Goal: Task Accomplishment & Management: Contribute content

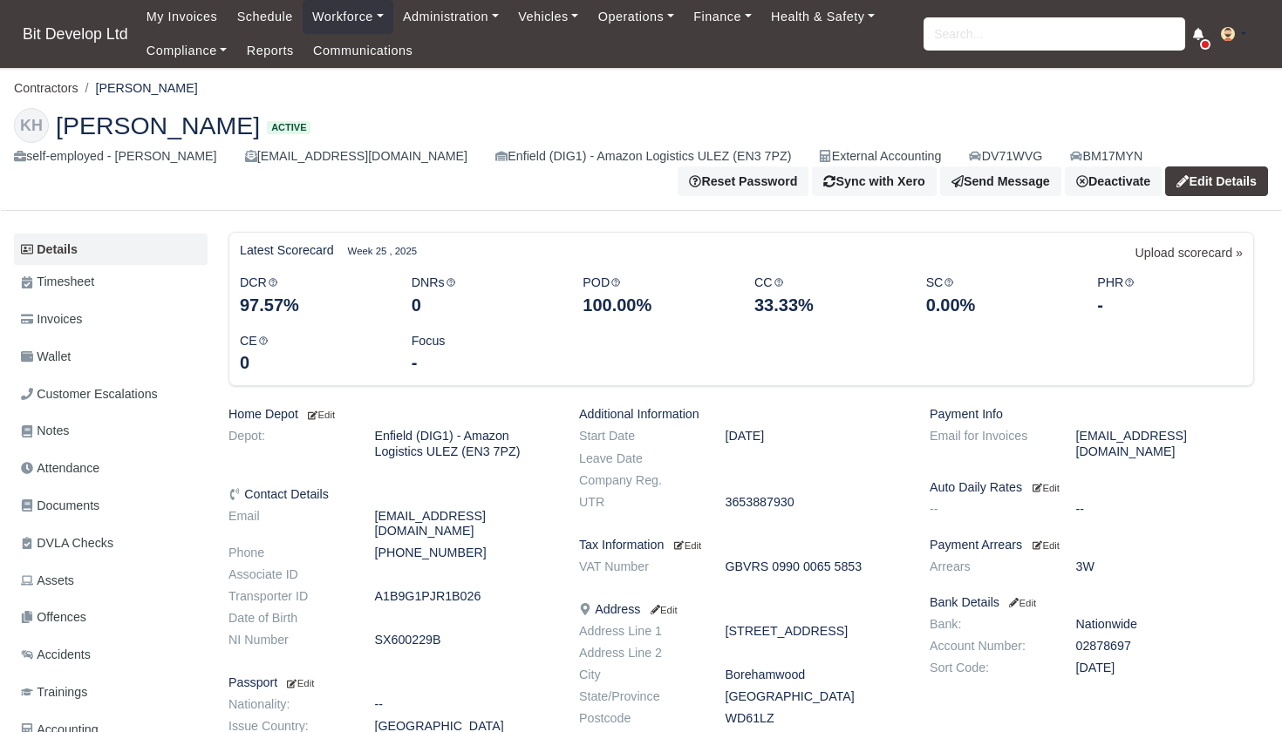
click at [989, 34] on input "search" at bounding box center [1054, 33] width 262 height 33
type input "YASIN"
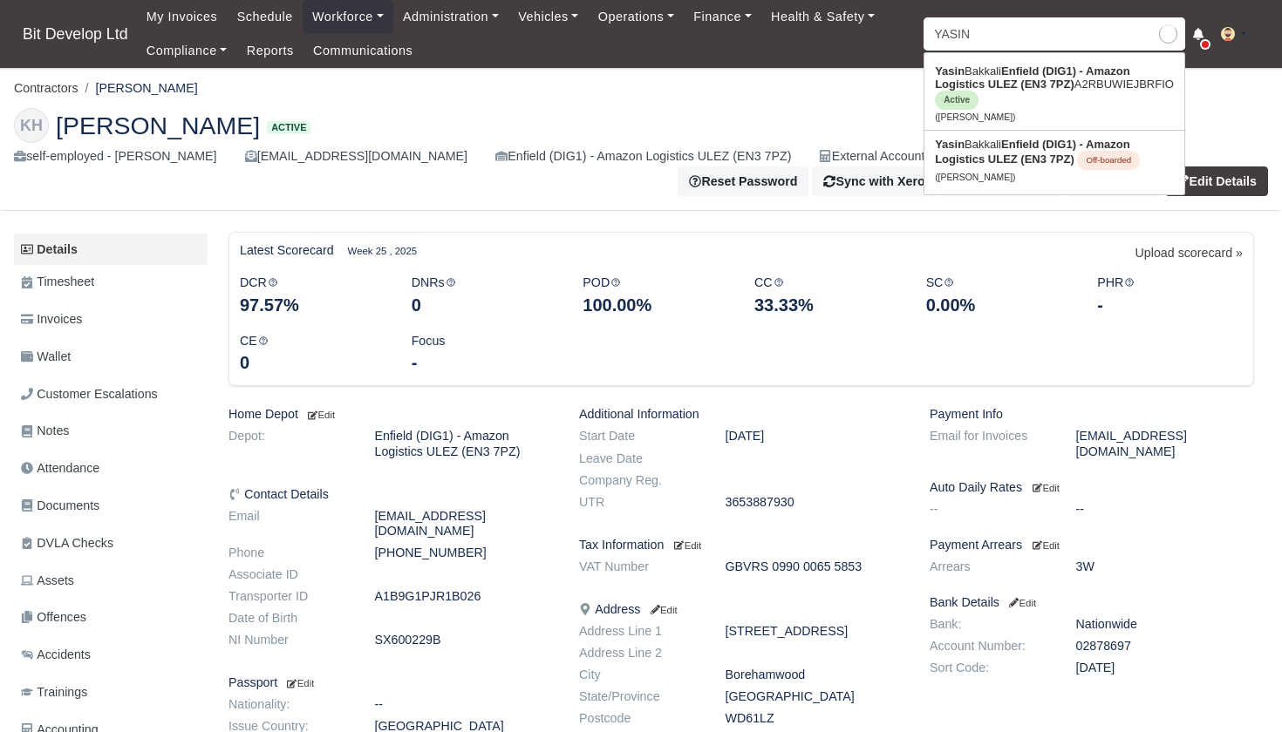
type input "[PERSON_NAME]"
click at [984, 86] on strong "Enfield (DIG1) - Amazon Logistics ULEZ (EN3 7PZ)" at bounding box center [1032, 78] width 194 height 26
type input "[PERSON_NAME]"
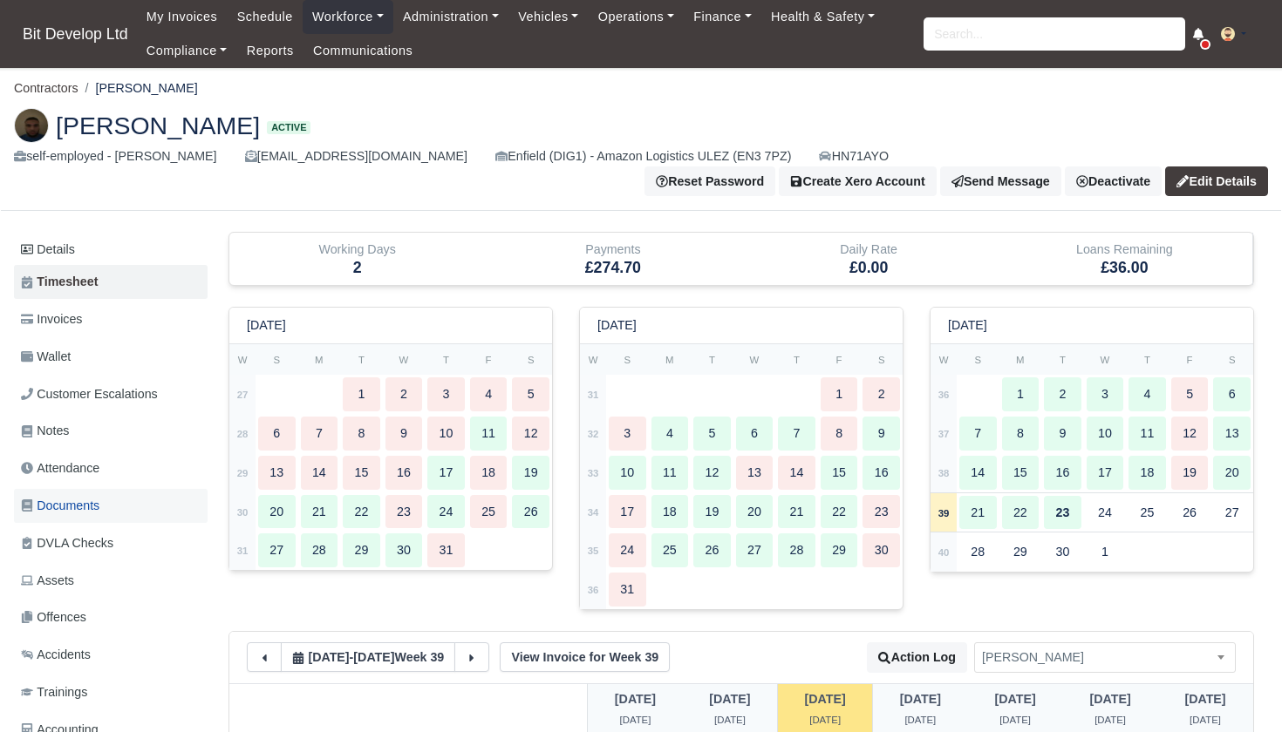
click at [63, 496] on span "Documents" at bounding box center [60, 506] width 78 height 20
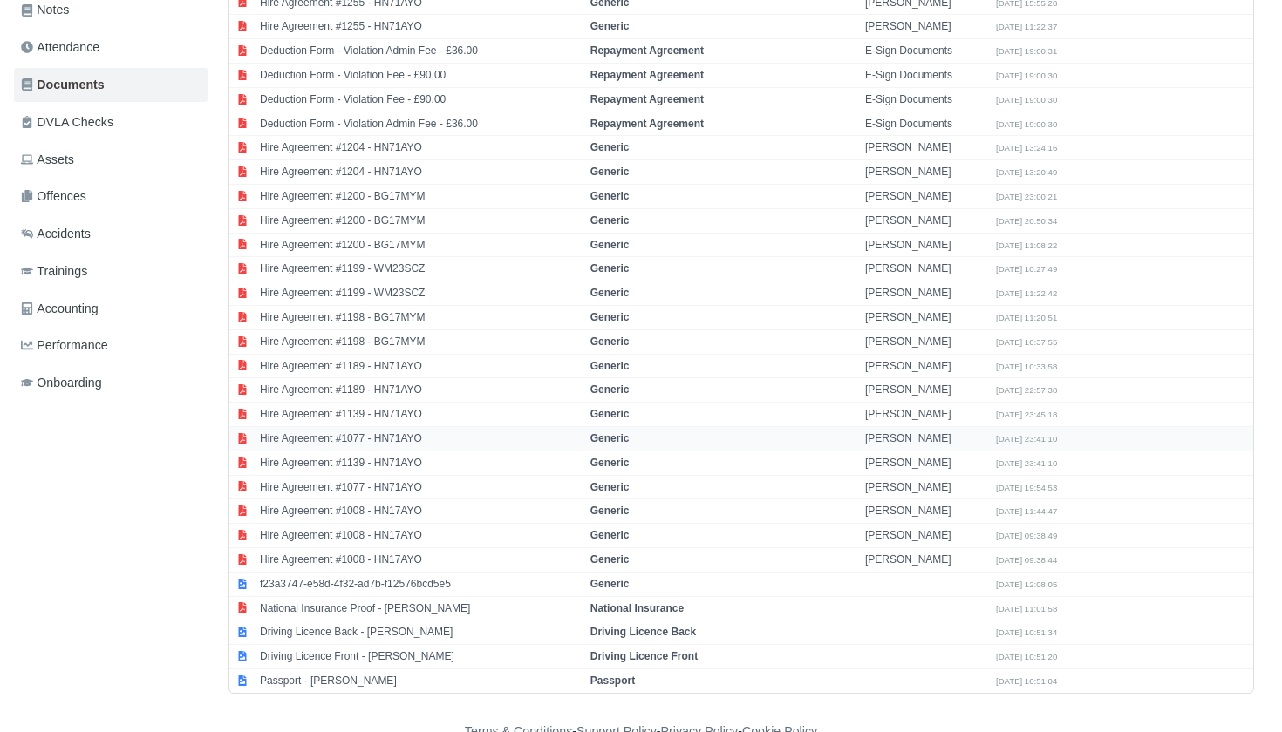
scroll to position [420, 0]
click at [348, 646] on td "Driving Licence Front - Yasin Bakkali" at bounding box center [420, 658] width 330 height 24
select select "driving-licence-front"
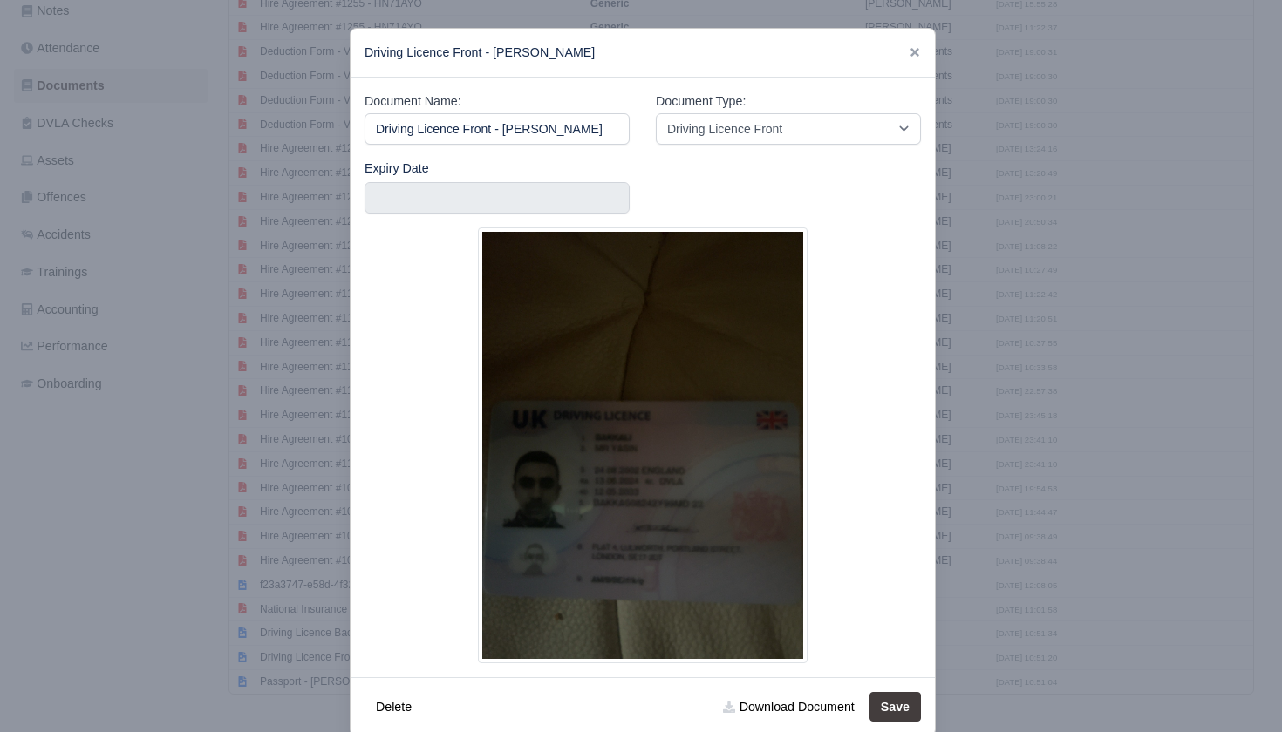
click at [235, 482] on div at bounding box center [641, 366] width 1282 height 732
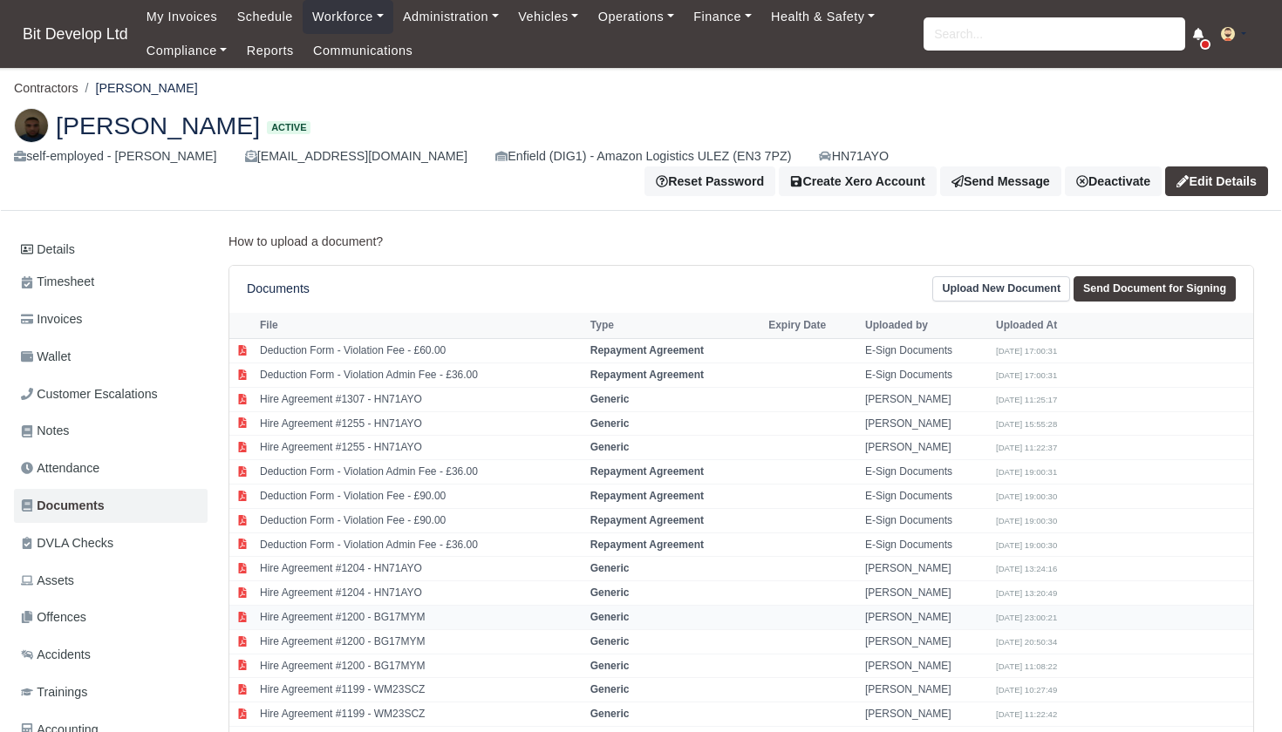
scroll to position [0, 0]
click at [47, 235] on link "Details" at bounding box center [111, 250] width 194 height 32
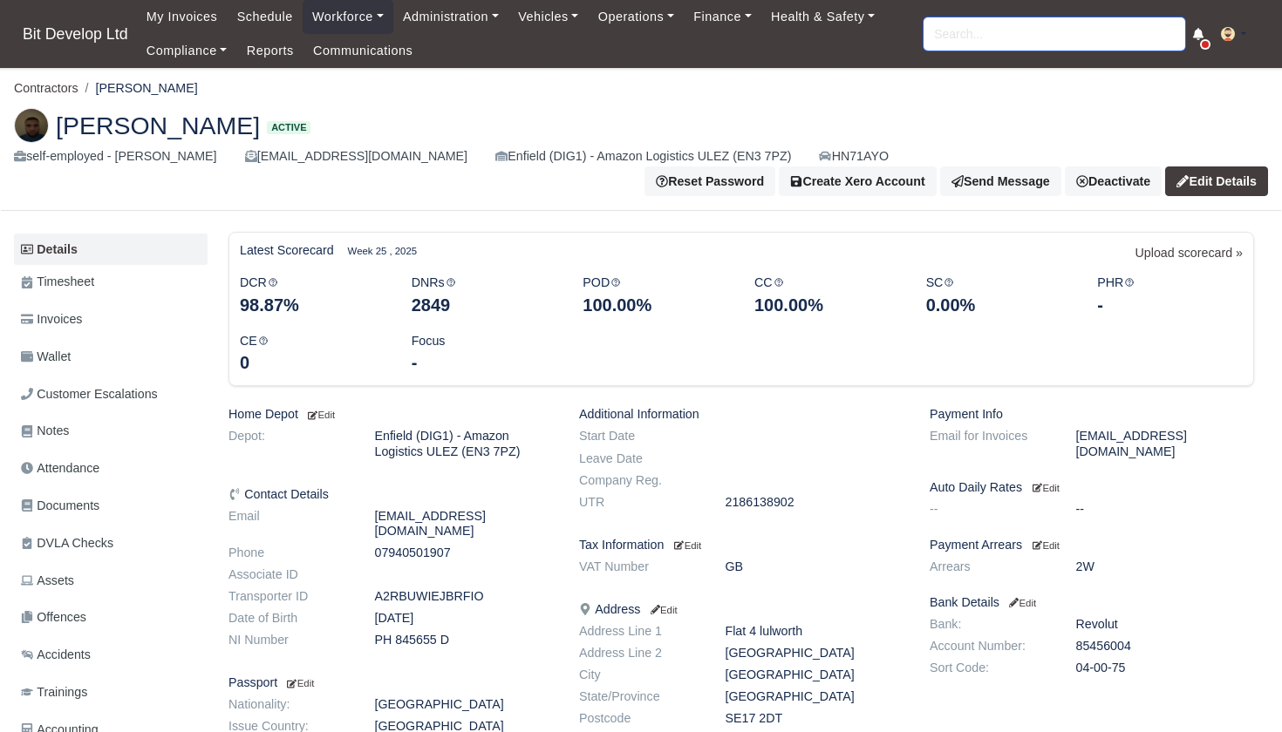
click at [951, 43] on input "search" at bounding box center [1054, 33] width 262 height 33
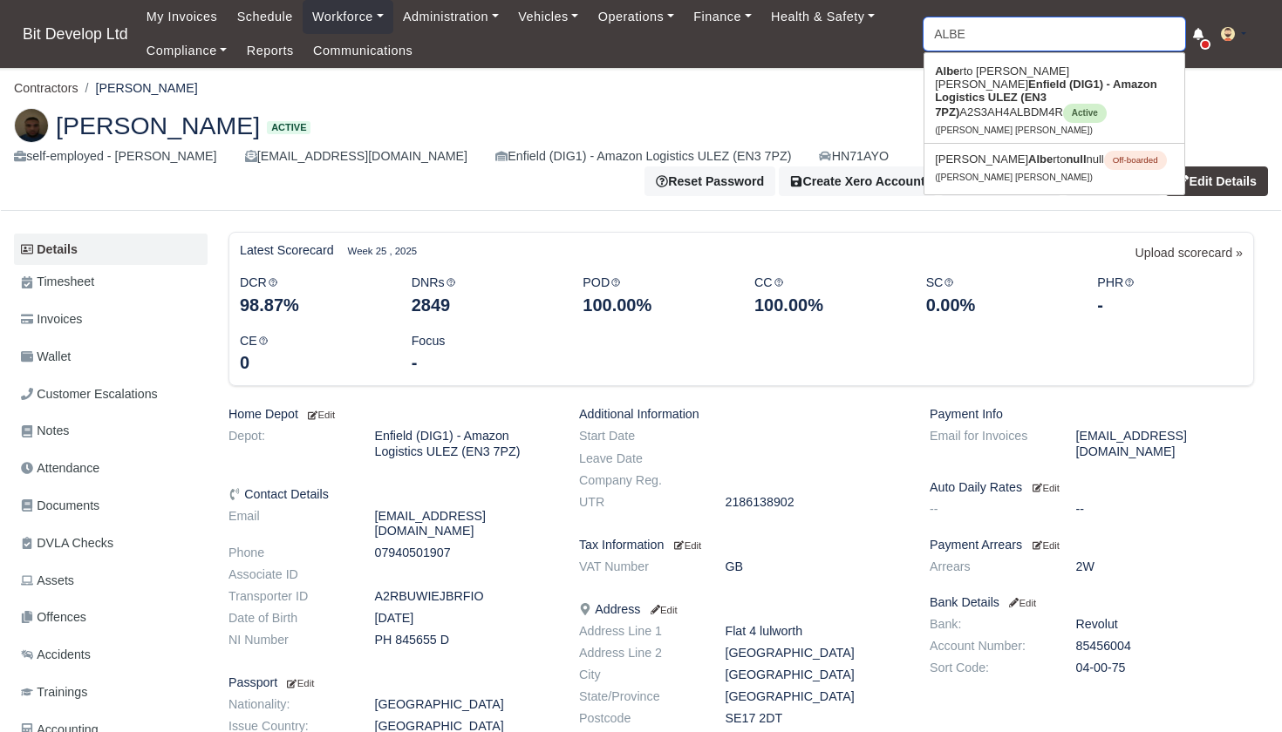
type input "ALBER"
type input "ALBERTO"
type input "ALBERTO Mendes Moreira"
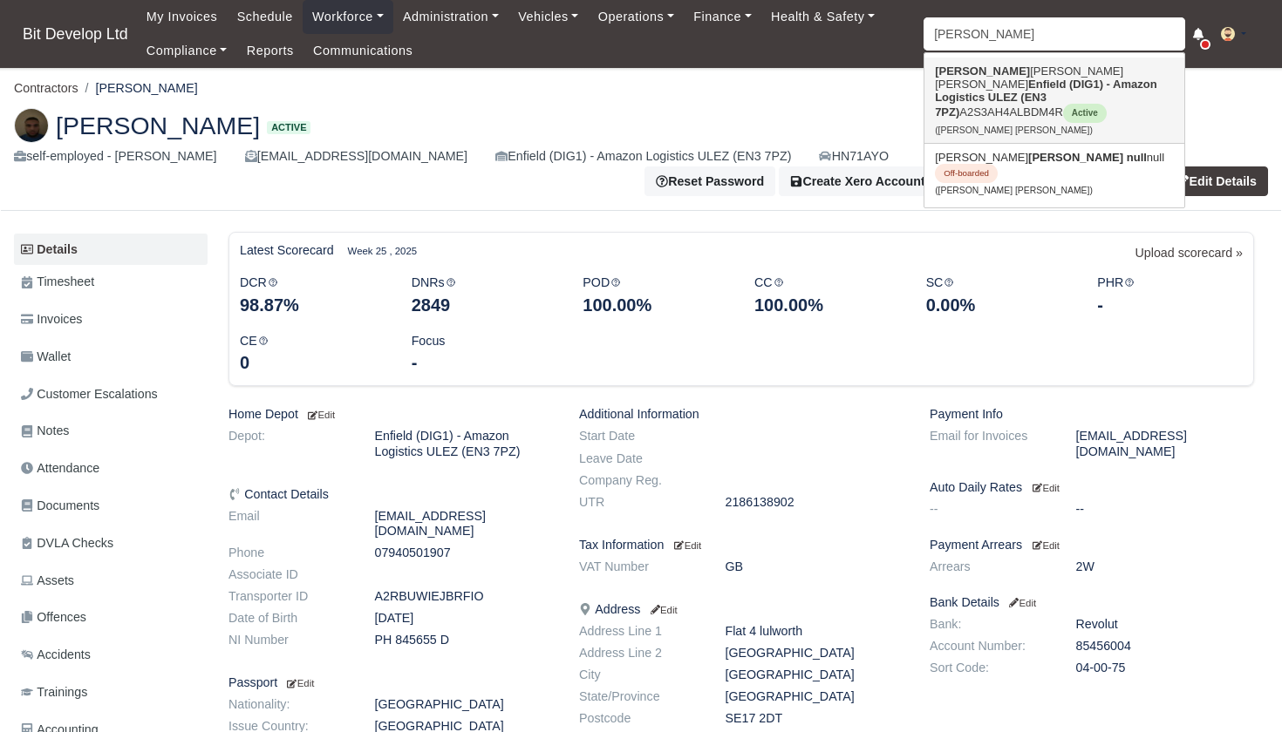
click at [1012, 85] on strong "Enfield (DIG1) - Amazon Logistics ULEZ (EN3 7PZ)" at bounding box center [1046, 98] width 222 height 41
type input "[PERSON_NAME] [PERSON_NAME]"
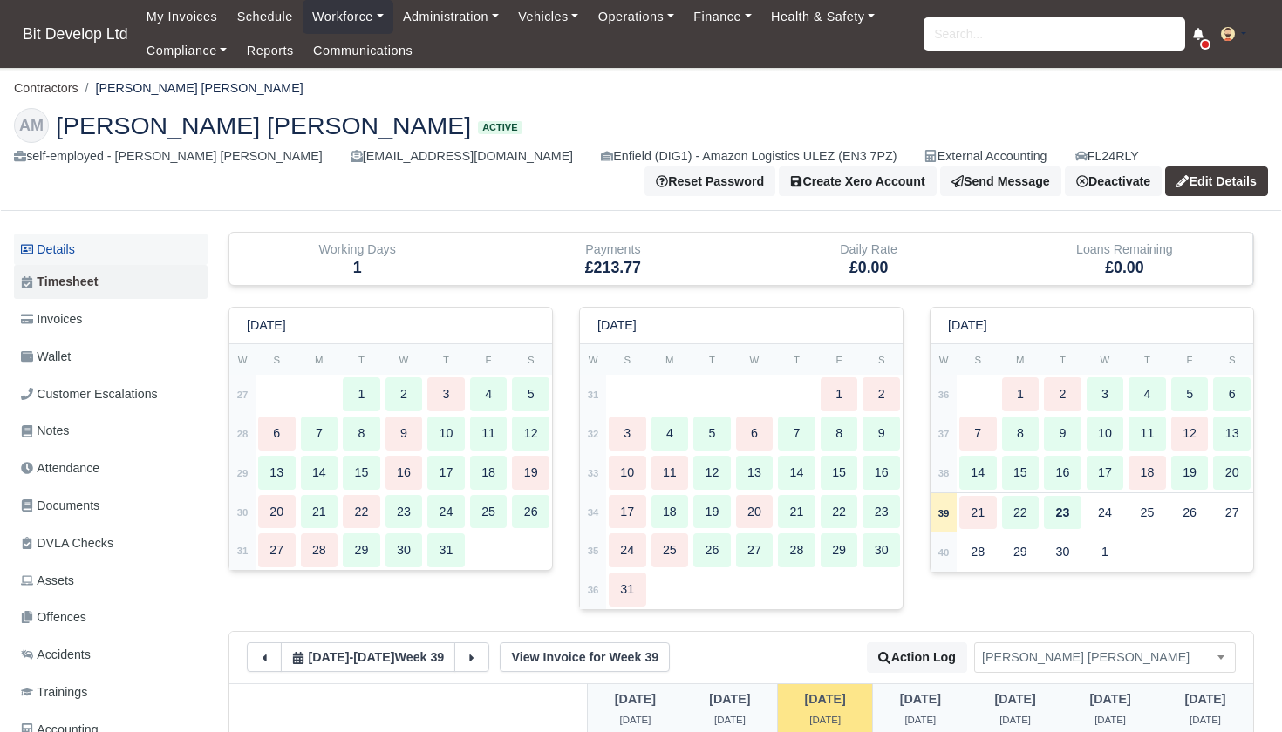
click at [68, 249] on link "Details" at bounding box center [111, 250] width 194 height 32
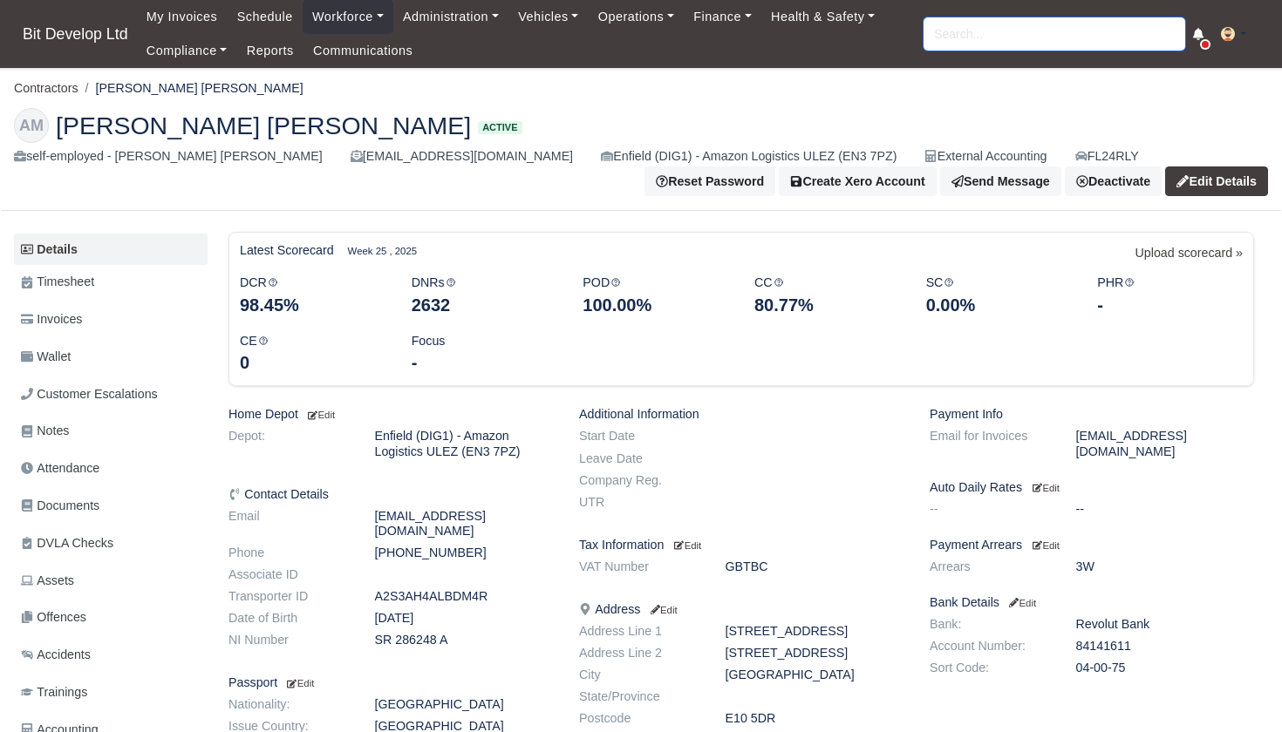
click at [1000, 36] on input "search" at bounding box center [1054, 33] width 262 height 33
type input "ZING"
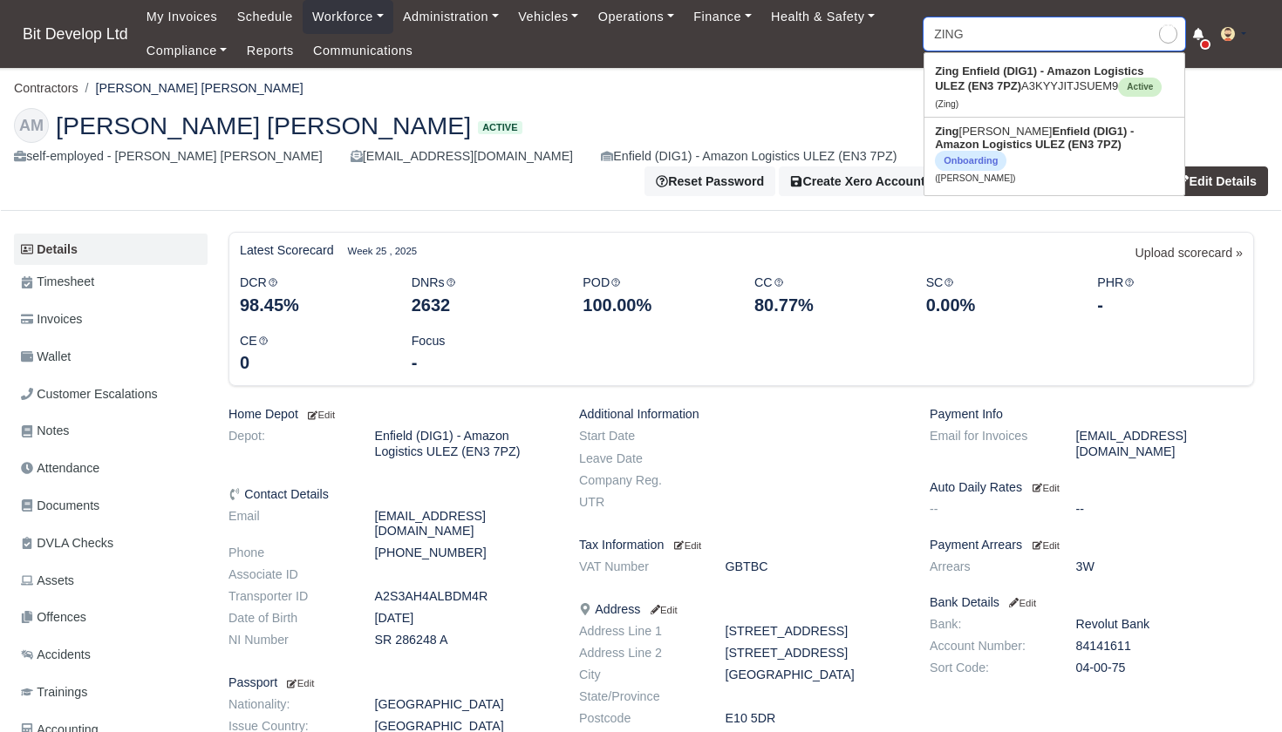
type input "ZING"
click at [984, 151] on strong "Enfield (DIG1) - Amazon Logistics ULEZ (EN3 7PZ)" at bounding box center [1034, 138] width 199 height 26
type input "Zing pedro"
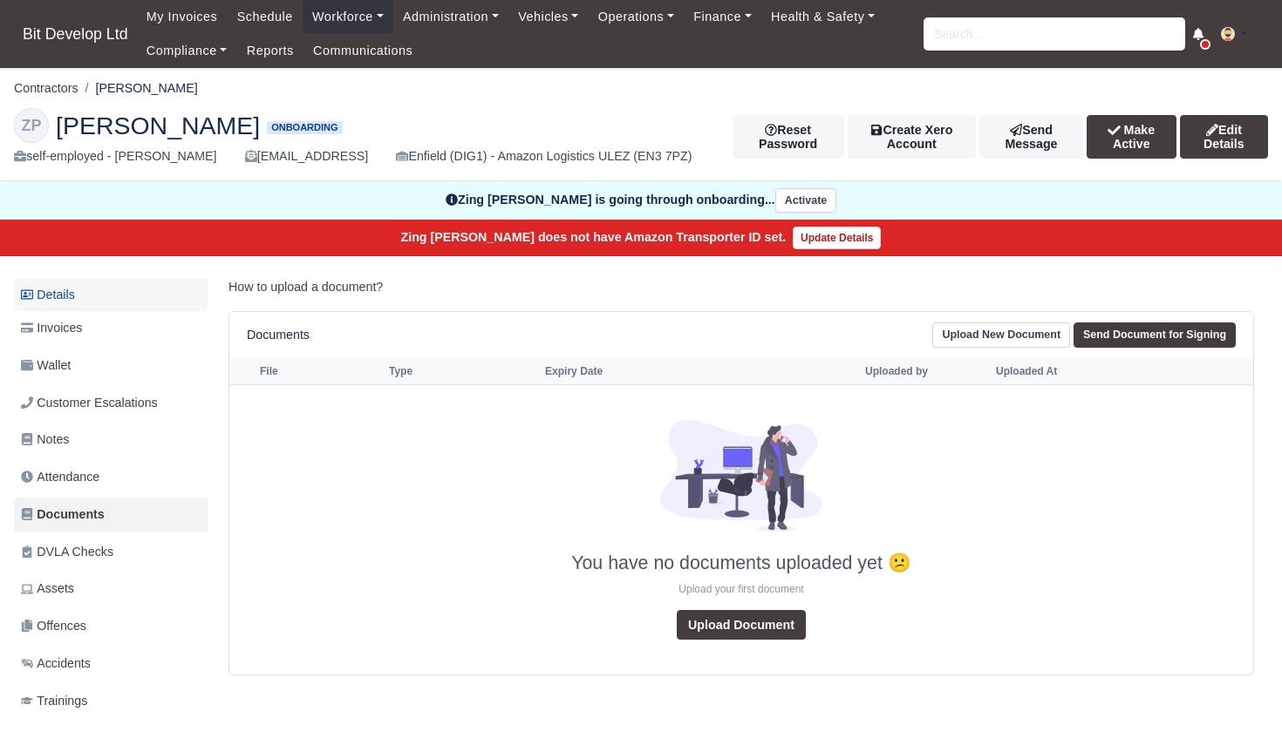
click at [72, 288] on link "Details" at bounding box center [111, 295] width 194 height 32
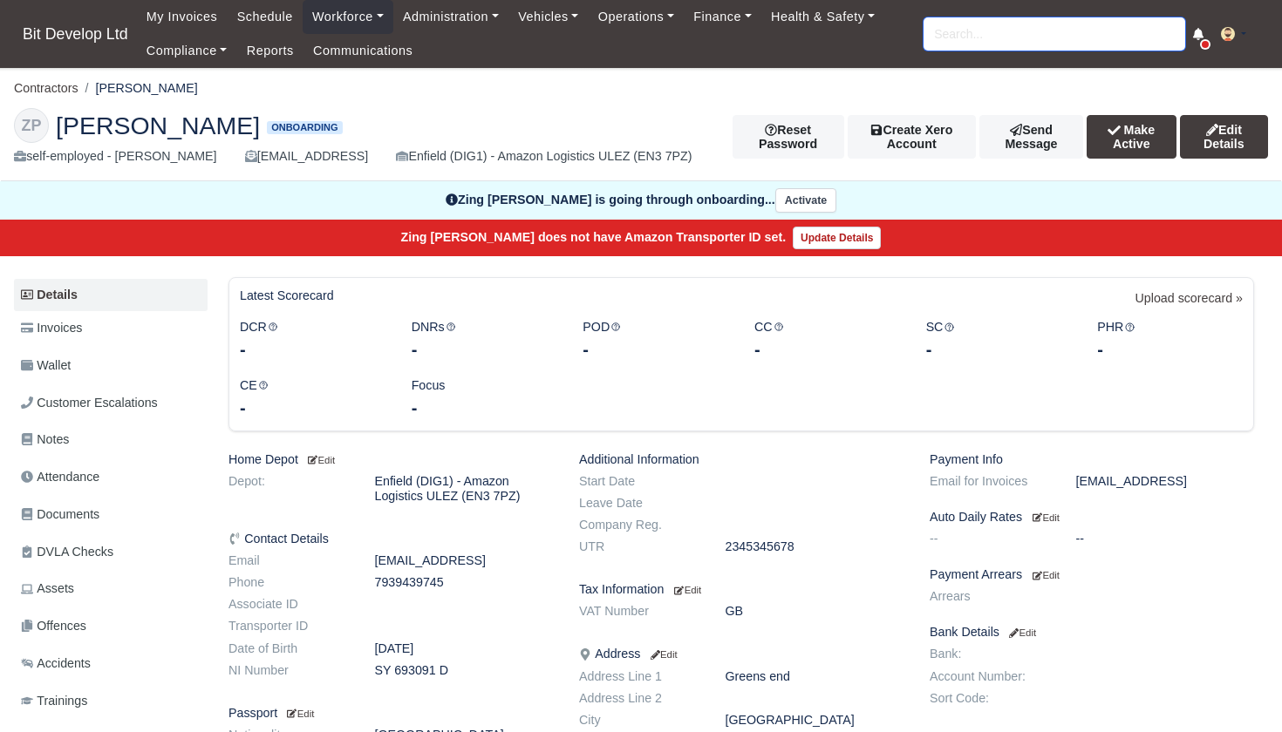
click at [952, 41] on input "search" at bounding box center [1054, 33] width 262 height 33
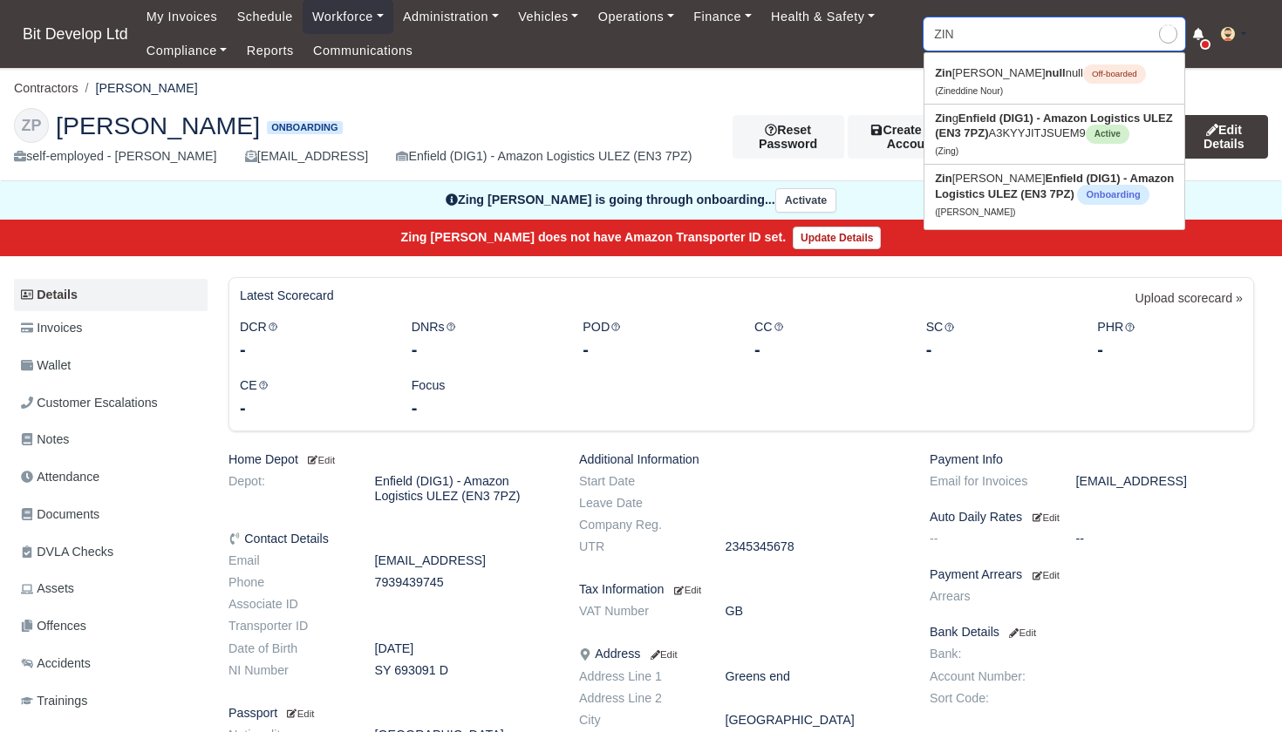
type input "ZING"
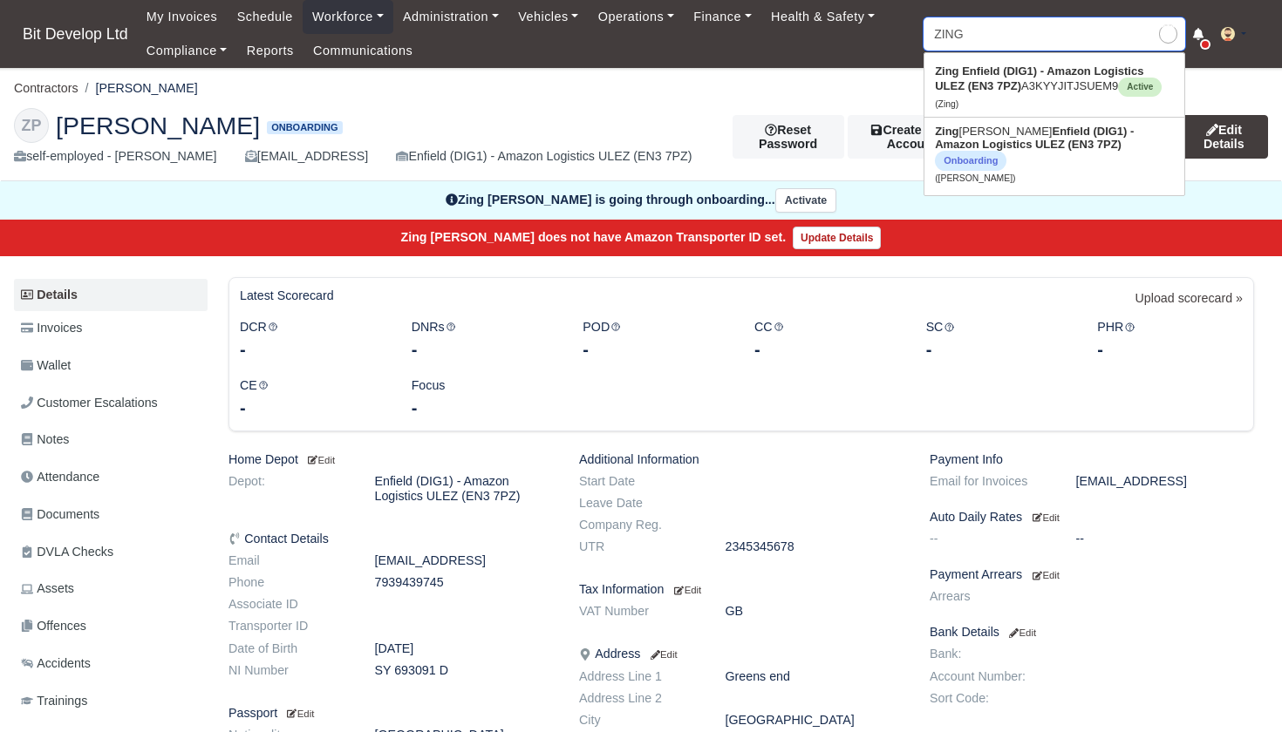
type input "ZING"
click at [1005, 92] on strong "Enfield (DIG1) - Amazon Logistics ULEZ (EN3 7PZ)" at bounding box center [1039, 79] width 208 height 28
type input "Zing"
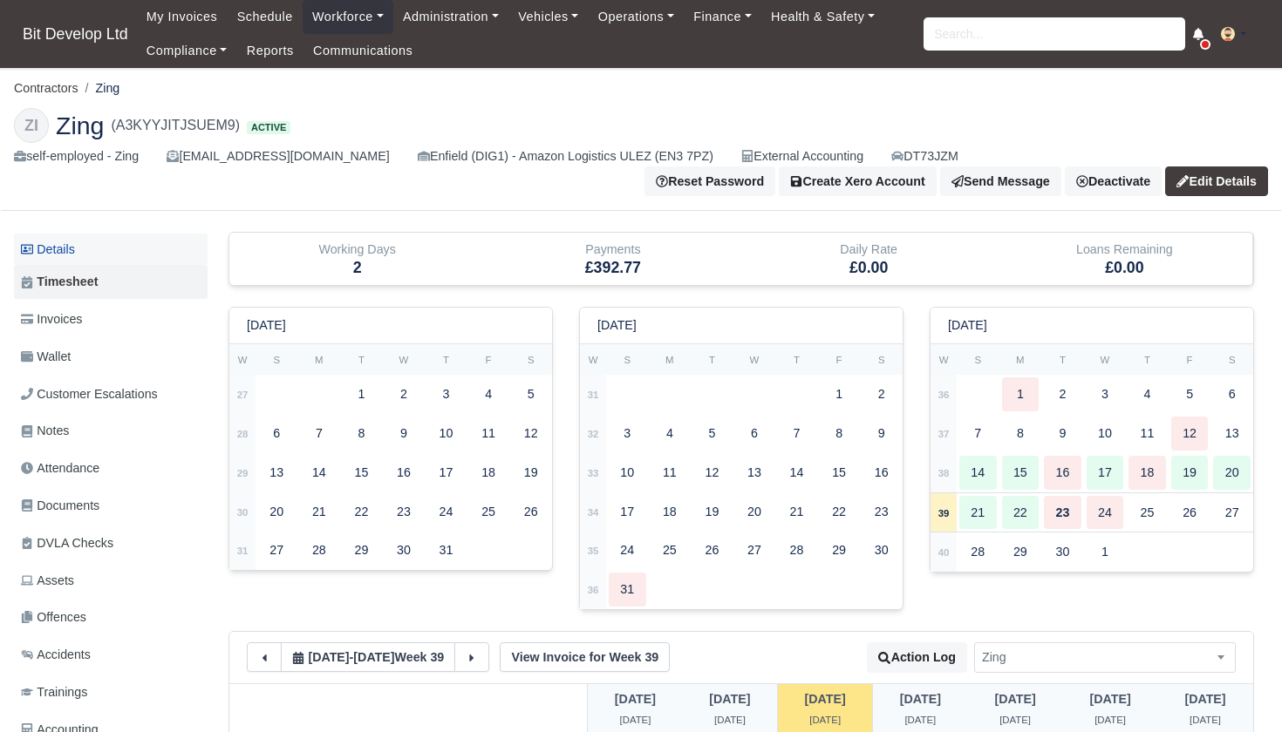
click at [55, 248] on link "Details" at bounding box center [111, 250] width 194 height 32
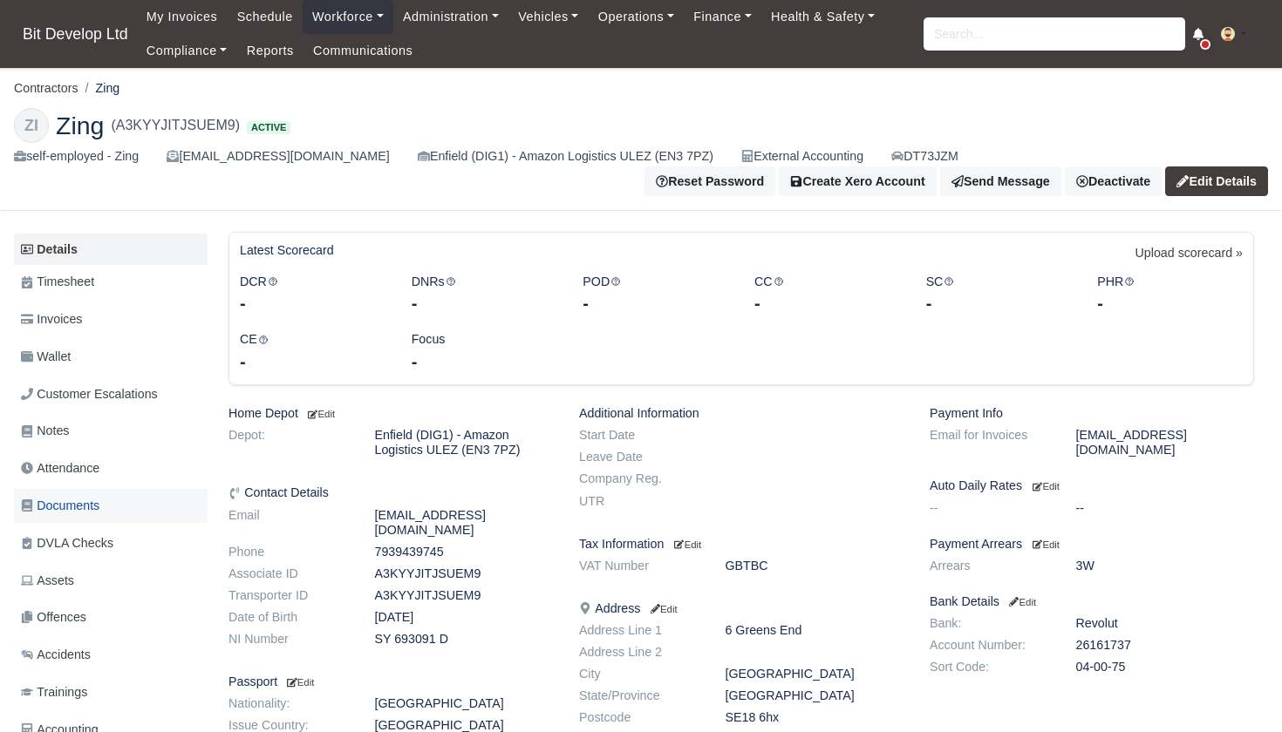
click at [67, 504] on span "Documents" at bounding box center [60, 506] width 78 height 20
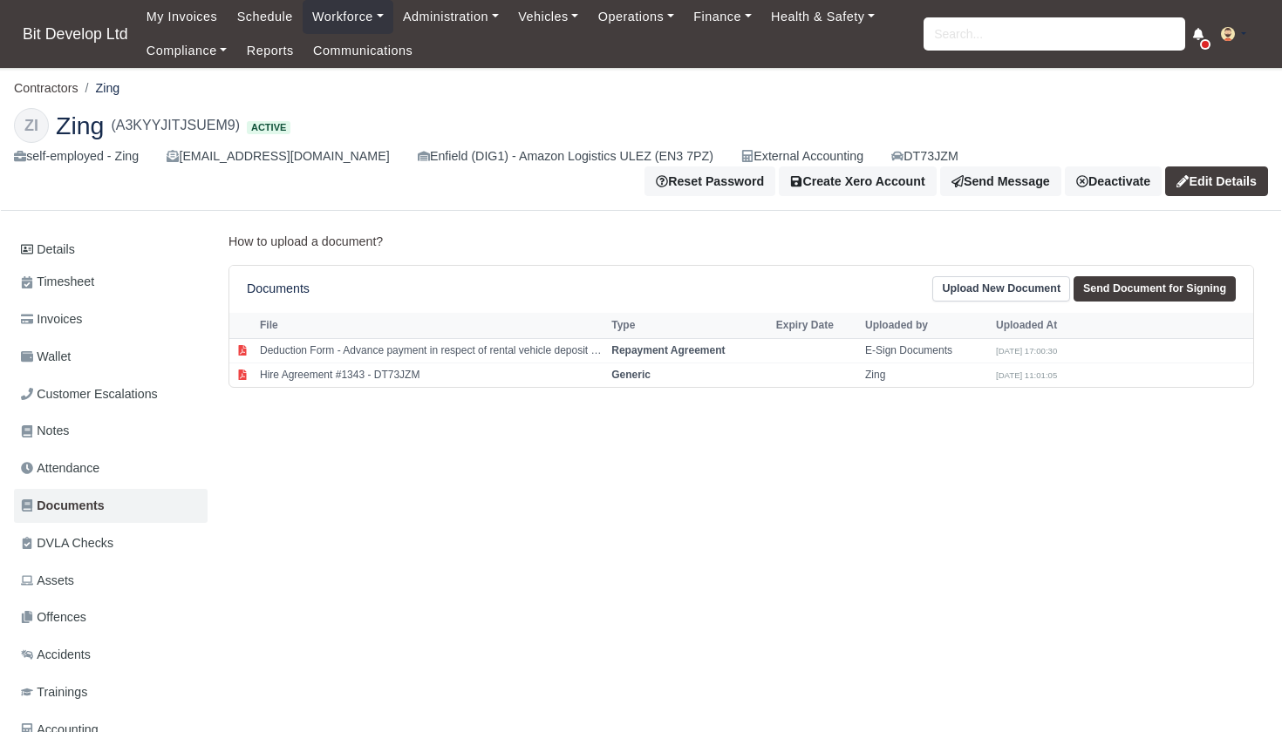
click at [1153, 284] on link "Send Document for Signing" at bounding box center [1154, 288] width 162 height 25
select select "4115"
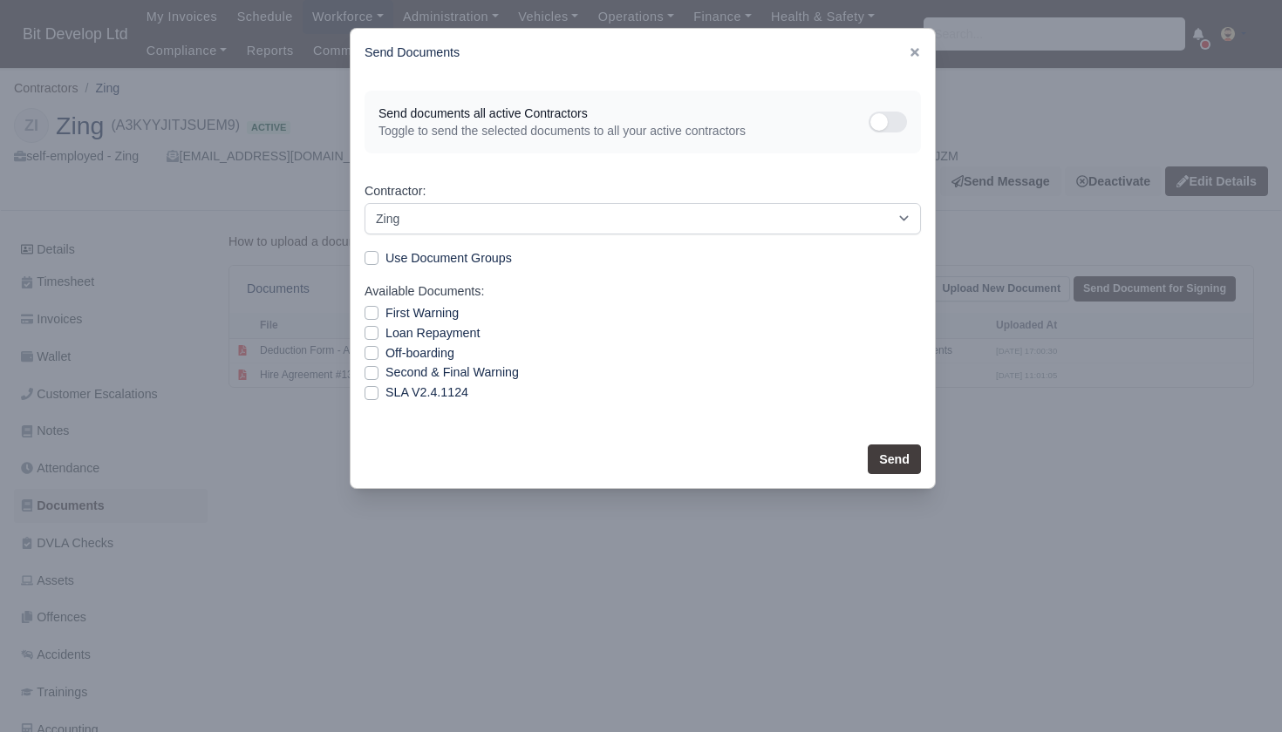
click at [385, 395] on label "SLA V2.4.1124" at bounding box center [426, 393] width 83 height 20
click at [365, 395] on input "SLA V2.4.1124" at bounding box center [371, 390] width 14 height 14
checkbox input "true"
click at [893, 463] on button "Send" at bounding box center [894, 460] width 53 height 30
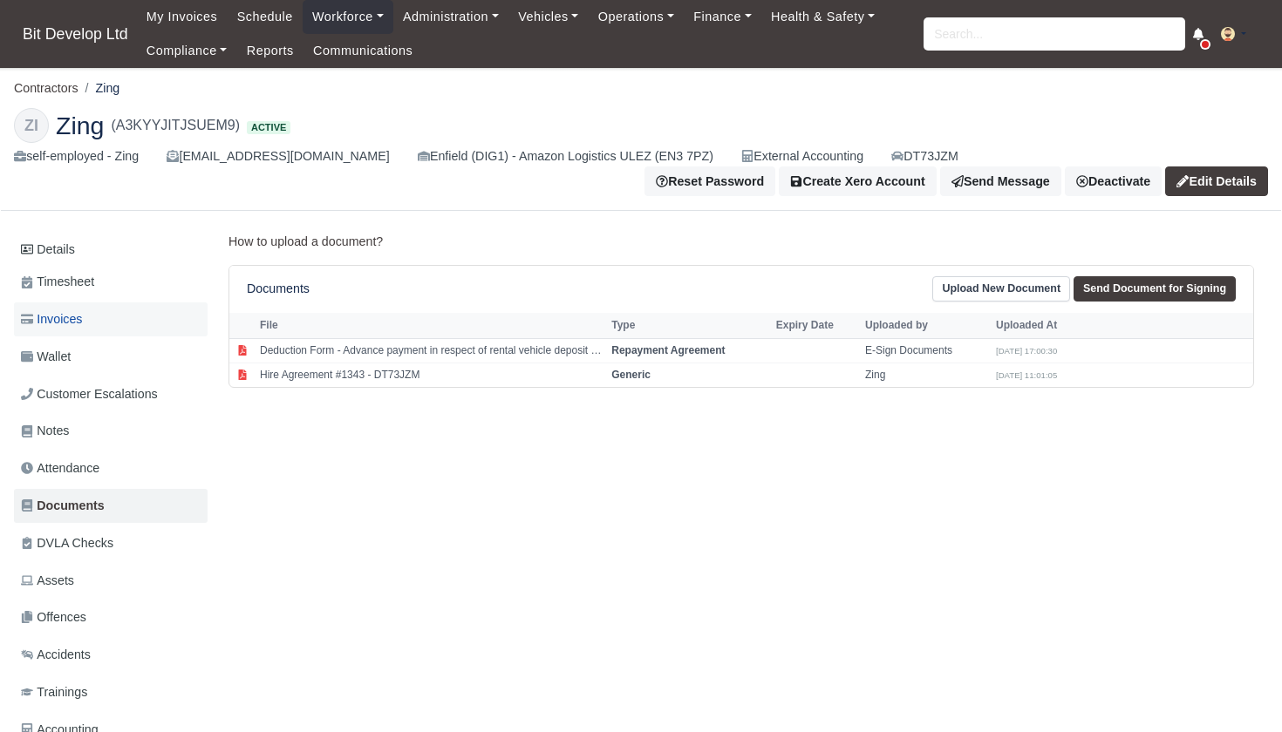
click at [73, 317] on span "Invoices" at bounding box center [51, 320] width 61 height 20
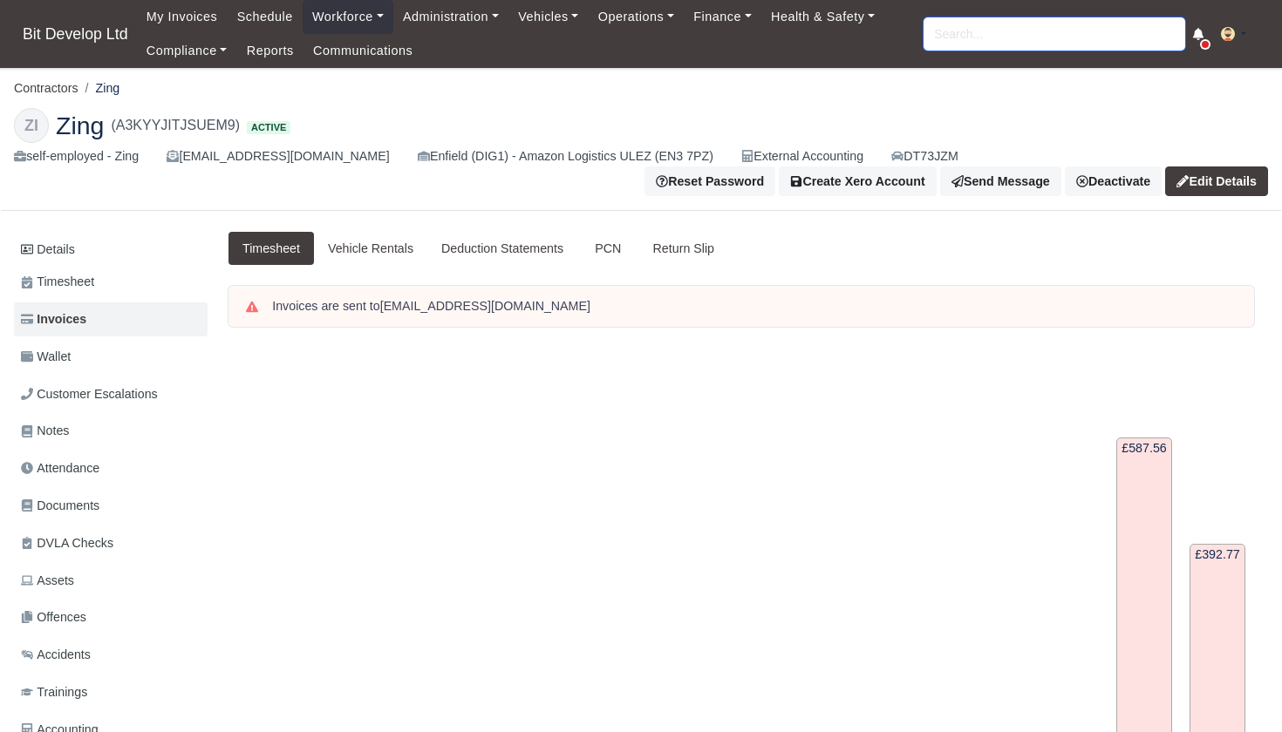
click at [997, 43] on input "search" at bounding box center [1054, 33] width 262 height 33
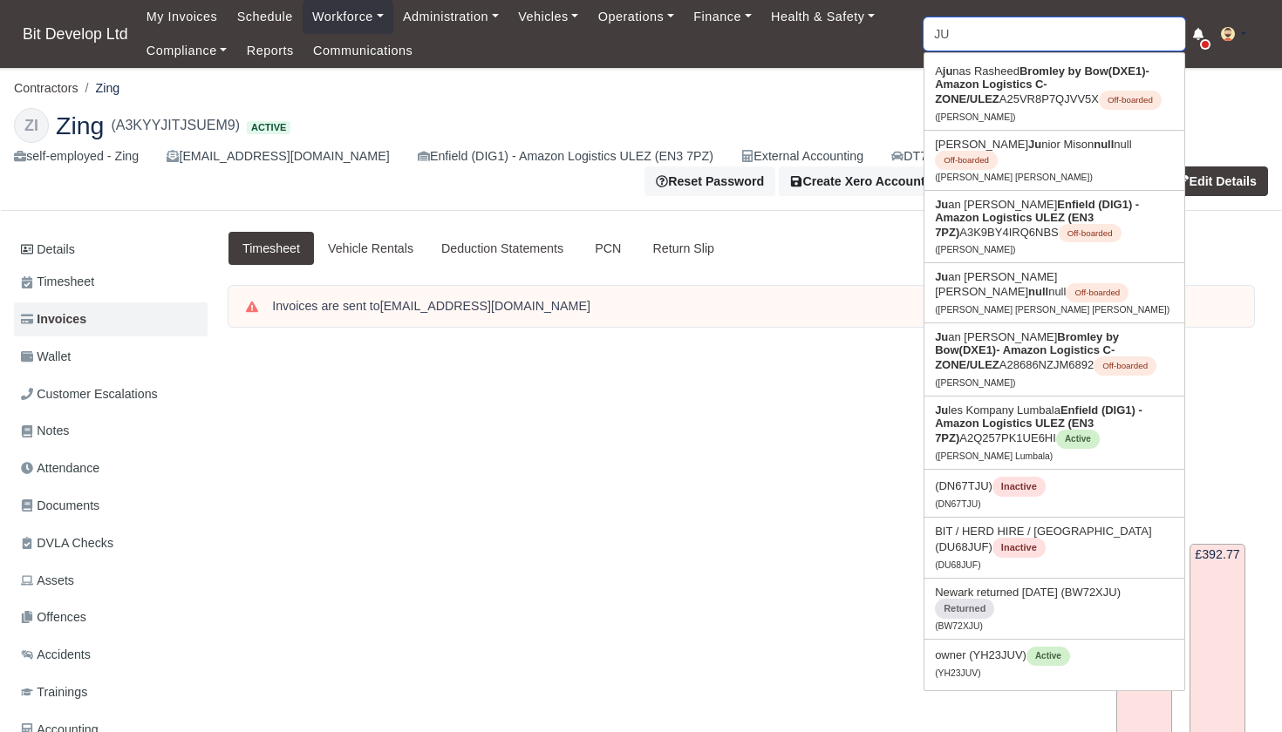
type input "JUL"
type input "JULes Kompany Lumbala"
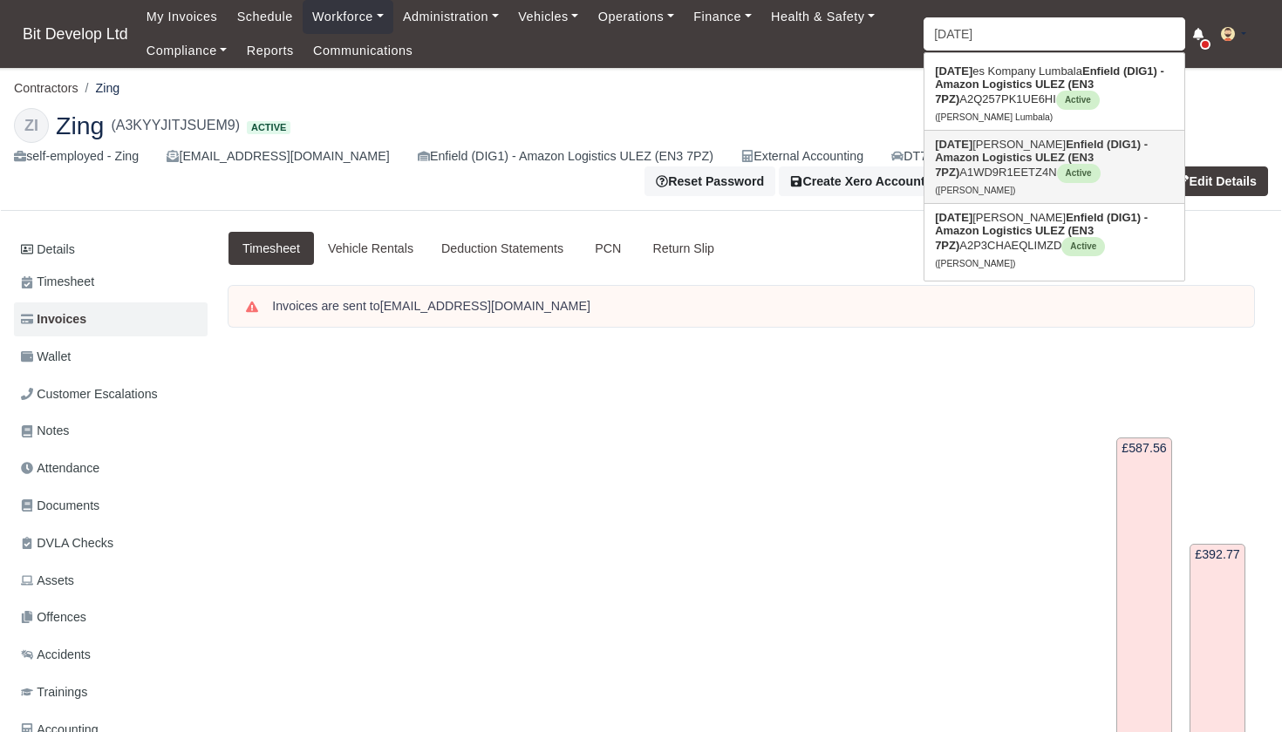
click at [993, 155] on strong "Enfield (DIG1) - Amazon Logistics ULEZ (EN3 7PZ)" at bounding box center [1041, 158] width 213 height 41
type input "Julian Qenanaj"
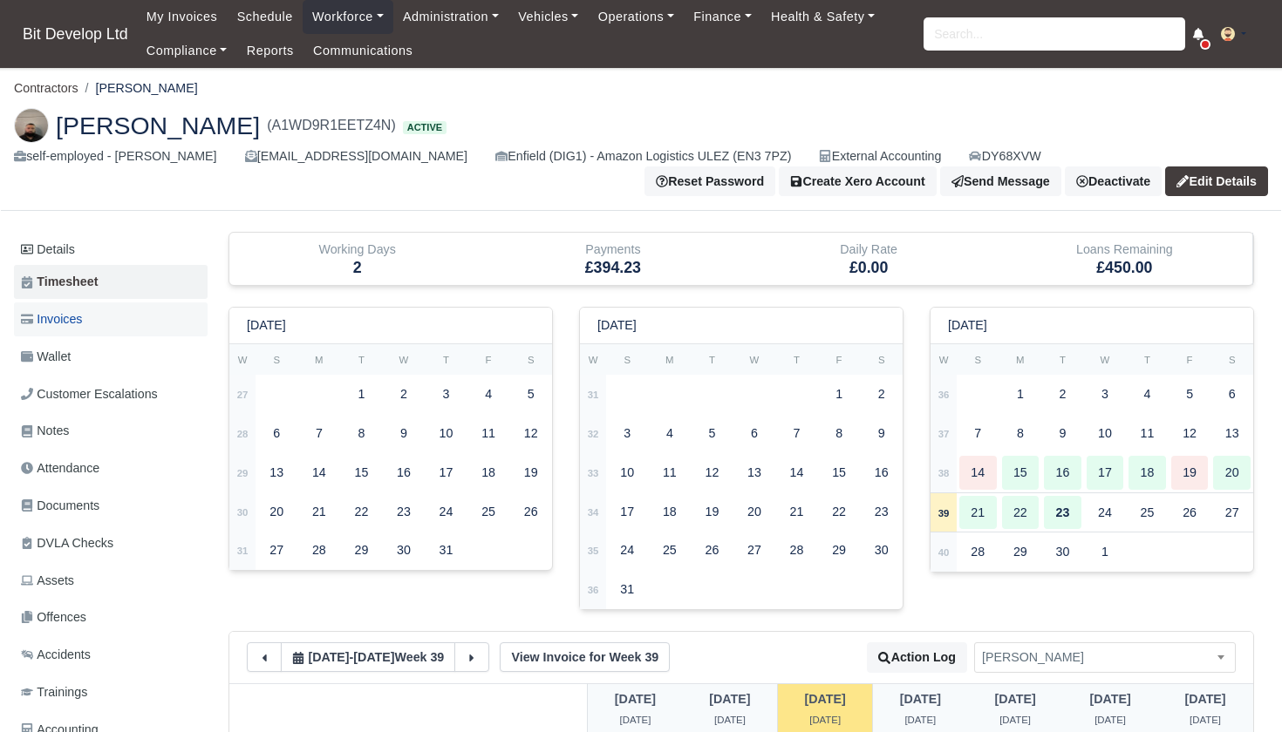
click at [75, 314] on span "Invoices" at bounding box center [51, 320] width 61 height 20
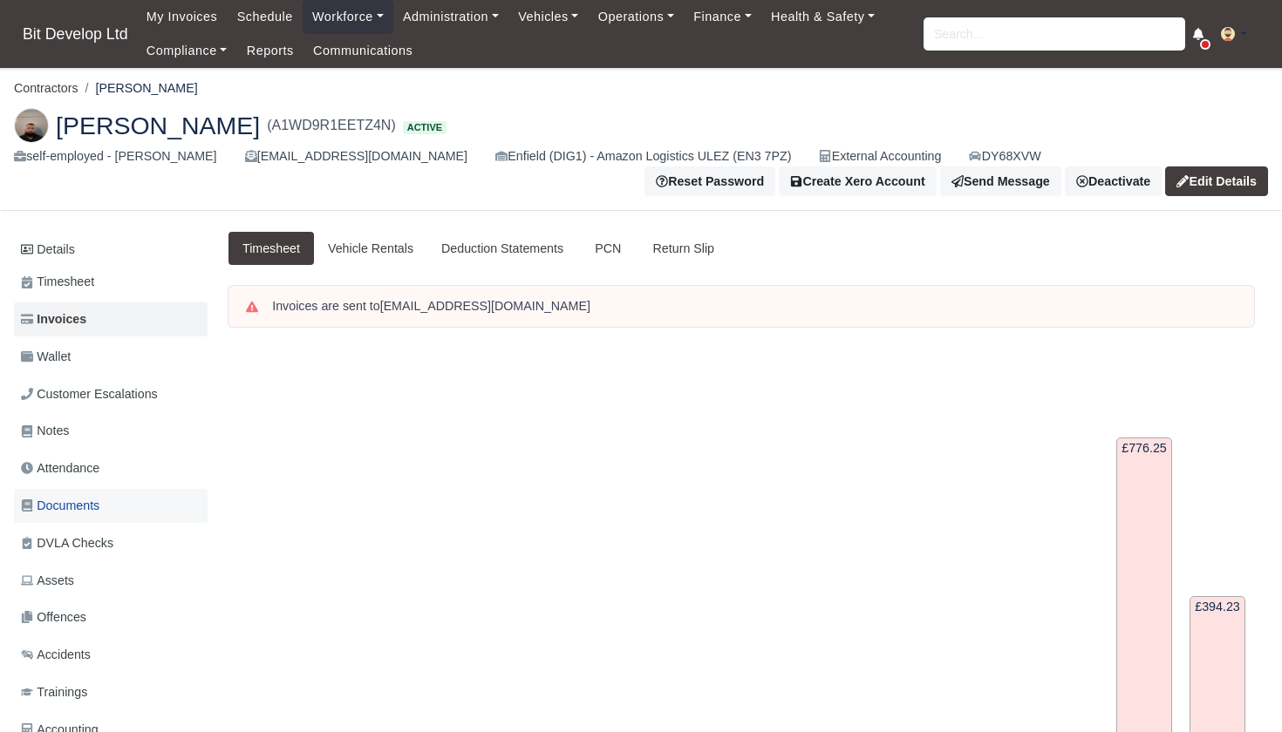
click at [70, 502] on span "Documents" at bounding box center [60, 506] width 78 height 20
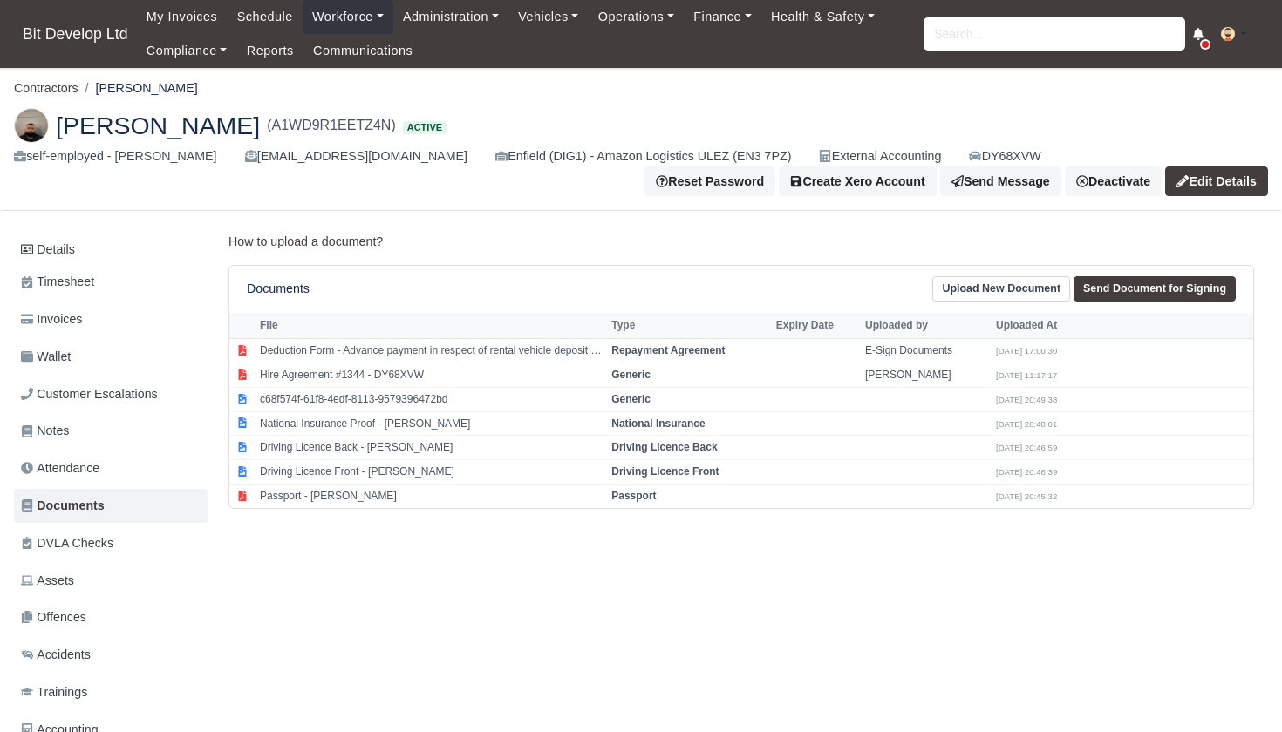
scroll to position [14, 0]
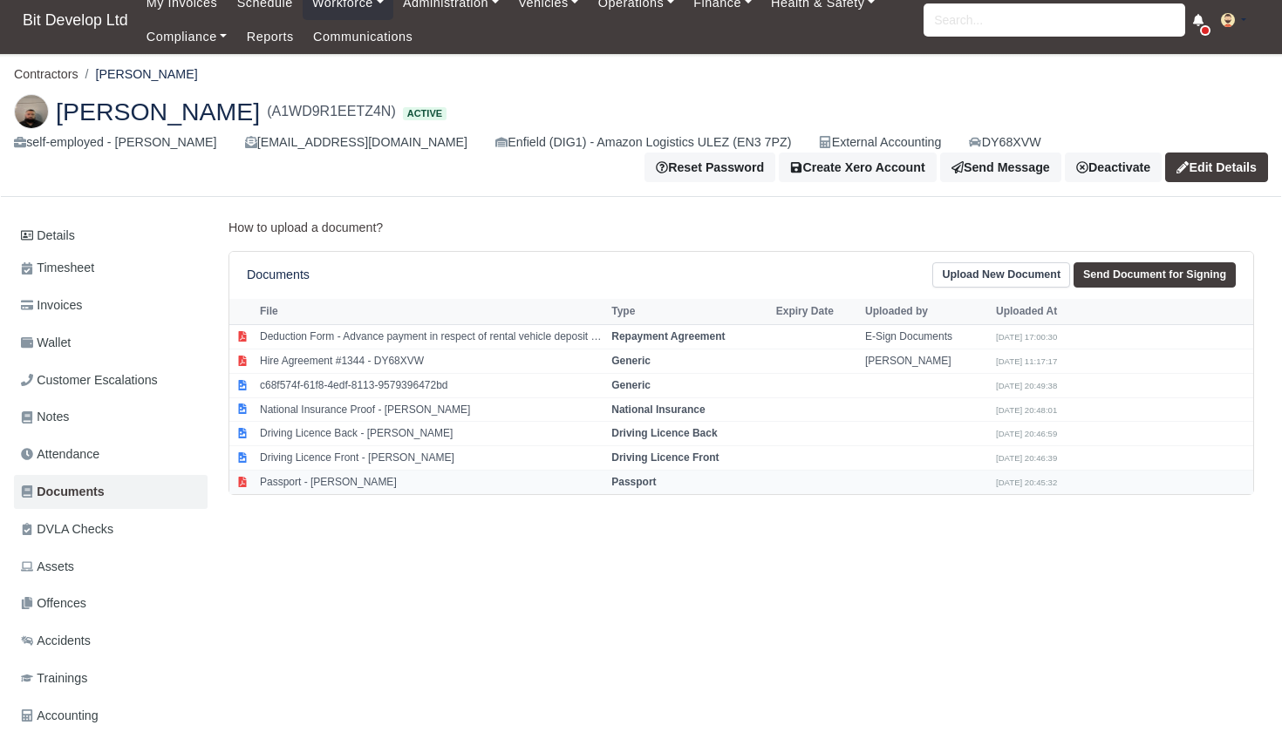
click at [347, 473] on td "Passport - Julian Qenanaj" at bounding box center [430, 483] width 351 height 24
select select "passport"
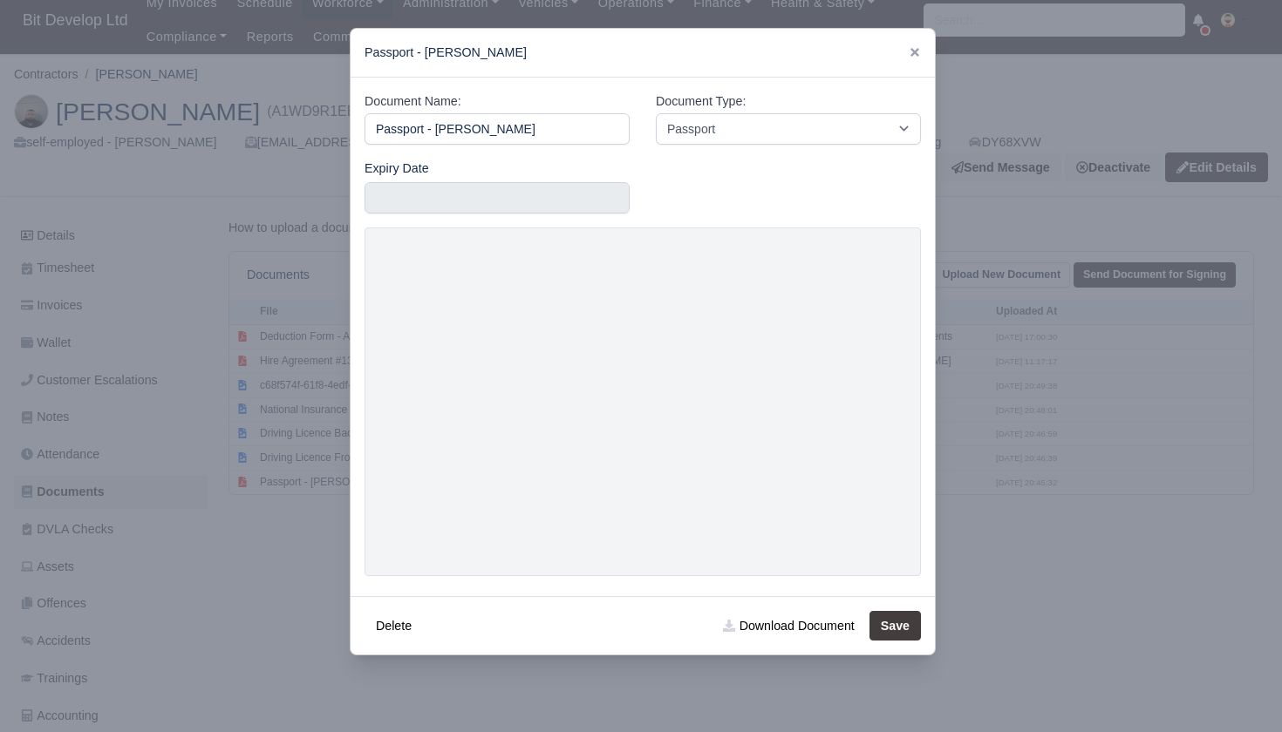
click at [215, 482] on div at bounding box center [641, 366] width 1282 height 732
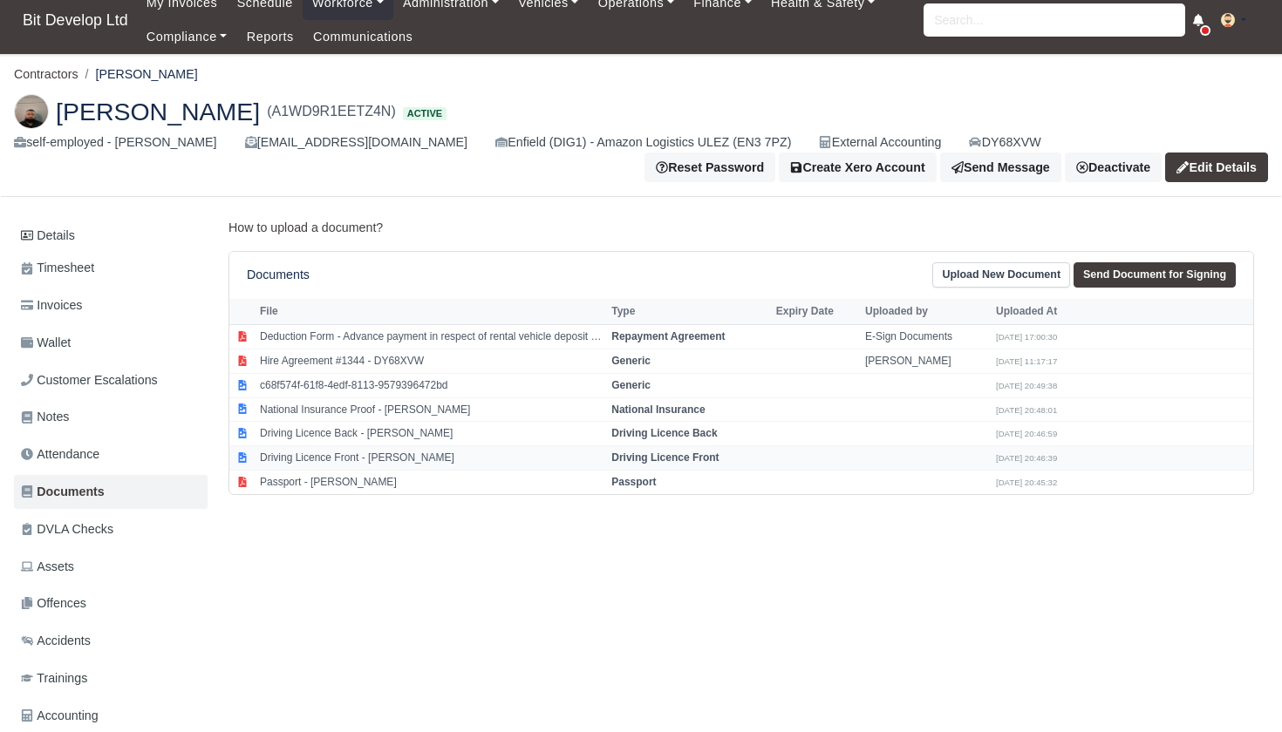
click at [366, 451] on td "Driving Licence Front - Julian Qenanaj" at bounding box center [430, 458] width 351 height 24
select select "driving-licence-front"
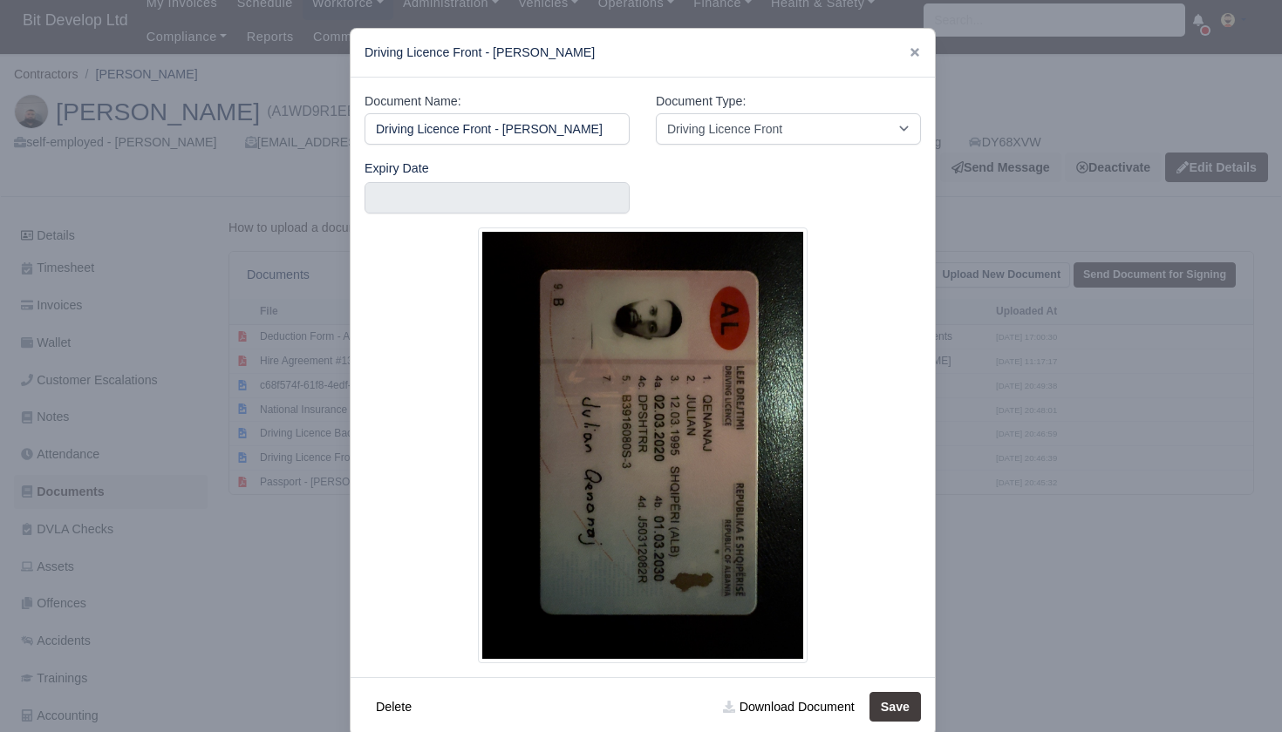
click at [218, 534] on div at bounding box center [641, 366] width 1282 height 732
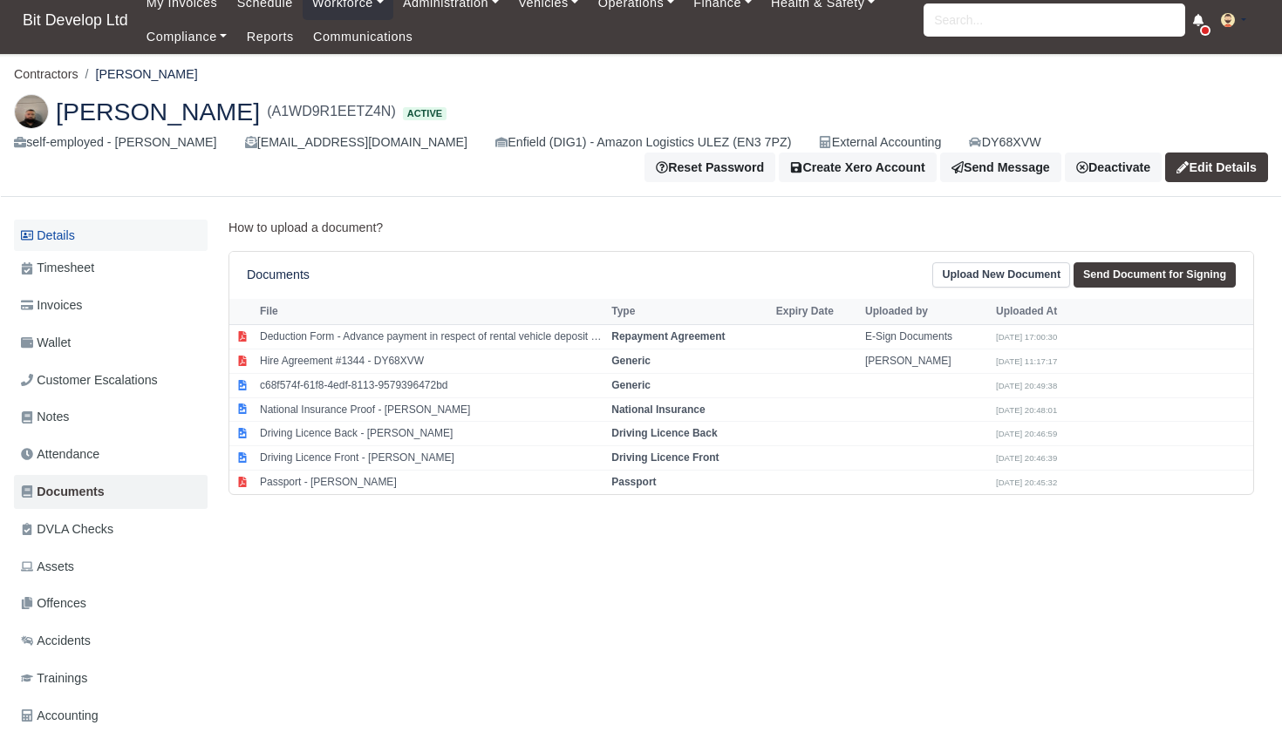
click at [79, 240] on link "Details" at bounding box center [111, 236] width 194 height 32
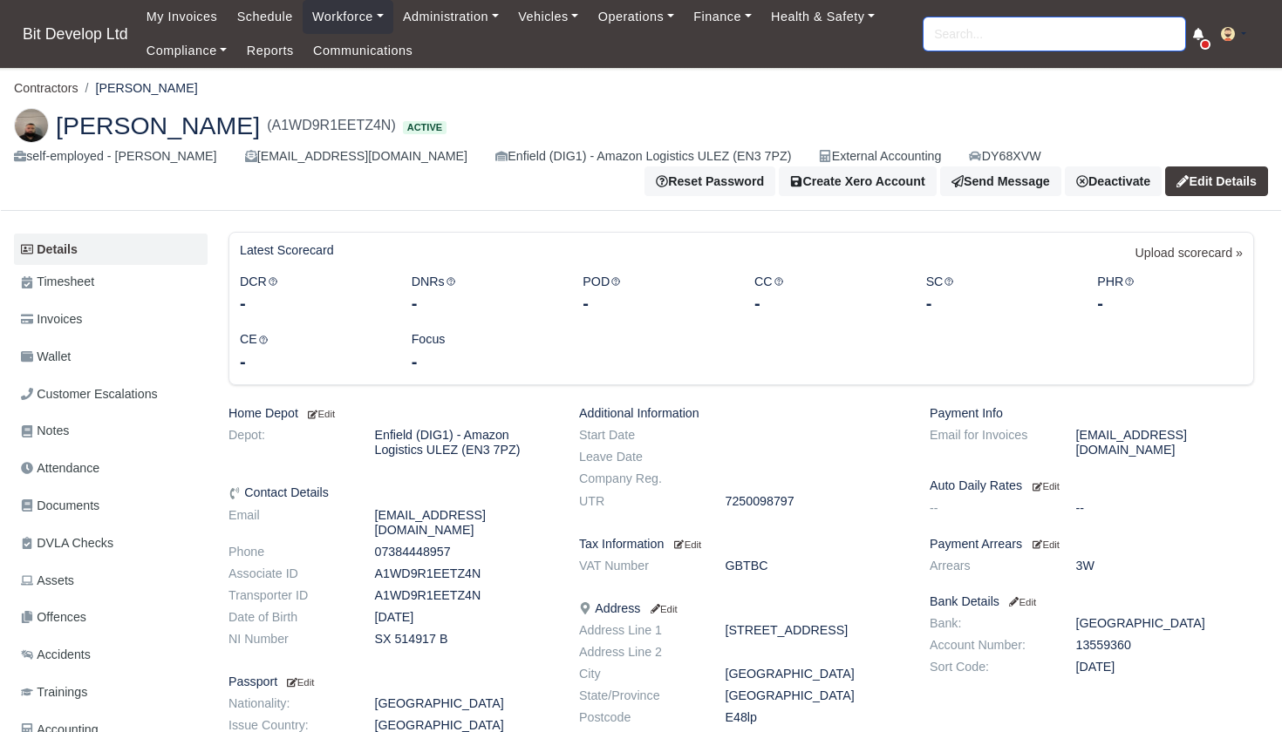
click at [957, 44] on input "search" at bounding box center [1054, 33] width 262 height 33
type input "BLED"
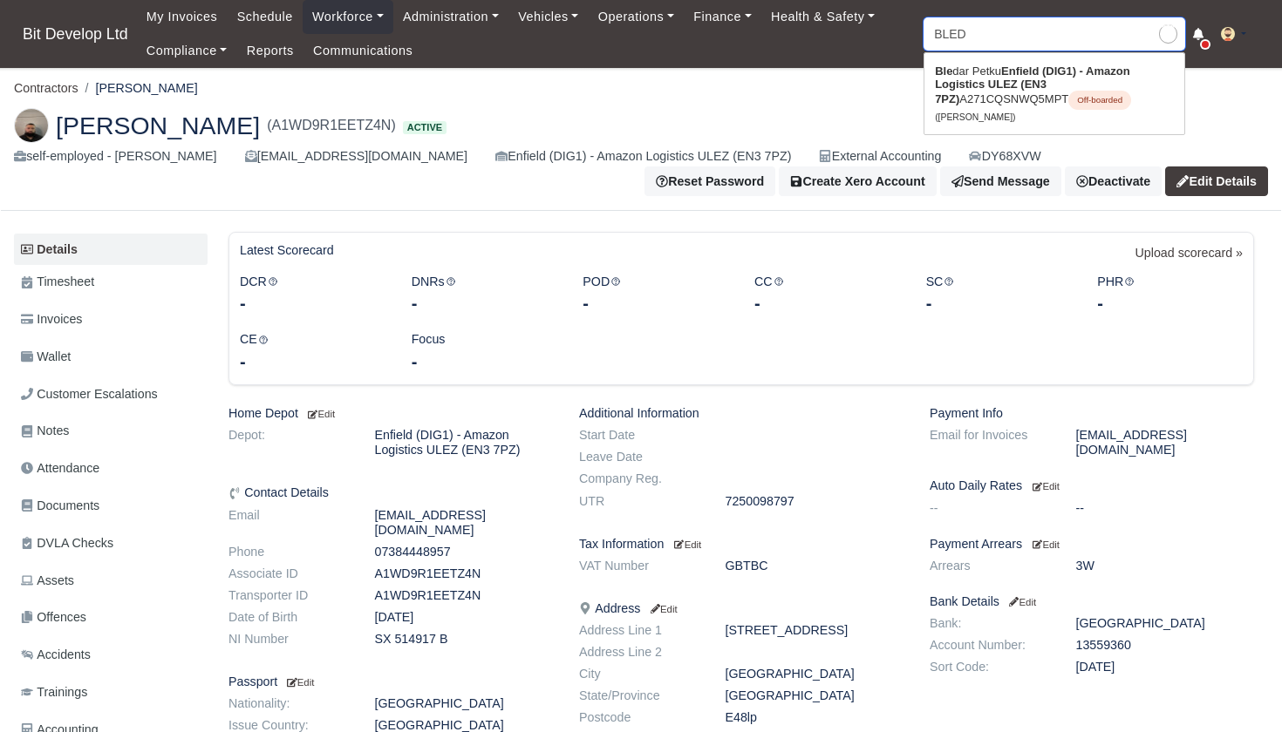
type input "[PERSON_NAME]"
click at [984, 91] on strong "Enfield (DIG1) - Amazon Logistics ULEZ (EN3 7PZ)" at bounding box center [1032, 85] width 195 height 41
type input "Bledar Petku"
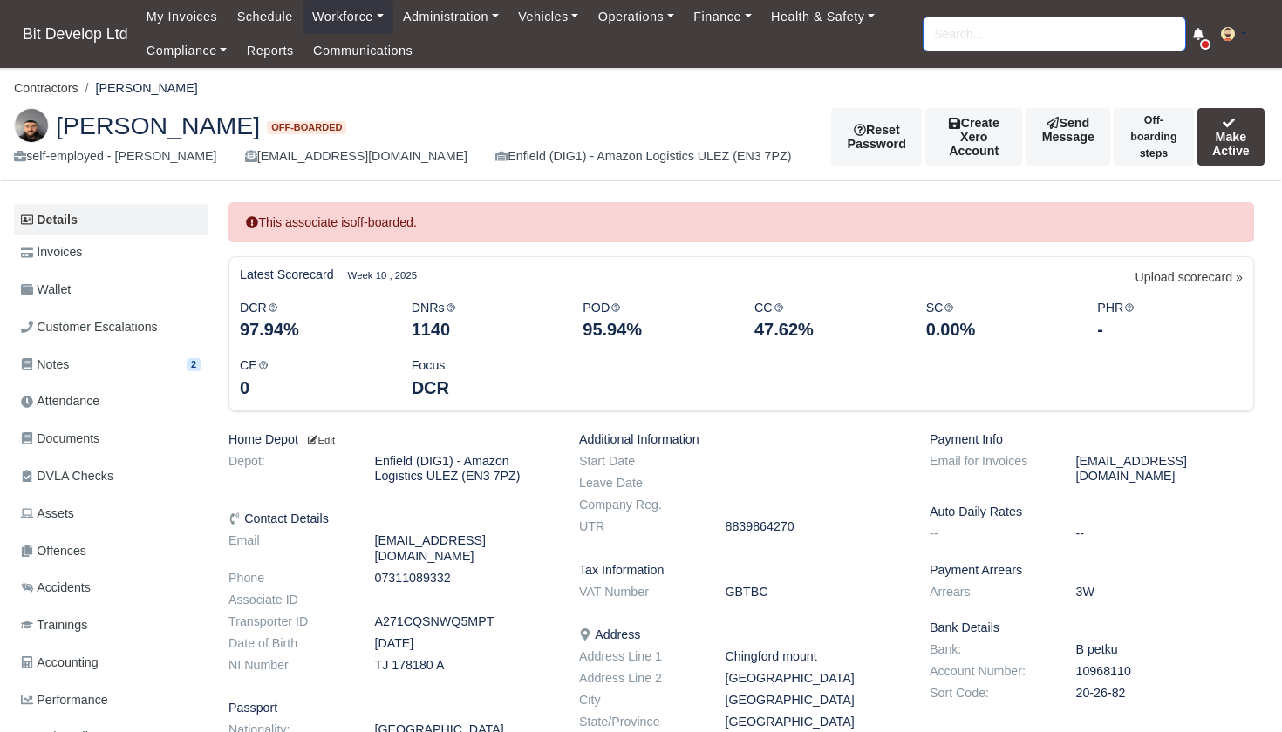
click at [978, 39] on input "search" at bounding box center [1054, 33] width 262 height 33
type input "DRILO"
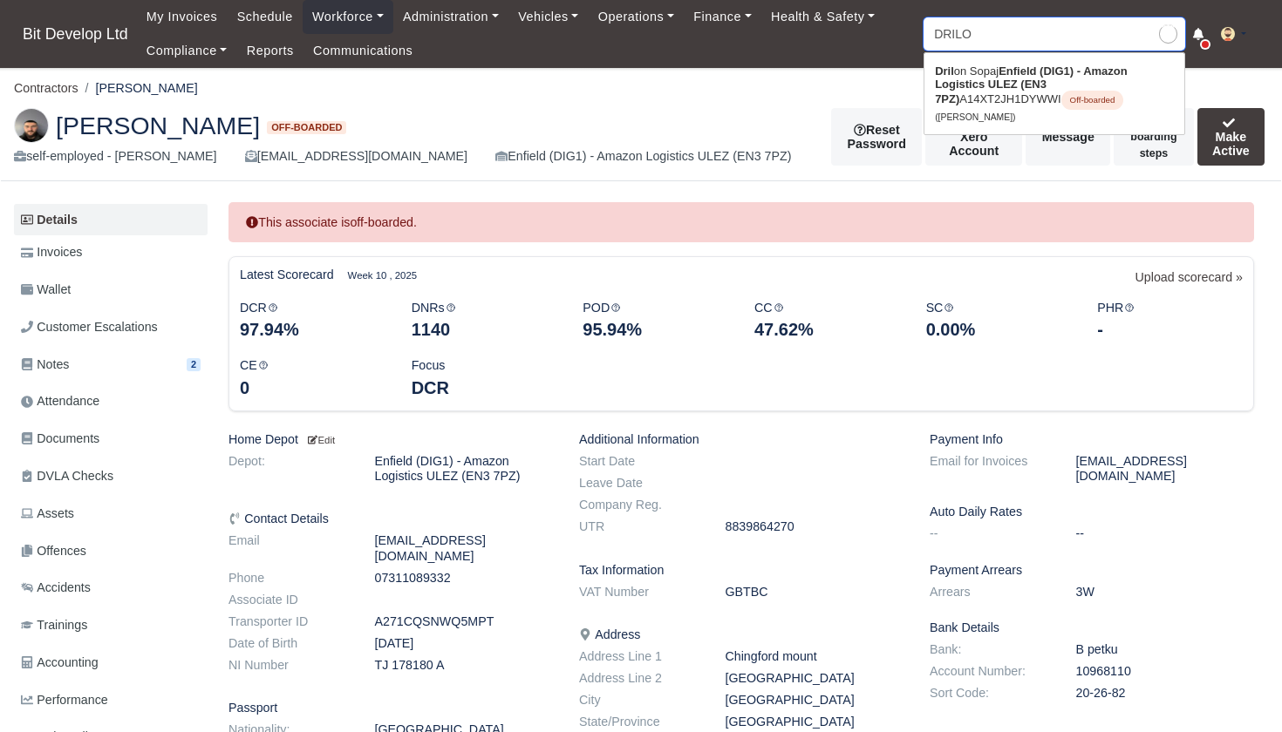
type input "DRILOn Sopaj"
click at [978, 82] on strong "Enfield (DIG1) - Amazon Logistics ULEZ (EN3 7PZ)" at bounding box center [1031, 85] width 193 height 41
type input "[PERSON_NAME]"
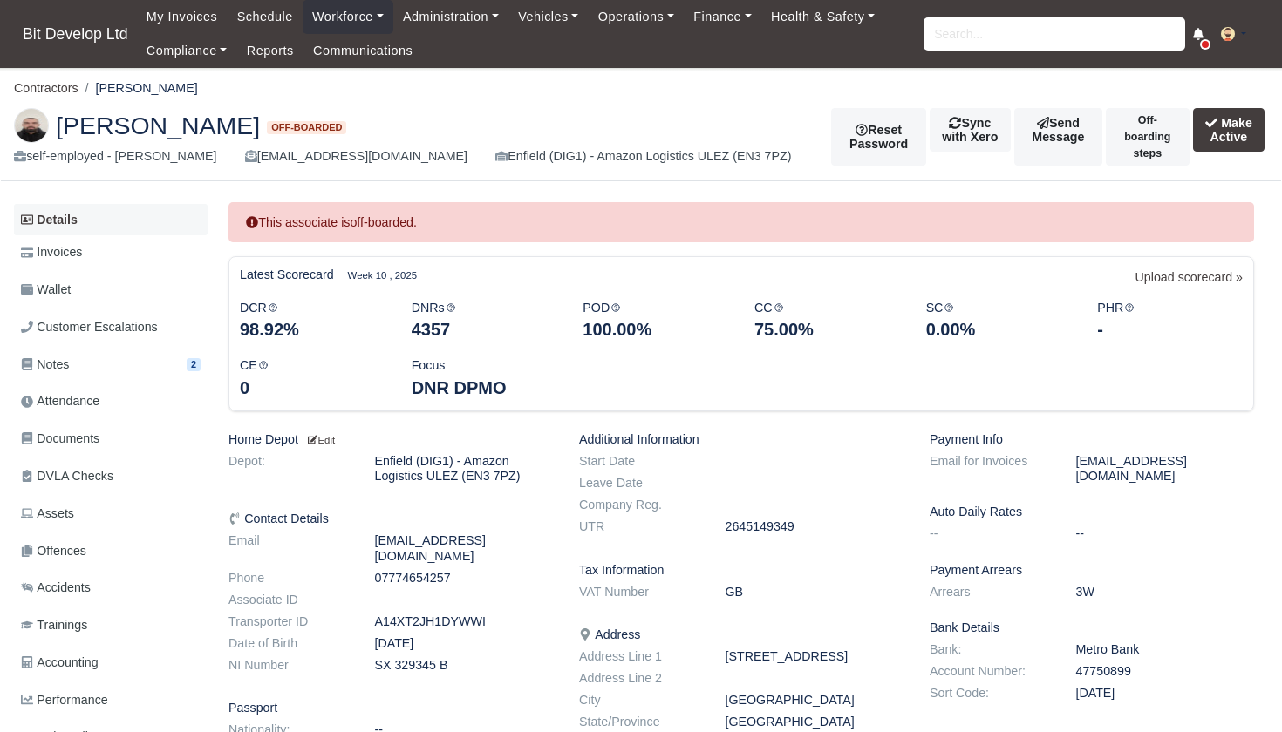
click at [81, 214] on link "Details" at bounding box center [111, 220] width 194 height 32
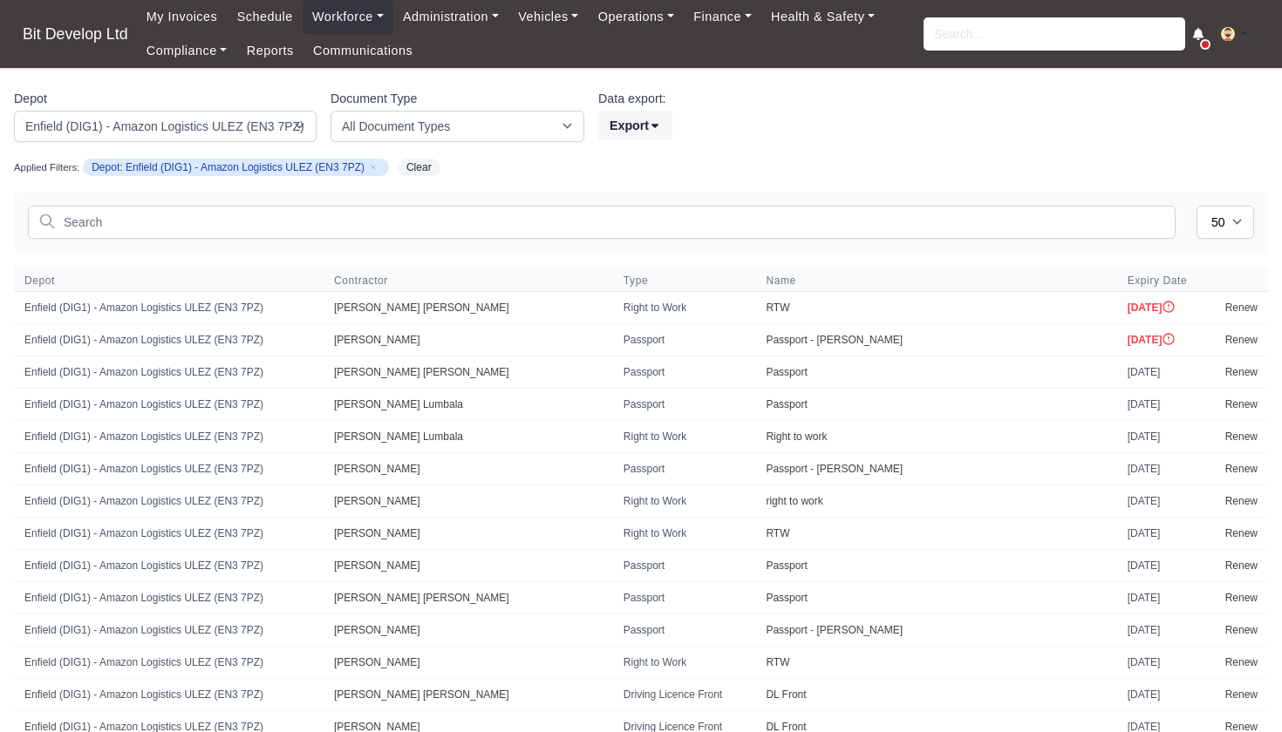
select select "2"
select select "50"
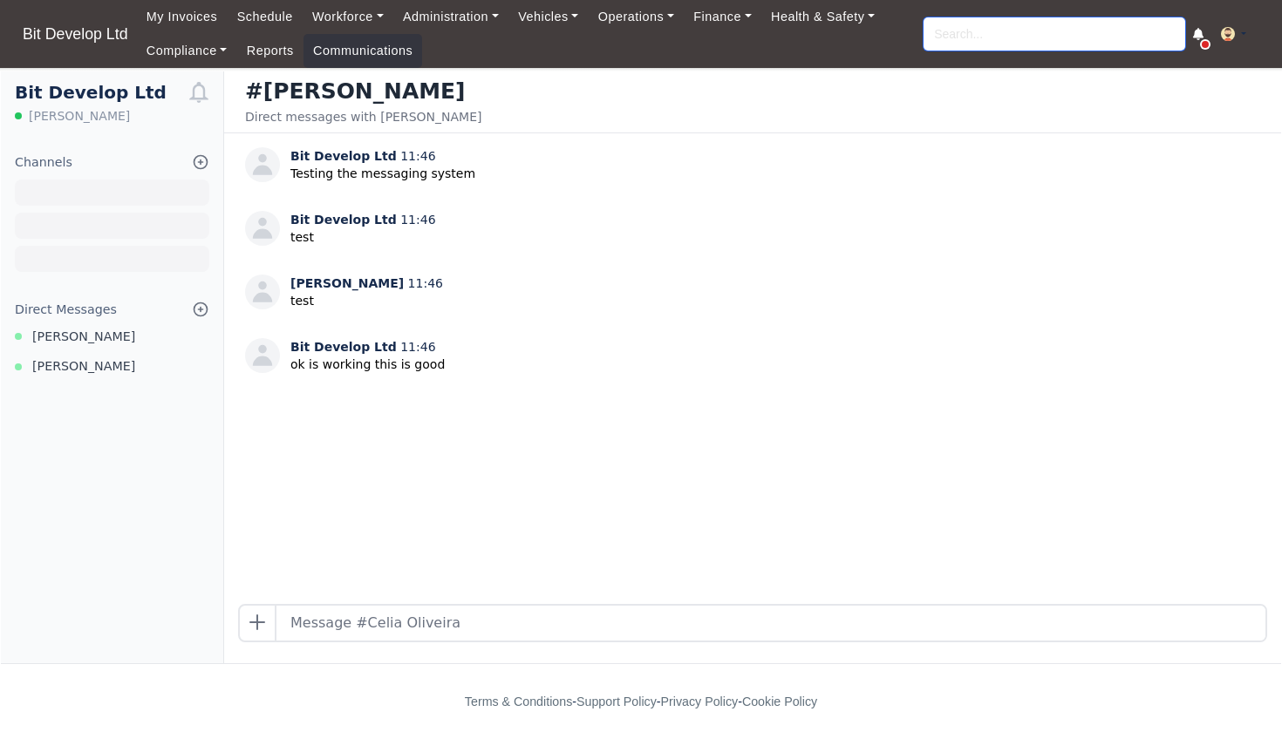
click at [1013, 43] on input "search" at bounding box center [1054, 33] width 262 height 33
type input "AILTO"
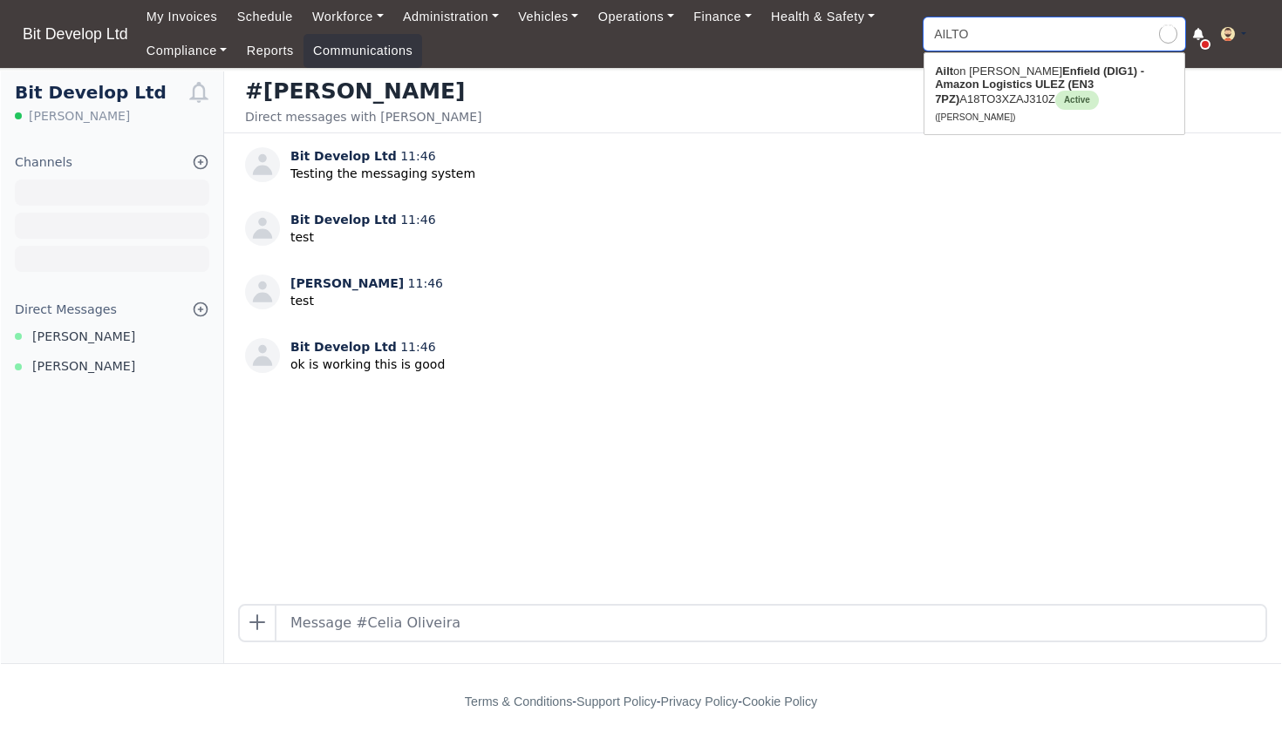
type input "[PERSON_NAME]"
type input "AILTON"
type input "[PERSON_NAME]"
click at [1013, 90] on strong "Enfield (DIG1) - Amazon Logistics ULEZ (EN3 7PZ)" at bounding box center [1039, 85] width 208 height 41
type input "[PERSON_NAME]"
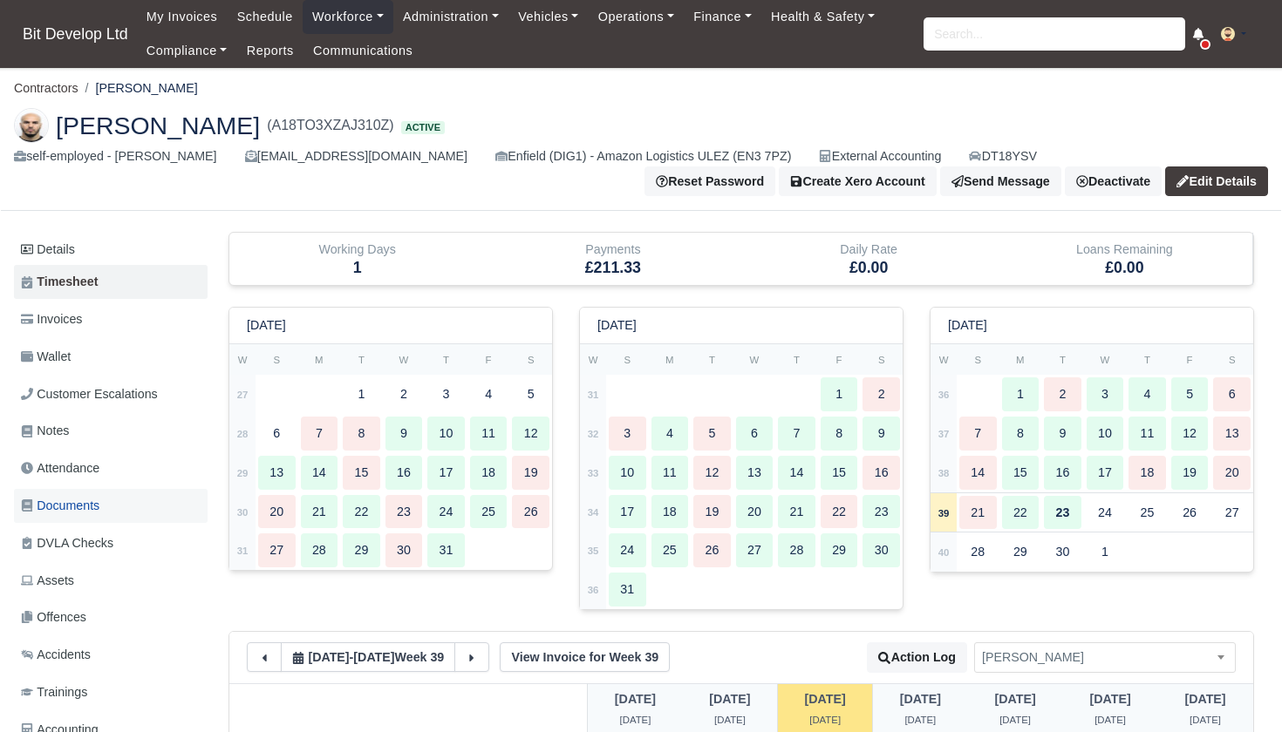
click at [83, 501] on span "Documents" at bounding box center [60, 506] width 78 height 20
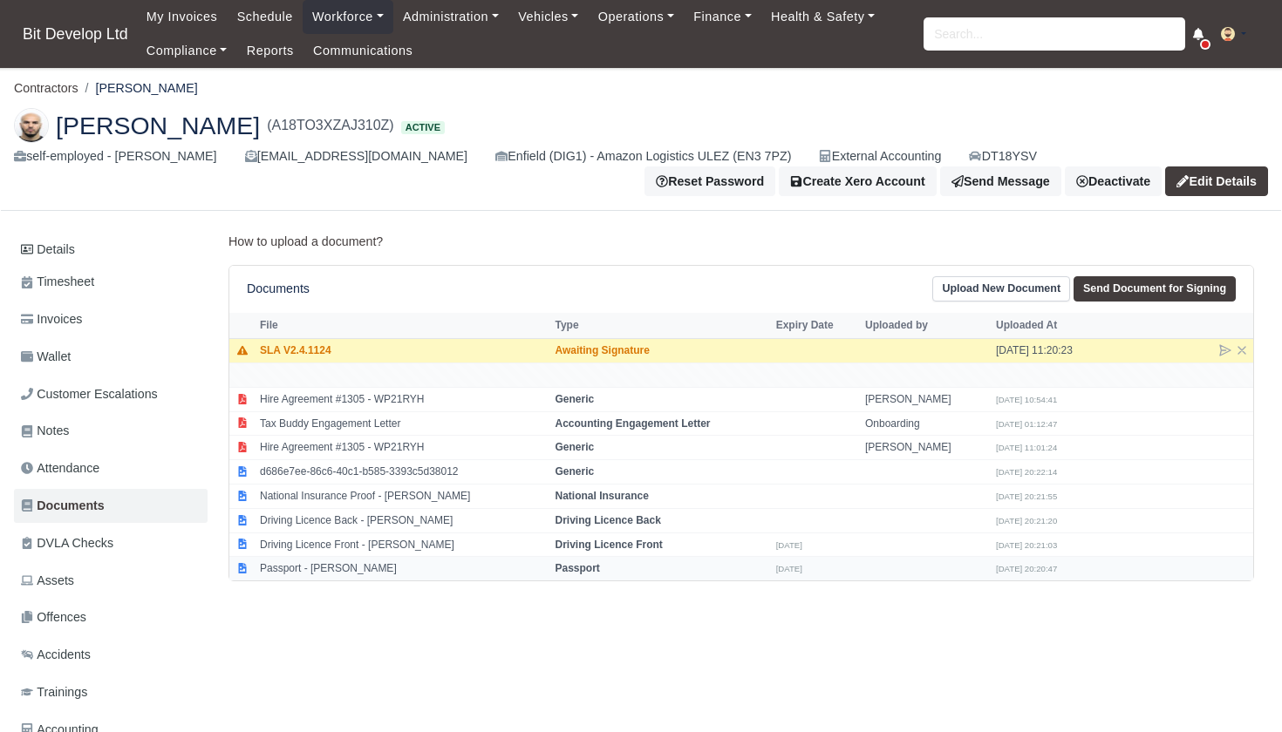
click at [600, 563] on strong "Passport" at bounding box center [577, 568] width 44 height 12
select select "passport"
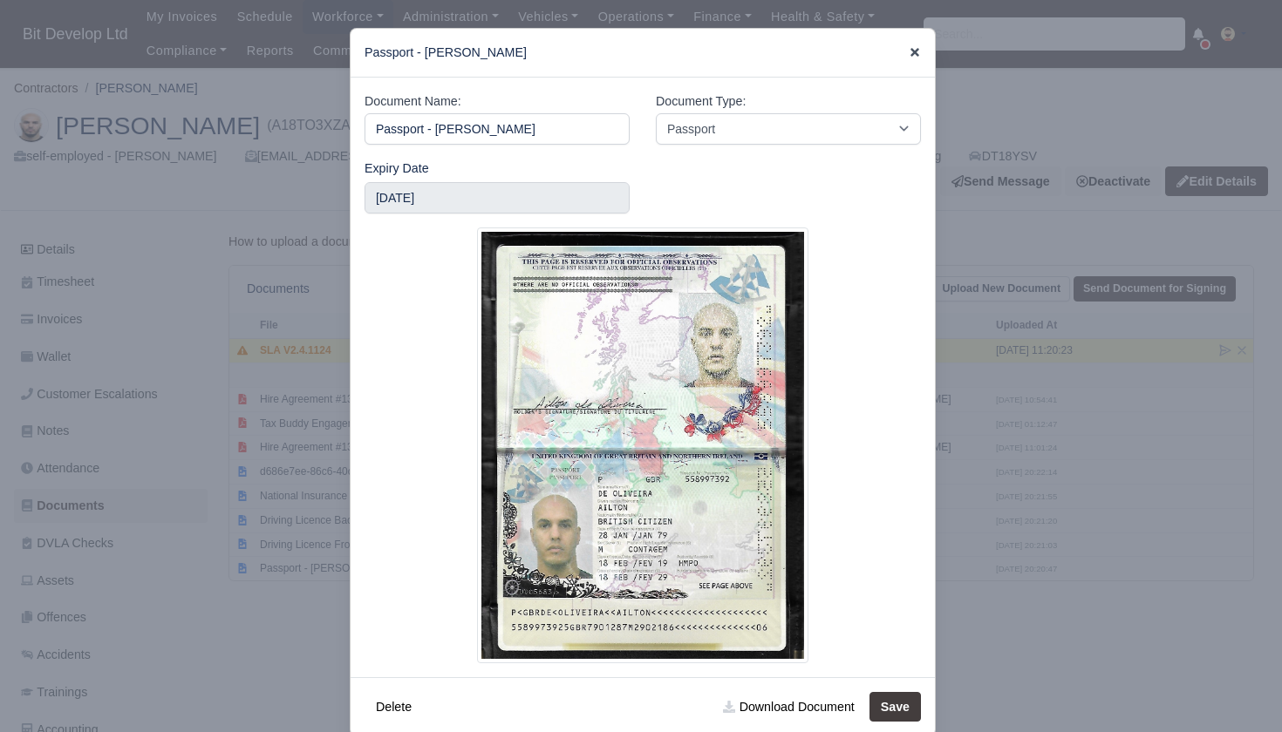
click at [918, 49] on icon at bounding box center [914, 52] width 9 height 9
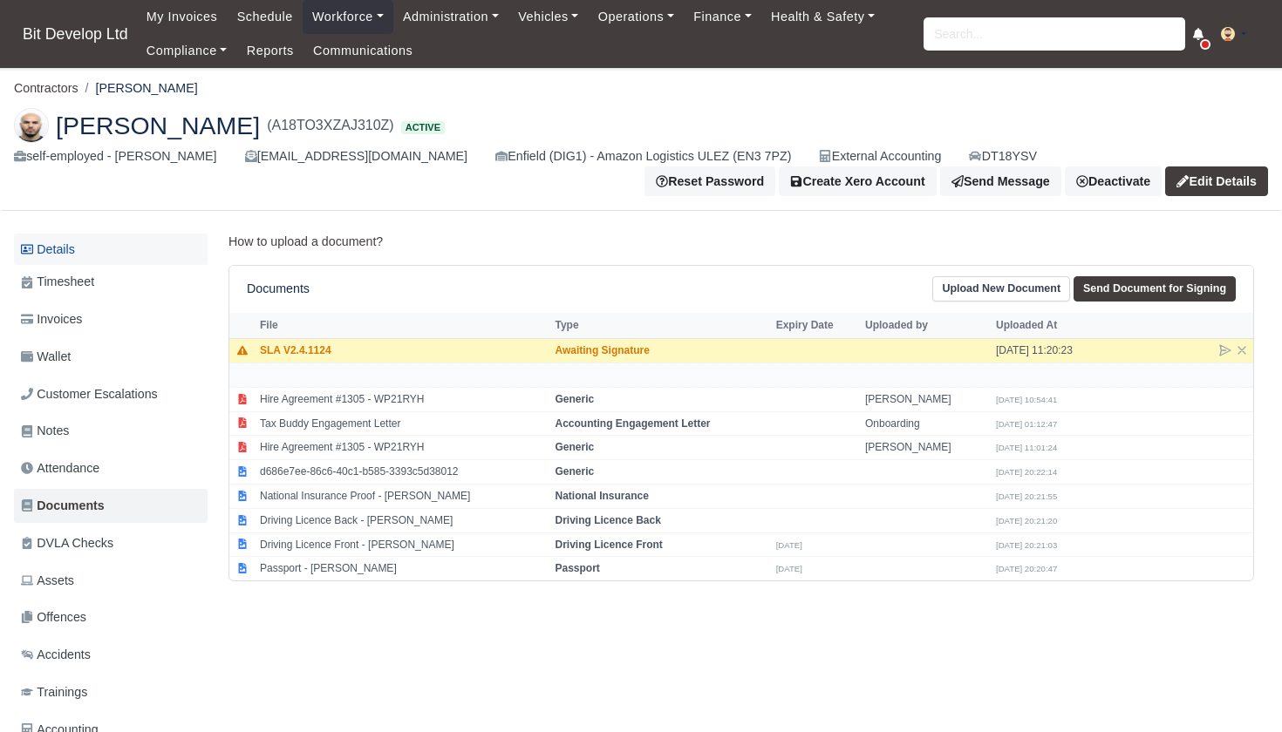
click at [63, 249] on link "Details" at bounding box center [111, 250] width 194 height 32
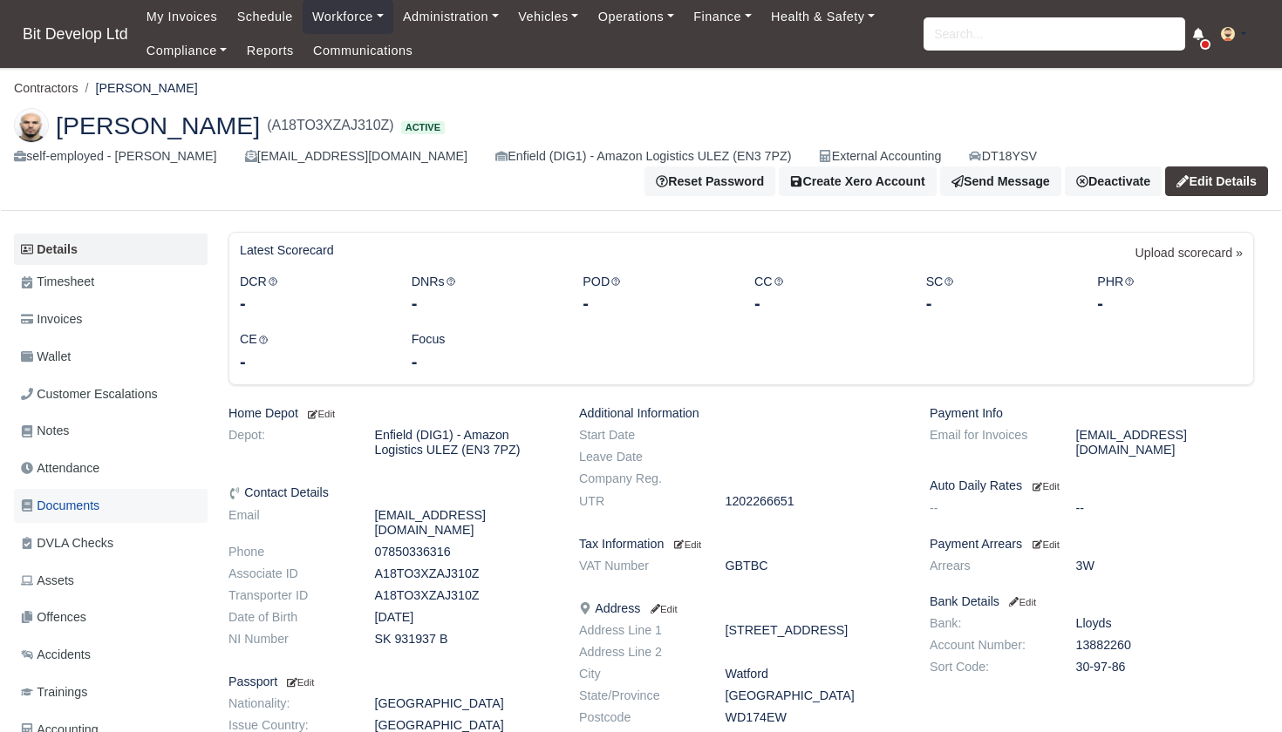
click at [78, 496] on span "Documents" at bounding box center [60, 506] width 78 height 20
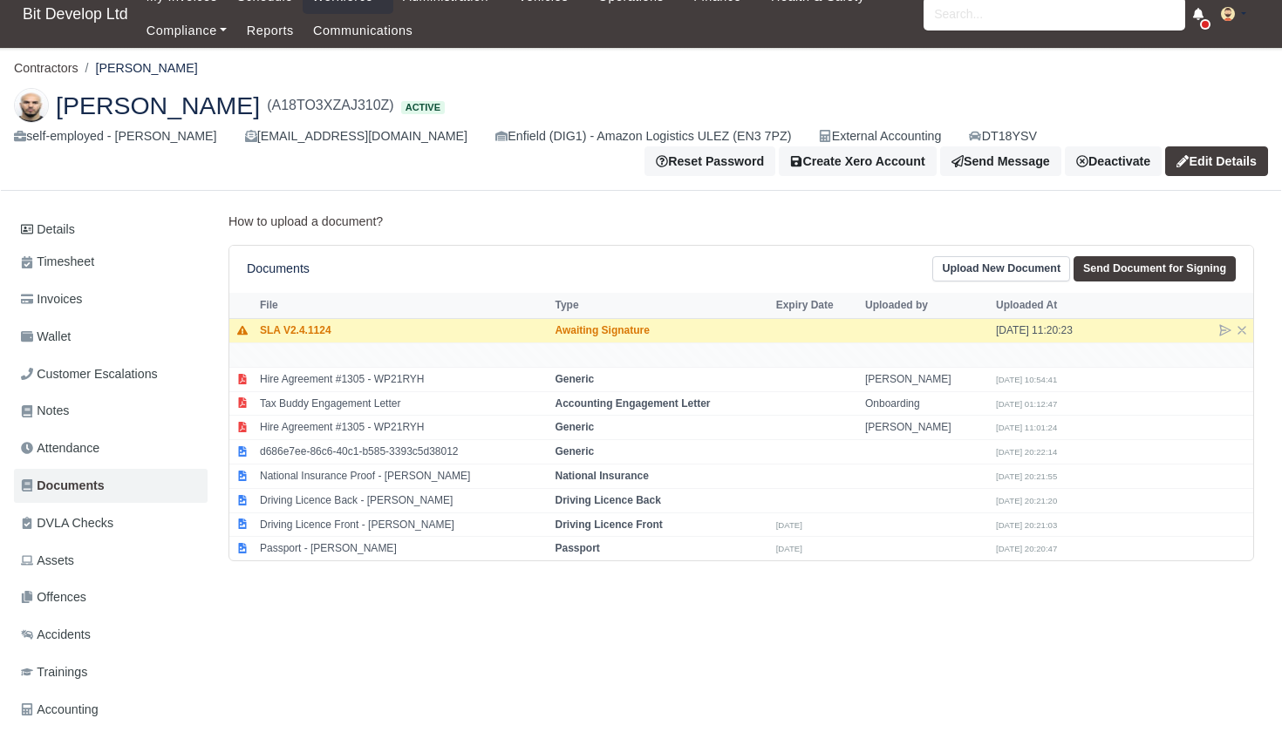
scroll to position [22, 0]
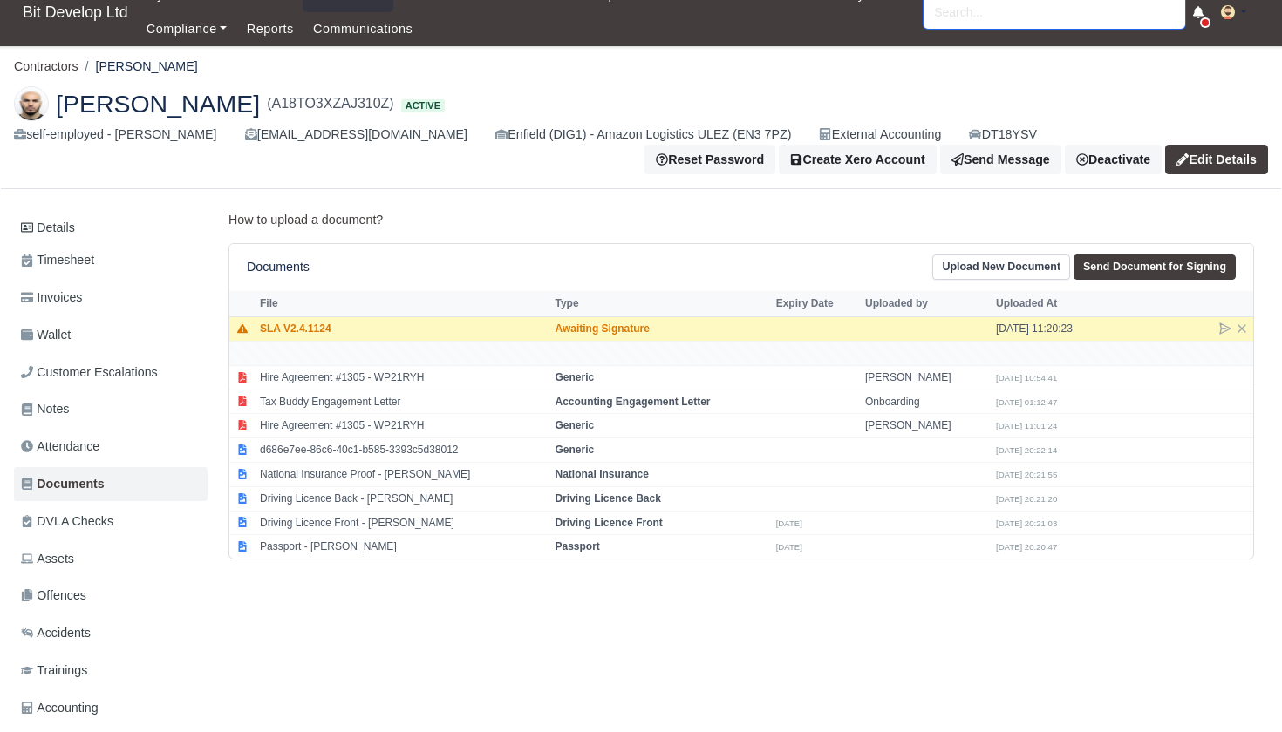
click at [958, 16] on input "search" at bounding box center [1054, 12] width 262 height 33
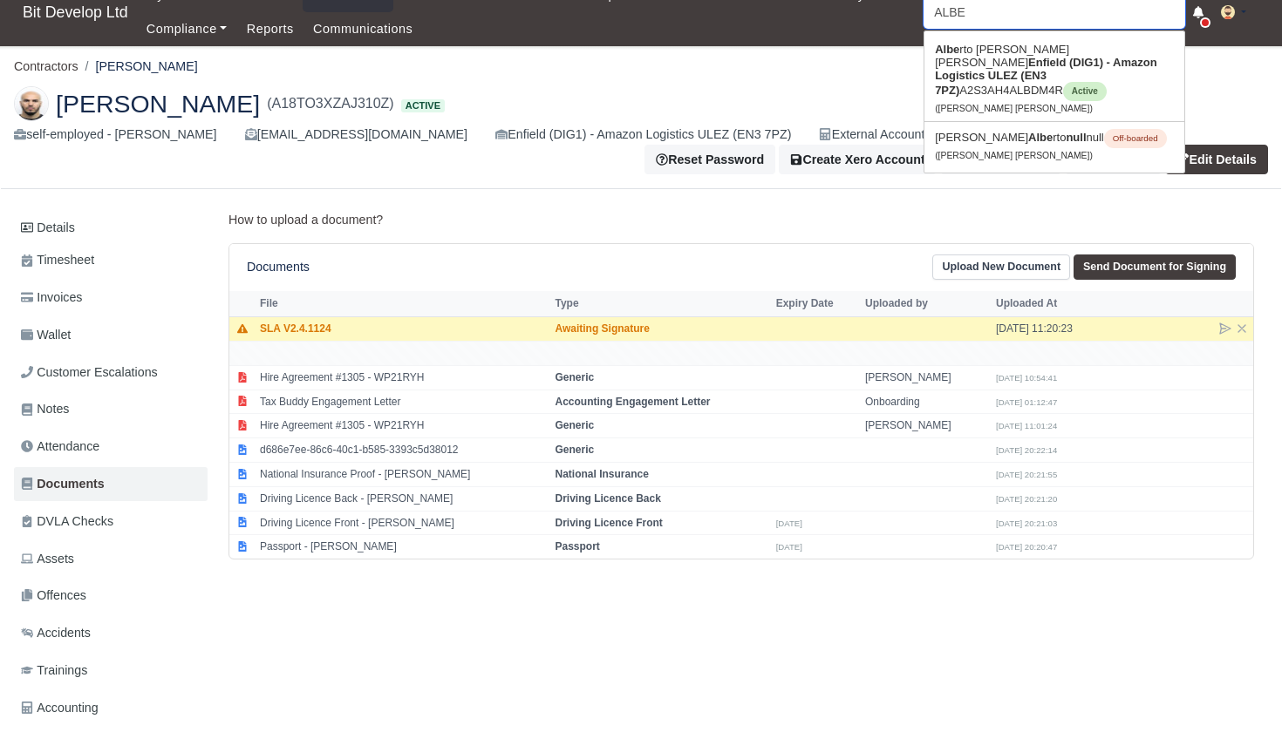
type input "[PERSON_NAME]"
type input "[PERSON_NAME] [PERSON_NAME]"
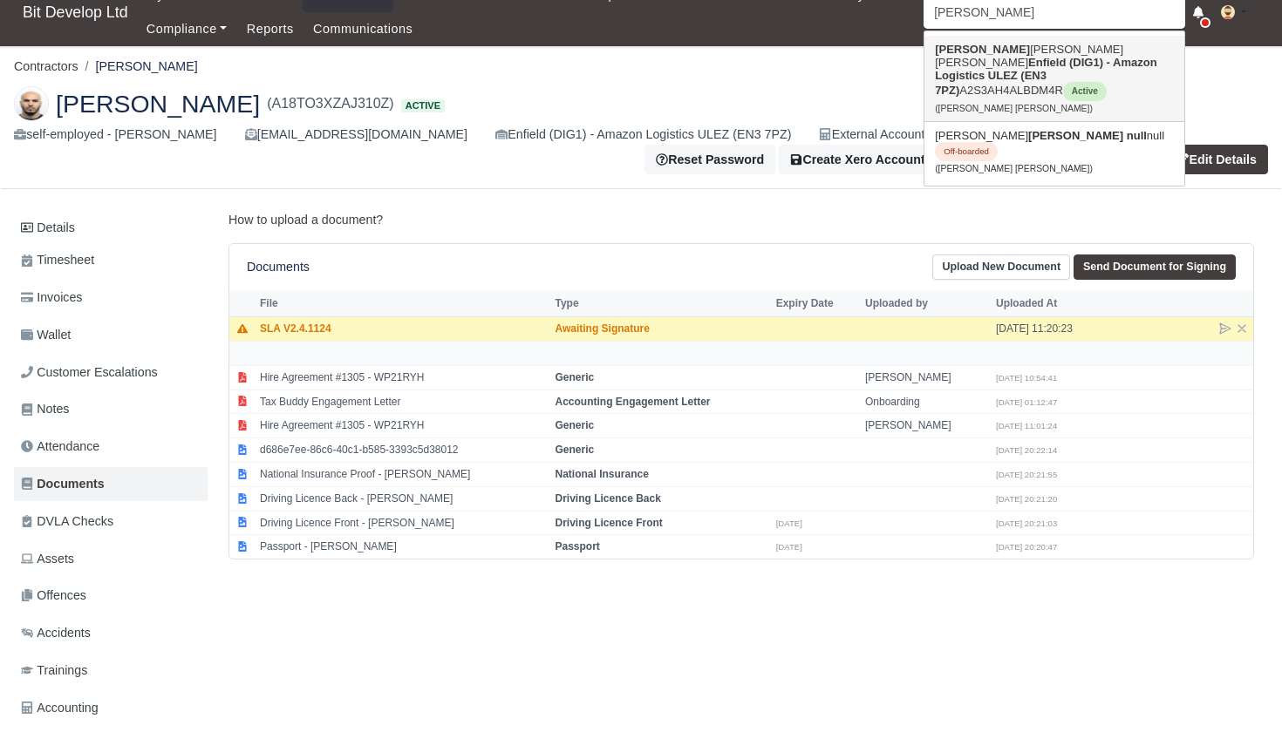
click at [957, 54] on strong "[PERSON_NAME]" at bounding box center [982, 49] width 95 height 13
type input "[PERSON_NAME] [PERSON_NAME]"
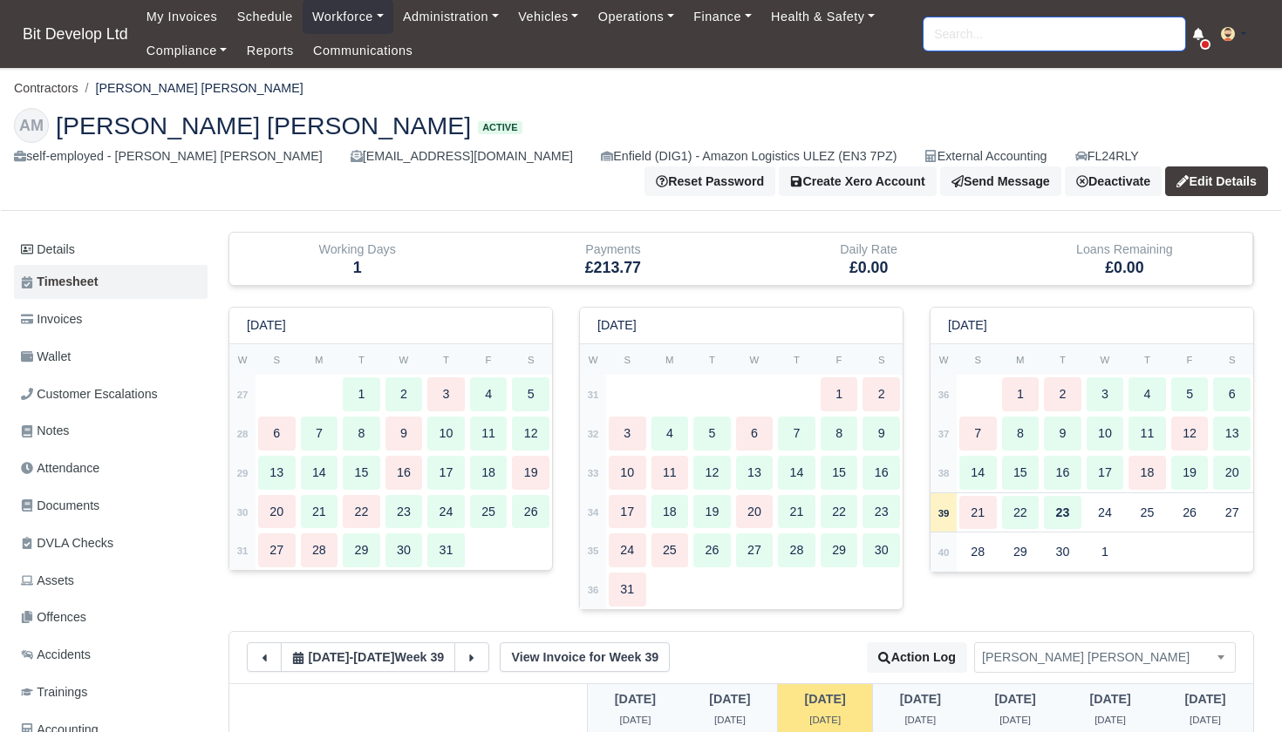
click at [1013, 32] on input "search" at bounding box center [1054, 33] width 262 height 33
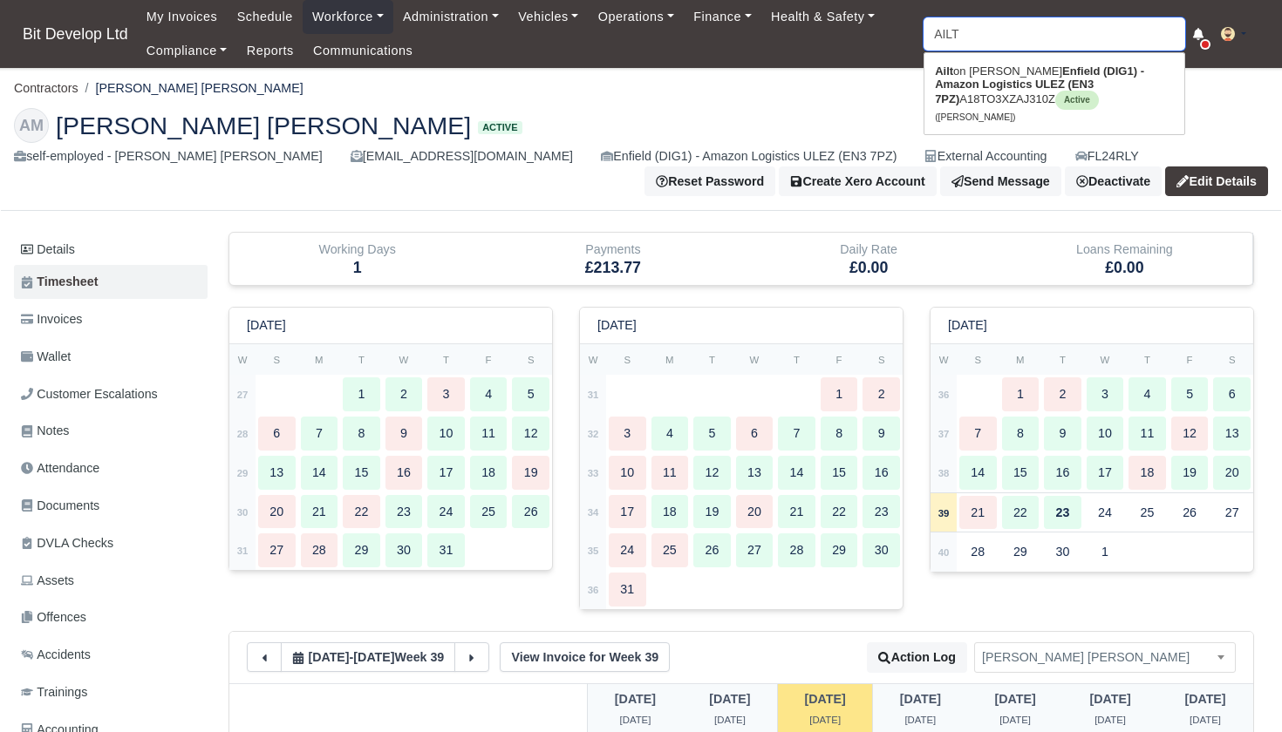
type input "AILTO"
type input "AILTOn De Oliveira"
type input "AILTON"
type input "AILTON De Oliveira"
click at [1008, 90] on strong "Enfield (DIG1) - Amazon Logistics ULEZ (EN3 7PZ)" at bounding box center [1039, 85] width 208 height 41
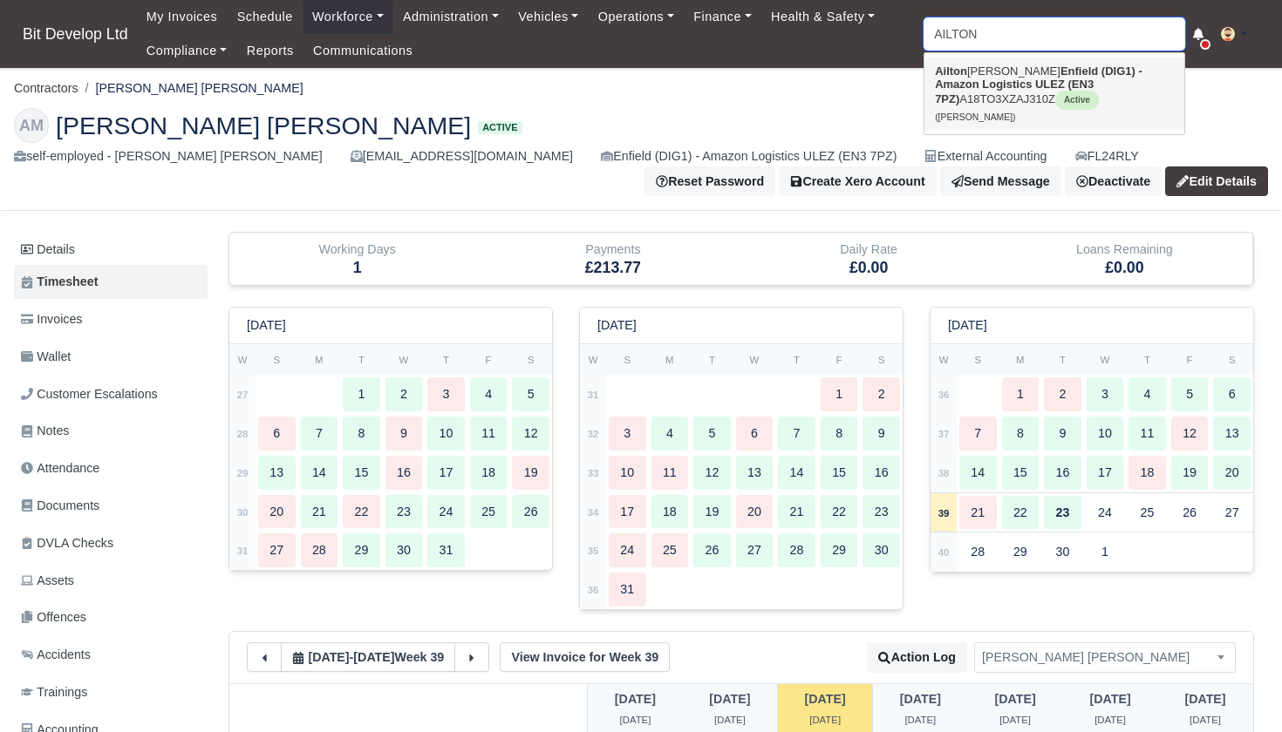
type input "Ailton De Oliveira"
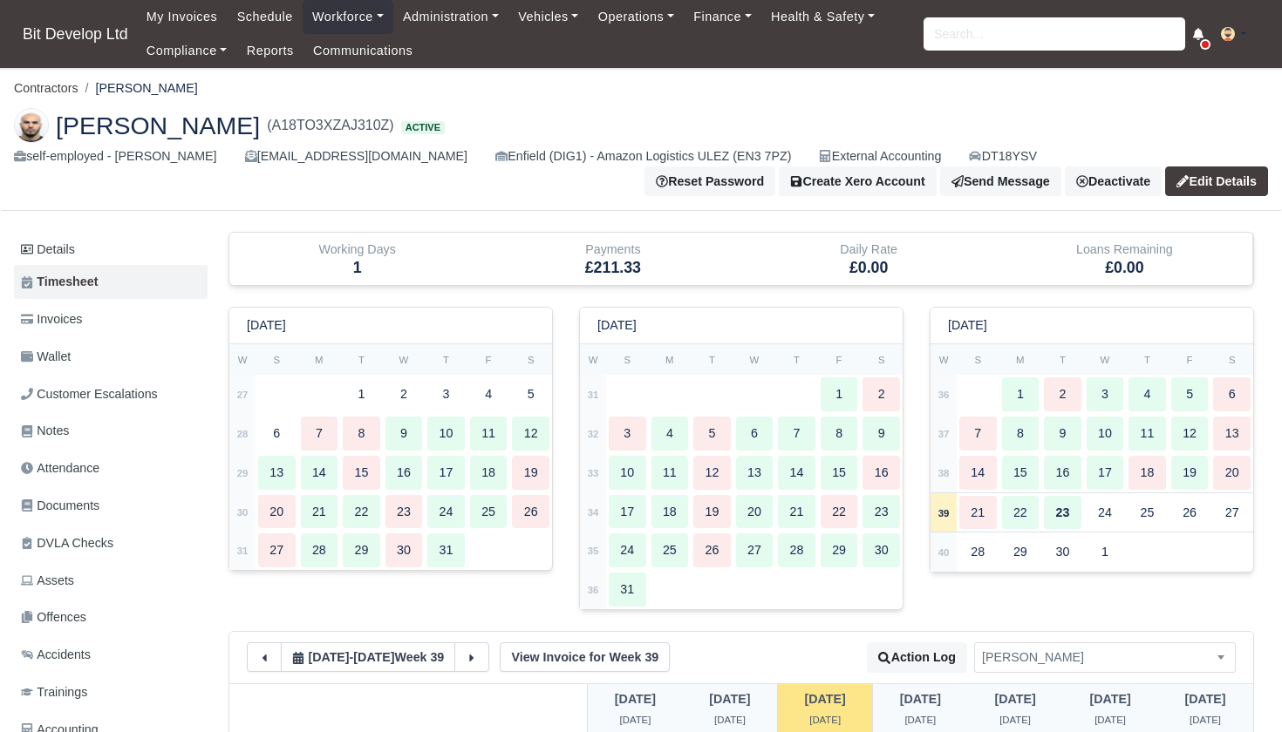
scroll to position [11, 0]
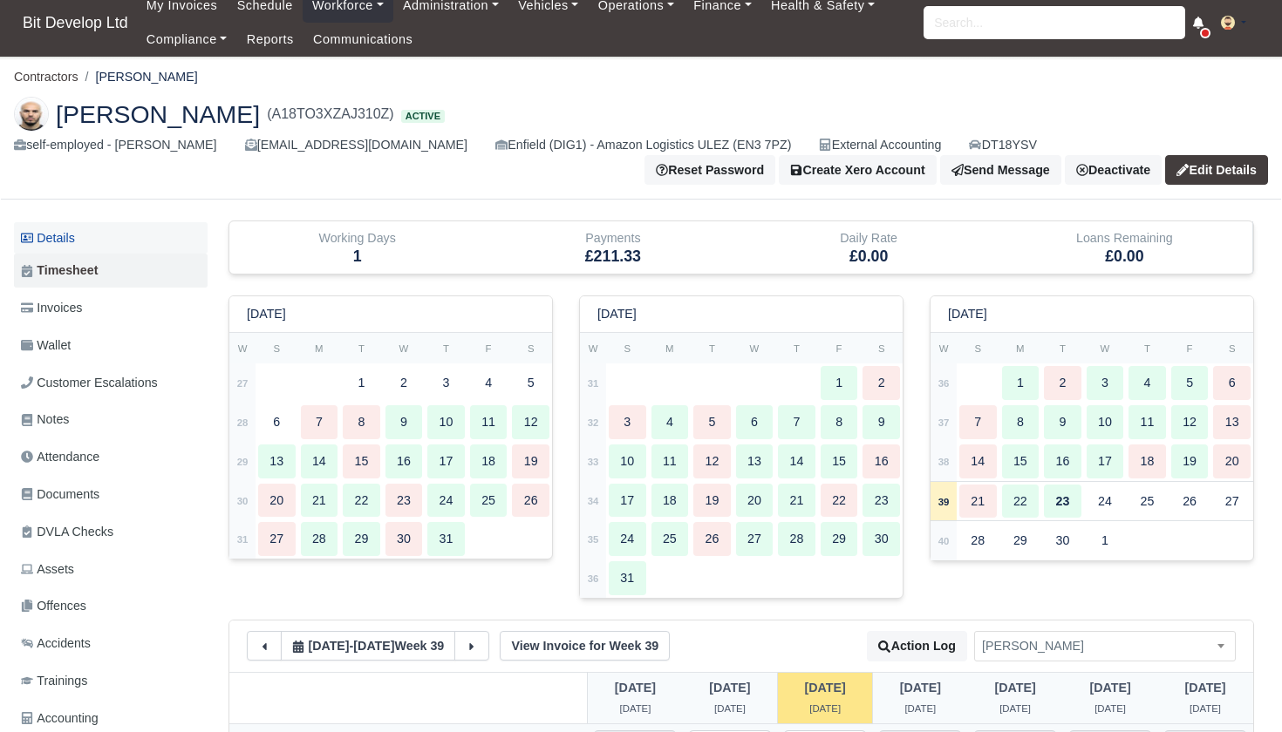
click at [59, 234] on link "Details" at bounding box center [111, 238] width 194 height 32
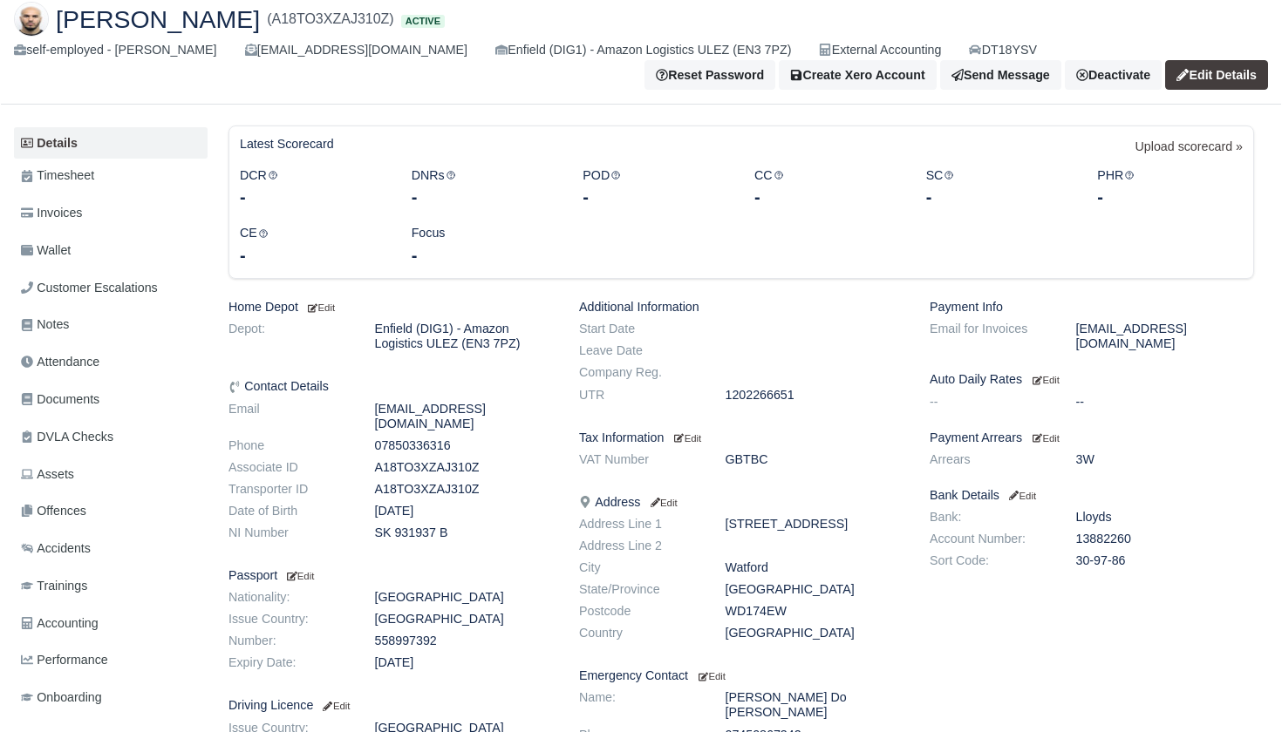
scroll to position [110, 0]
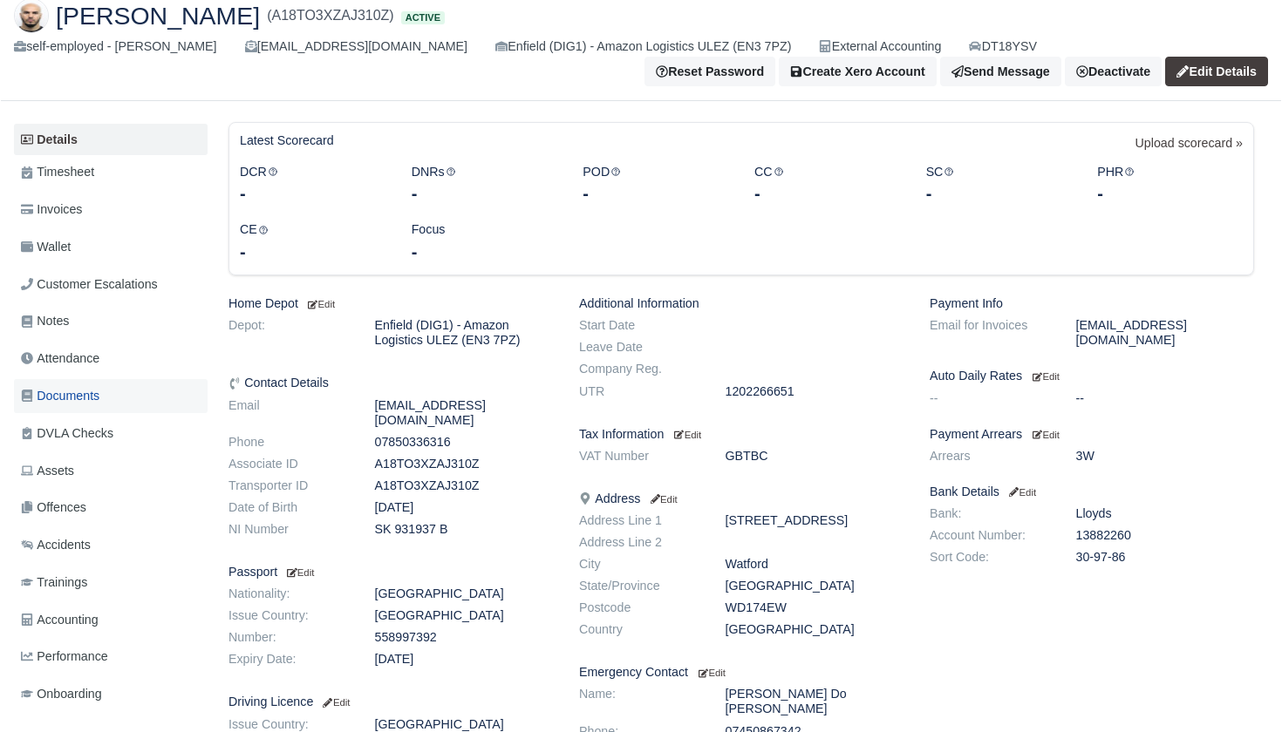
click at [65, 388] on span "Documents" at bounding box center [60, 396] width 78 height 20
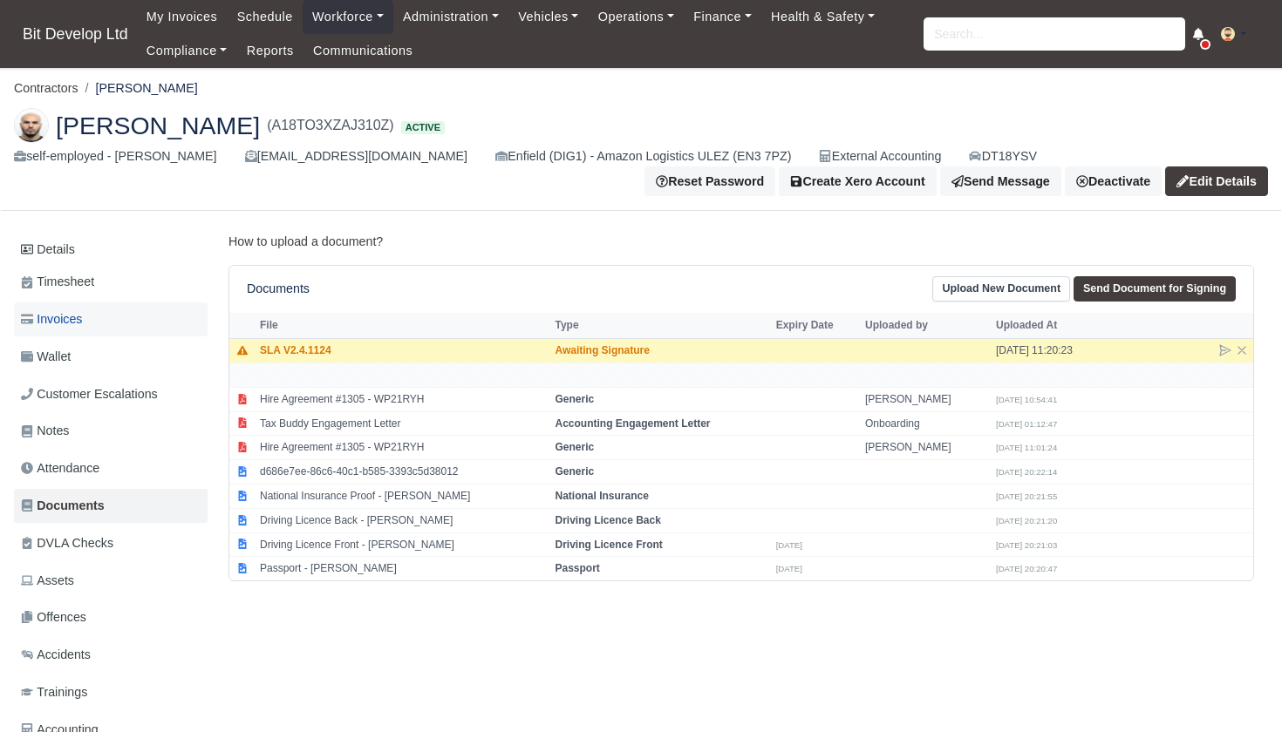
click at [91, 315] on link "Invoices" at bounding box center [111, 320] width 194 height 34
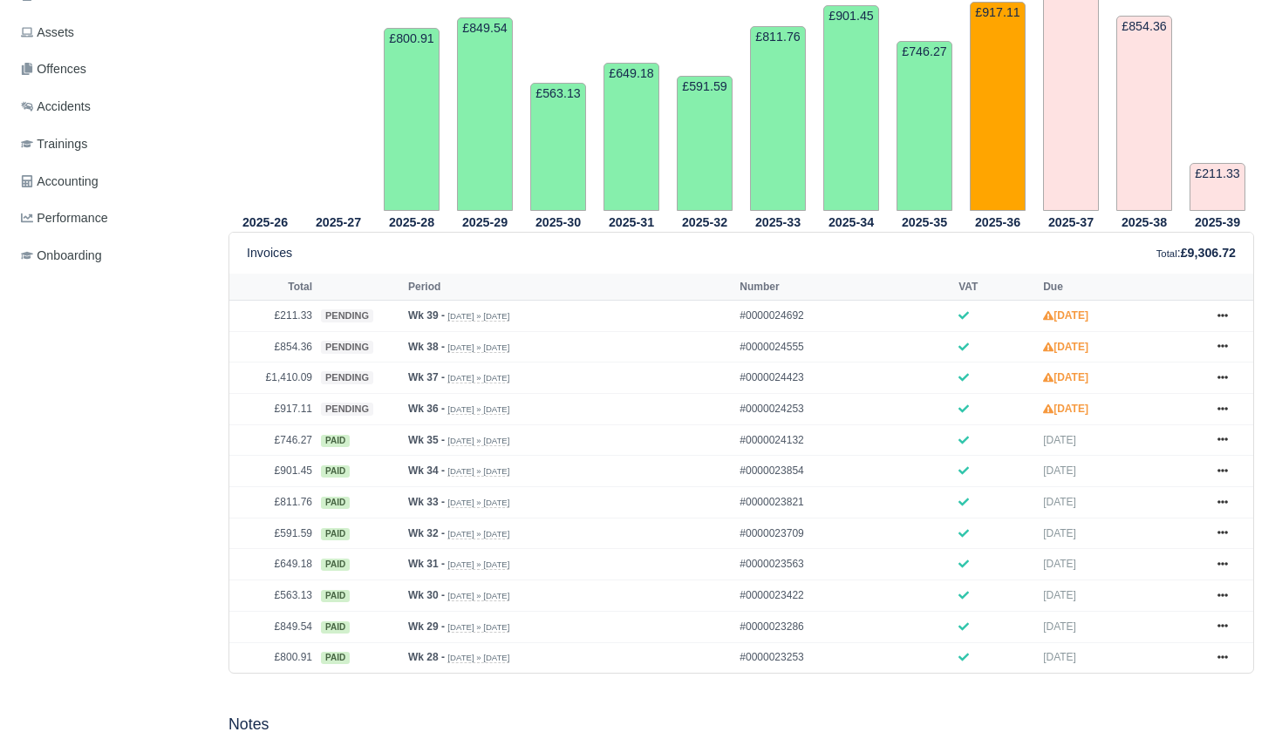
scroll to position [785, 0]
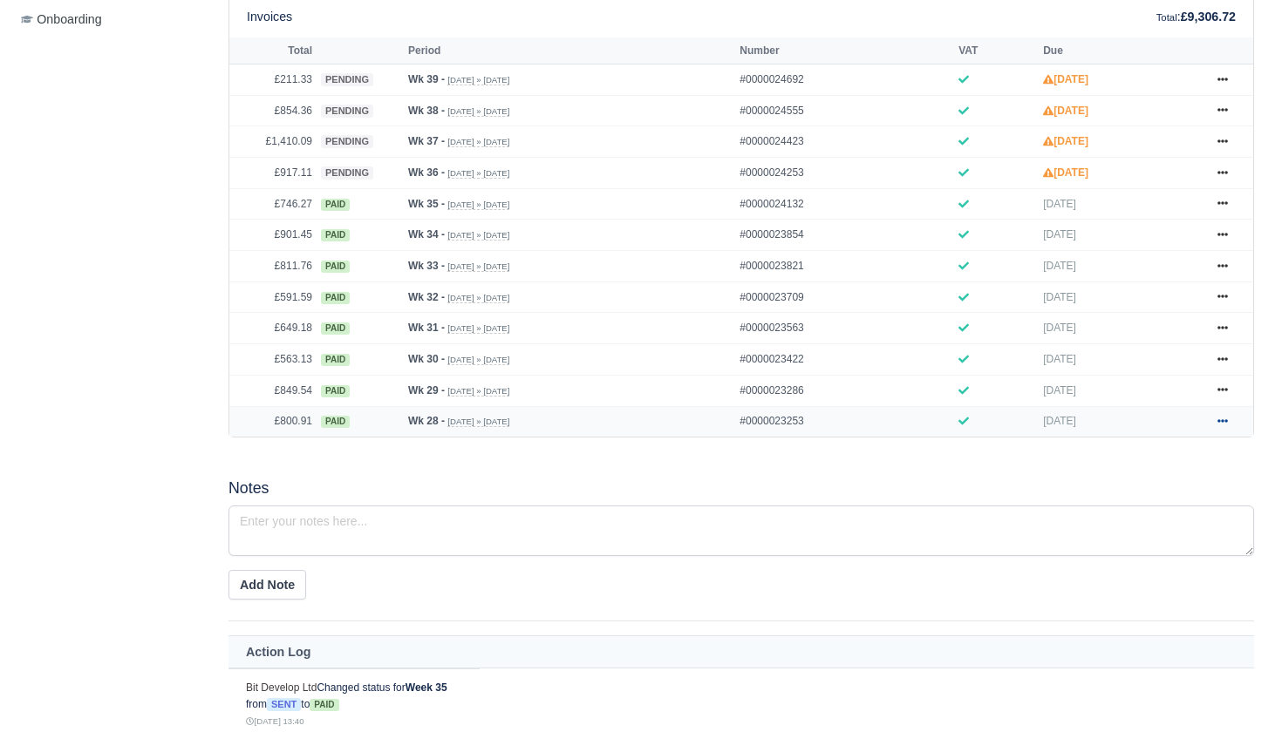
click at [1230, 433] on link at bounding box center [1222, 423] width 26 height 22
click at [1168, 472] on link "Show Invoice" at bounding box center [1157, 453] width 155 height 37
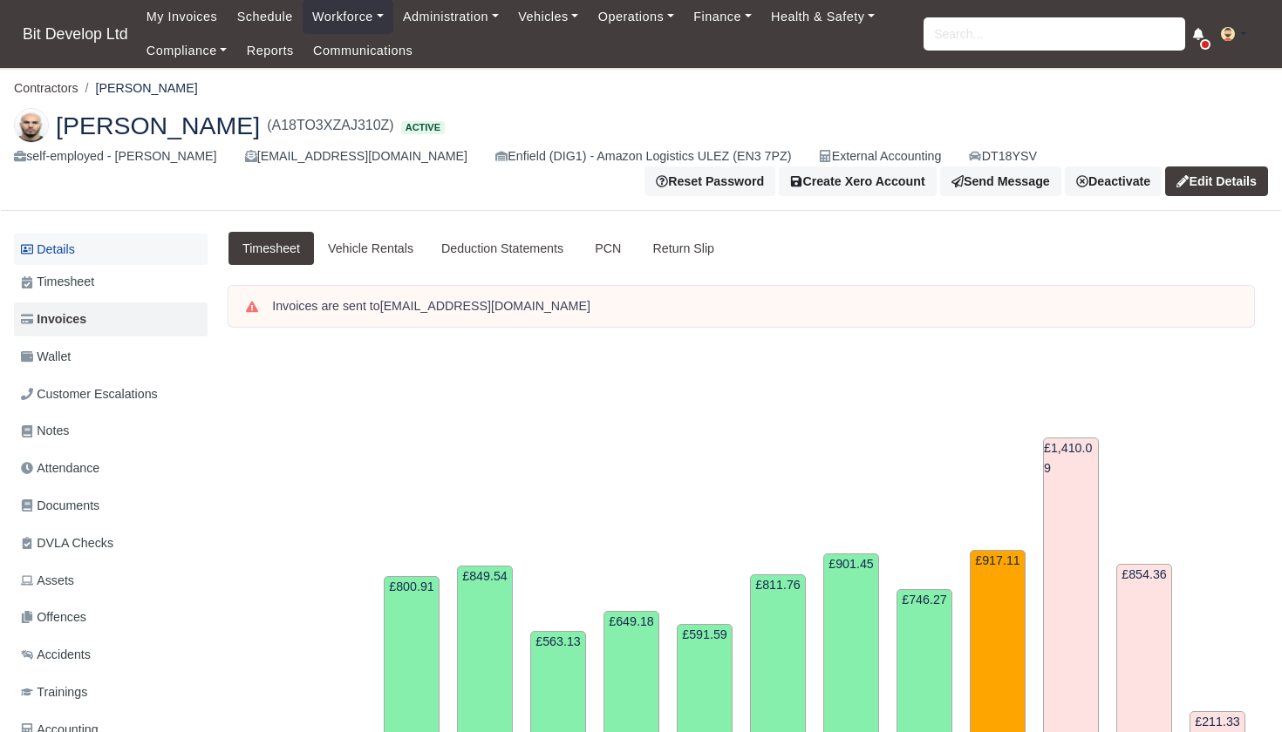
click at [87, 251] on link "Details" at bounding box center [111, 250] width 194 height 32
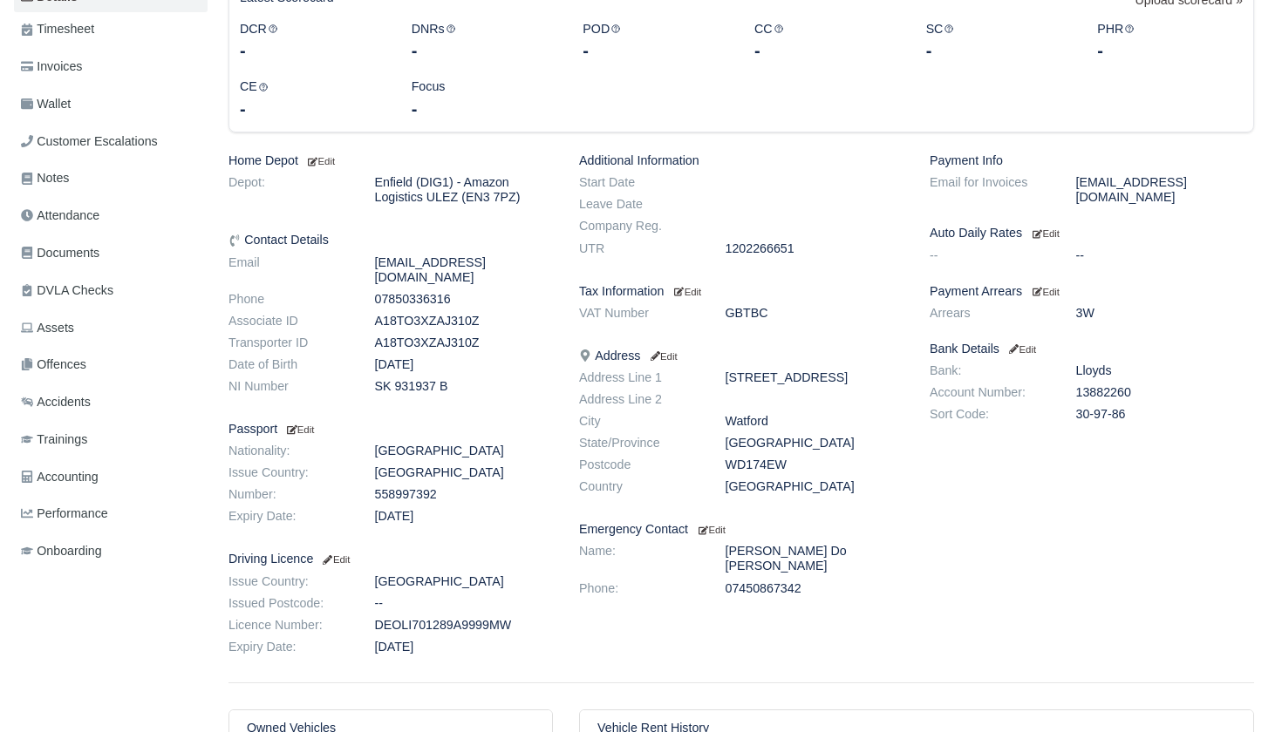
scroll to position [277, 0]
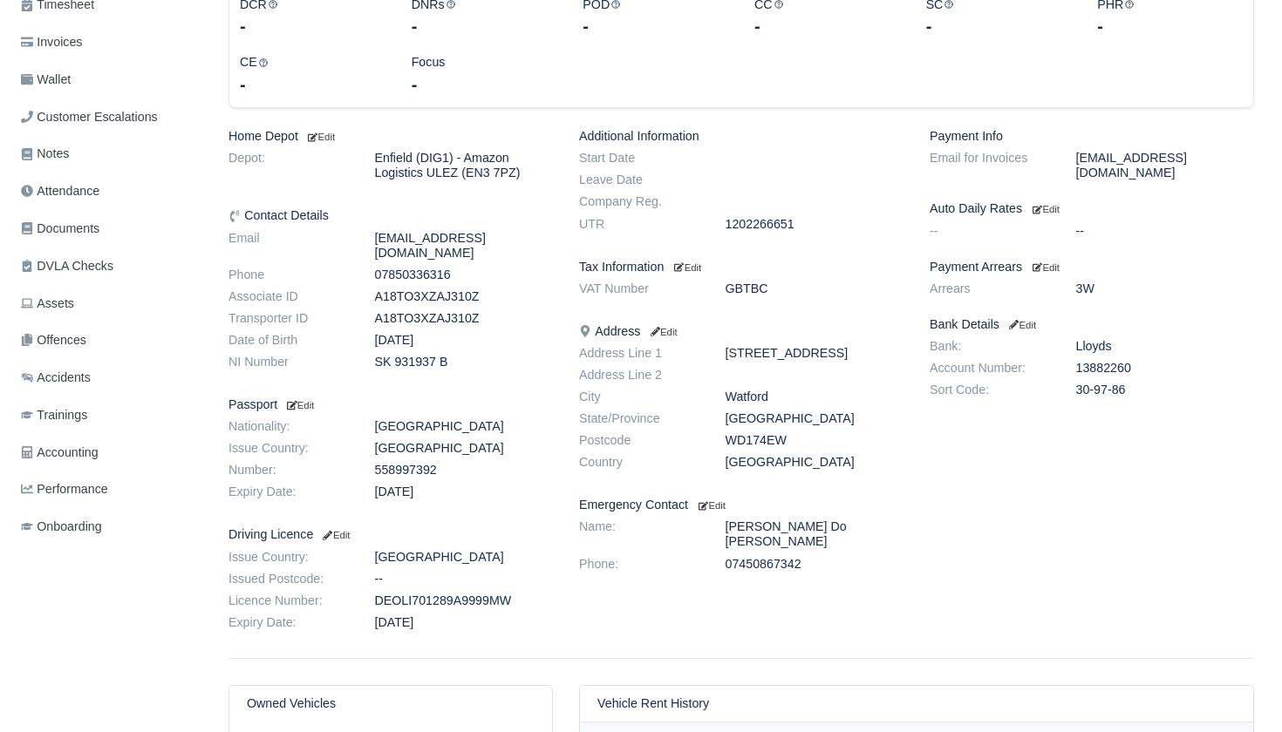
drag, startPoint x: 727, startPoint y: 439, endPoint x: 792, endPoint y: 434, distance: 64.7
click at [793, 433] on dd "WD174EW" at bounding box center [814, 440] width 205 height 15
copy dd "WD174EW"
click at [350, 530] on small "Edit" at bounding box center [335, 535] width 30 height 10
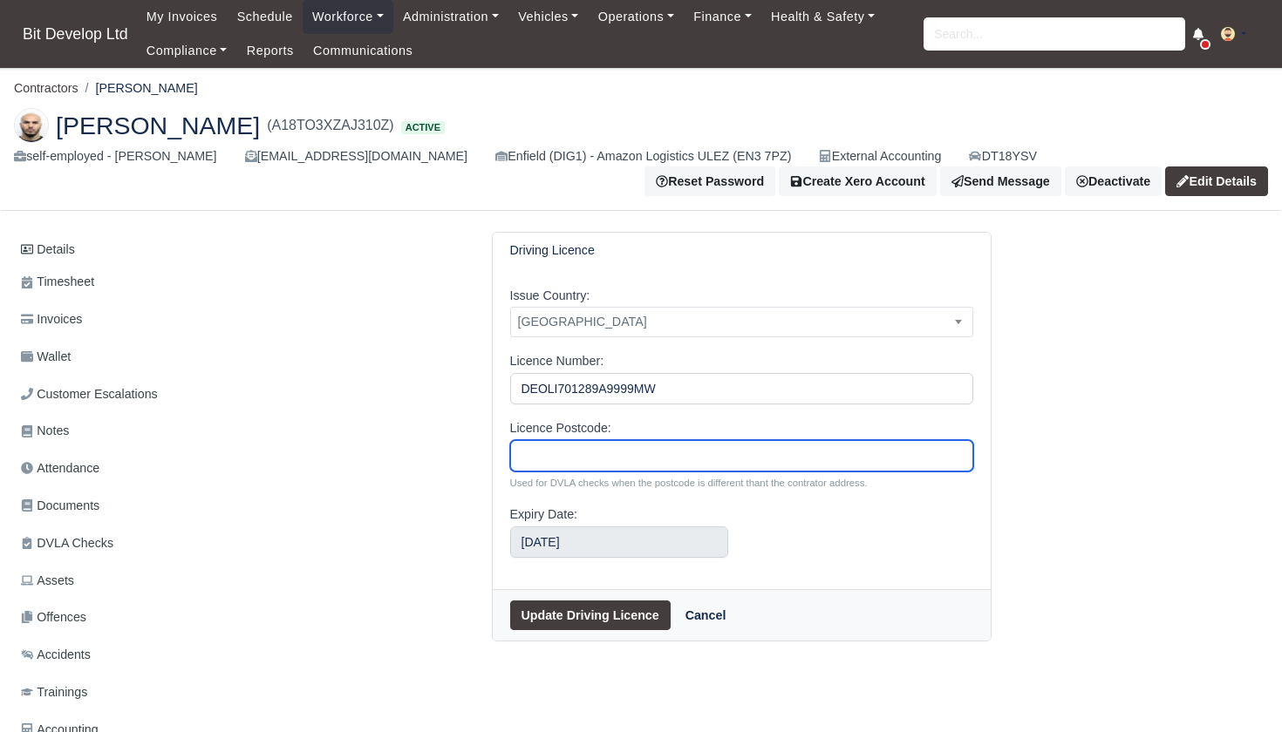
click at [553, 446] on input "Licence Postcode:" at bounding box center [741, 455] width 463 height 31
paste input "WD174EW"
type input "WD174EW"
click at [594, 616] on button "Update Driving Licence" at bounding box center [590, 616] width 160 height 30
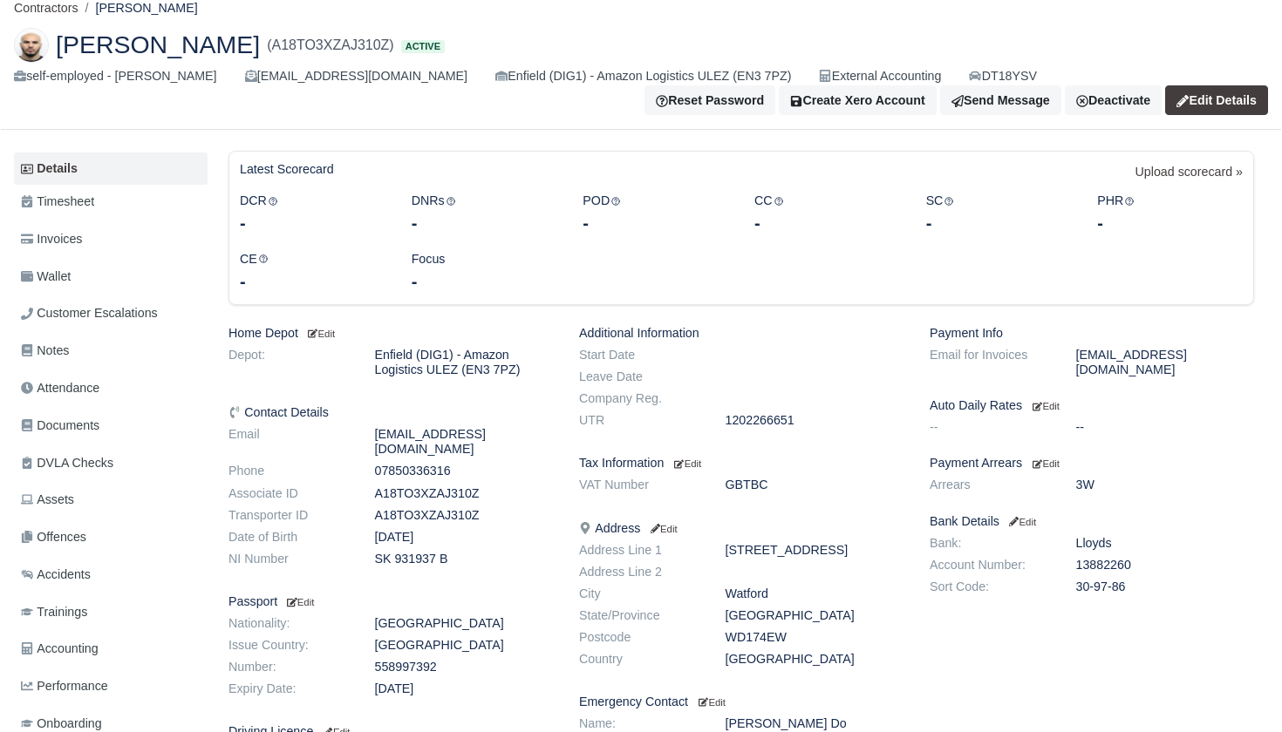
scroll to position [13, 0]
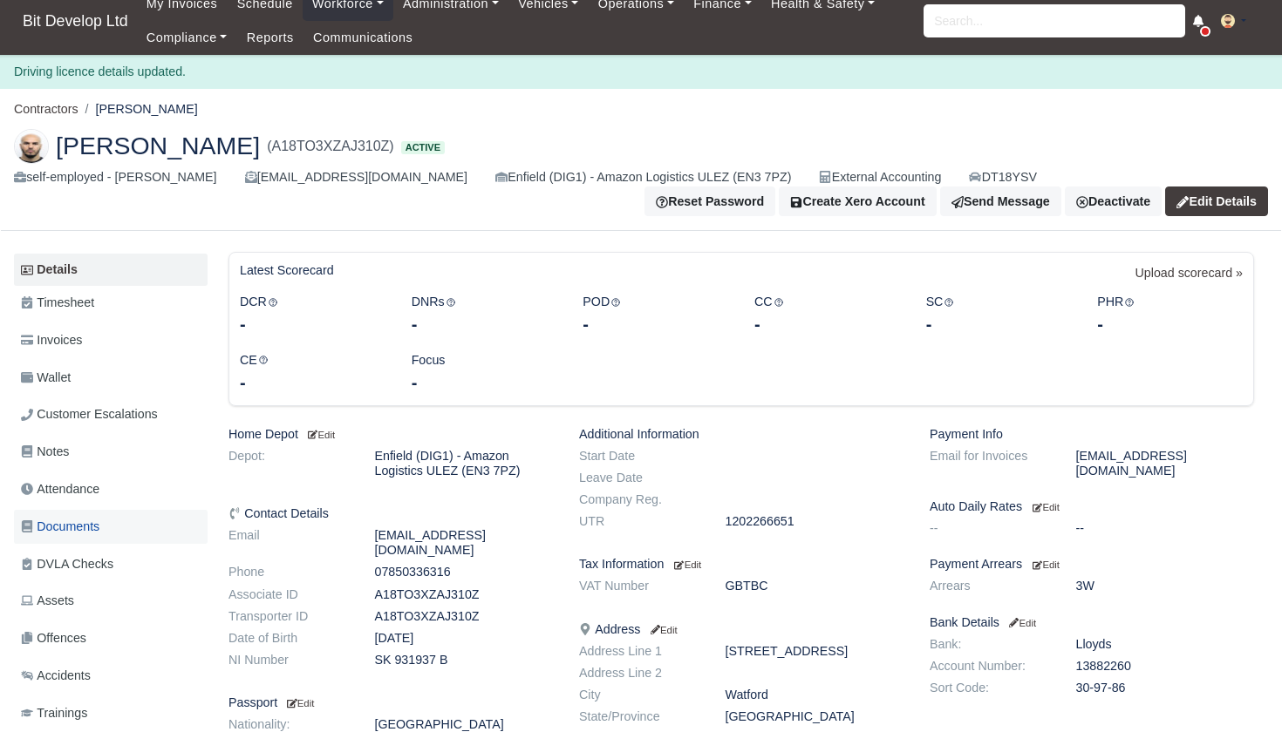
click at [86, 517] on span "Documents" at bounding box center [60, 527] width 78 height 20
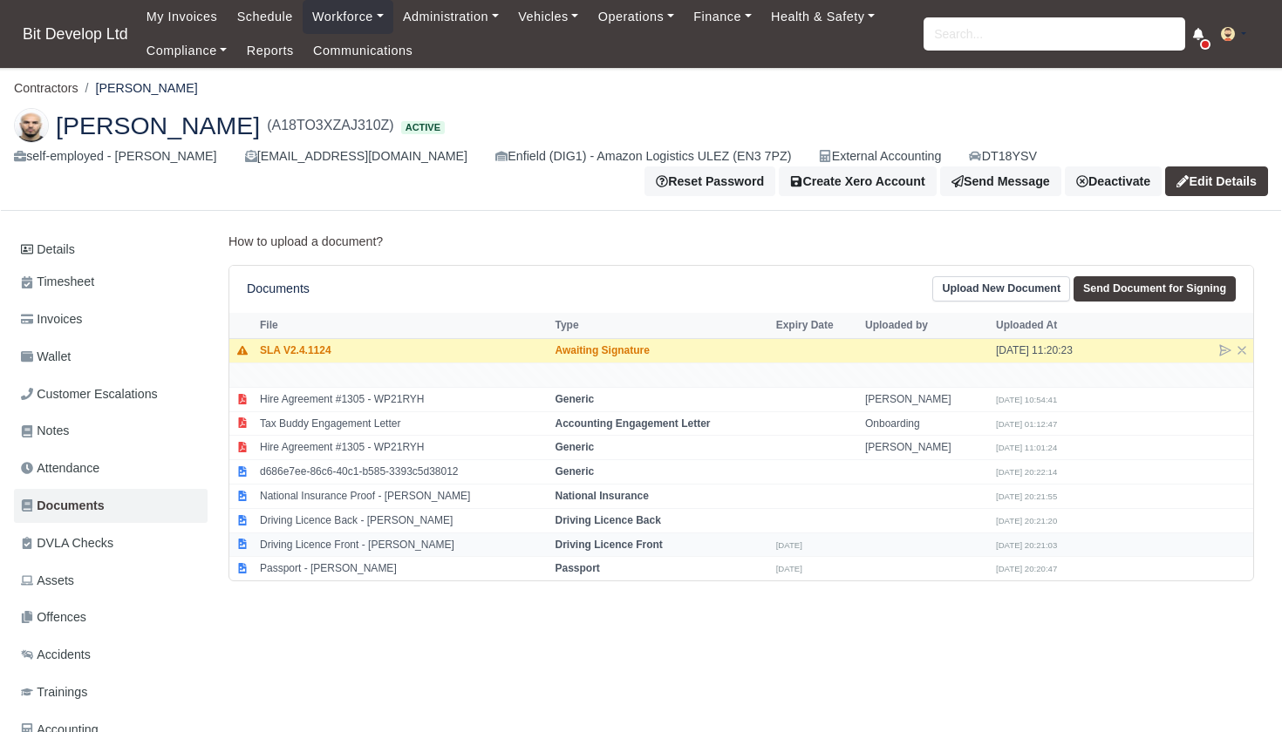
click at [336, 537] on td "Driving Licence Front - [PERSON_NAME]" at bounding box center [403, 545] width 296 height 24
select select "driving-licence-front"
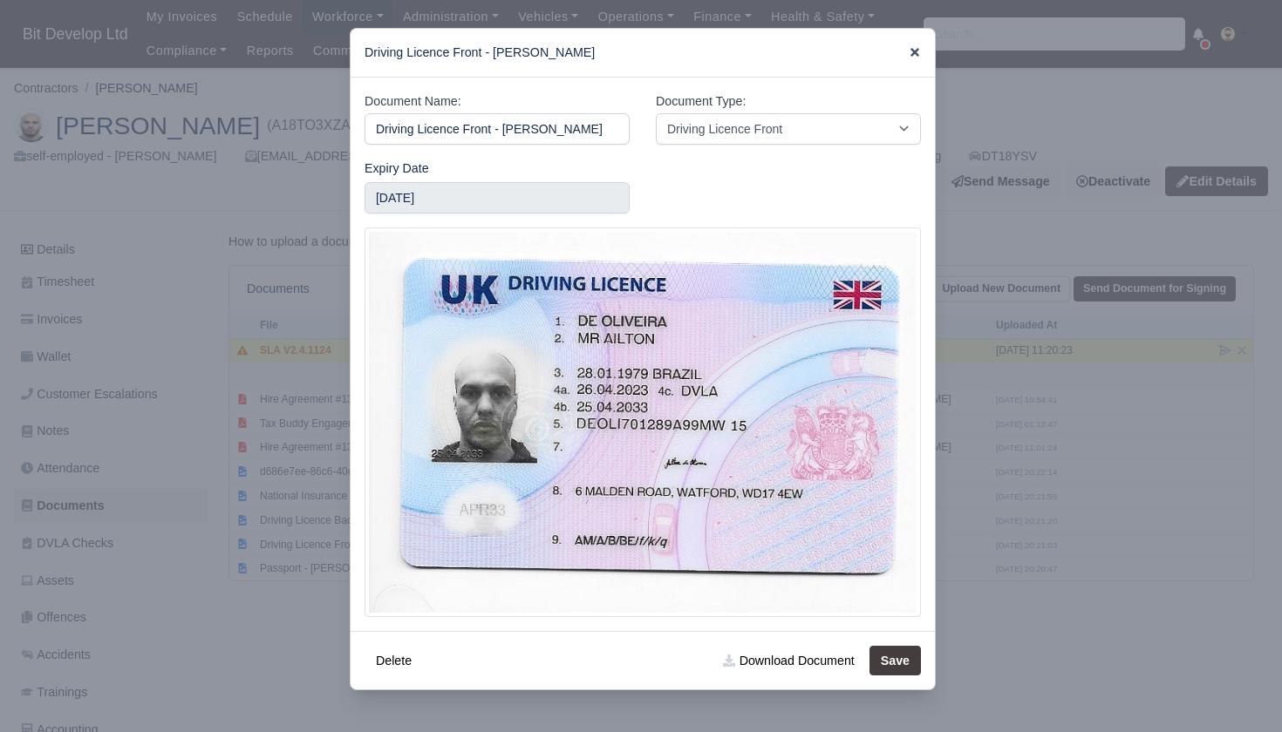
click at [914, 50] on icon at bounding box center [915, 52] width 12 height 12
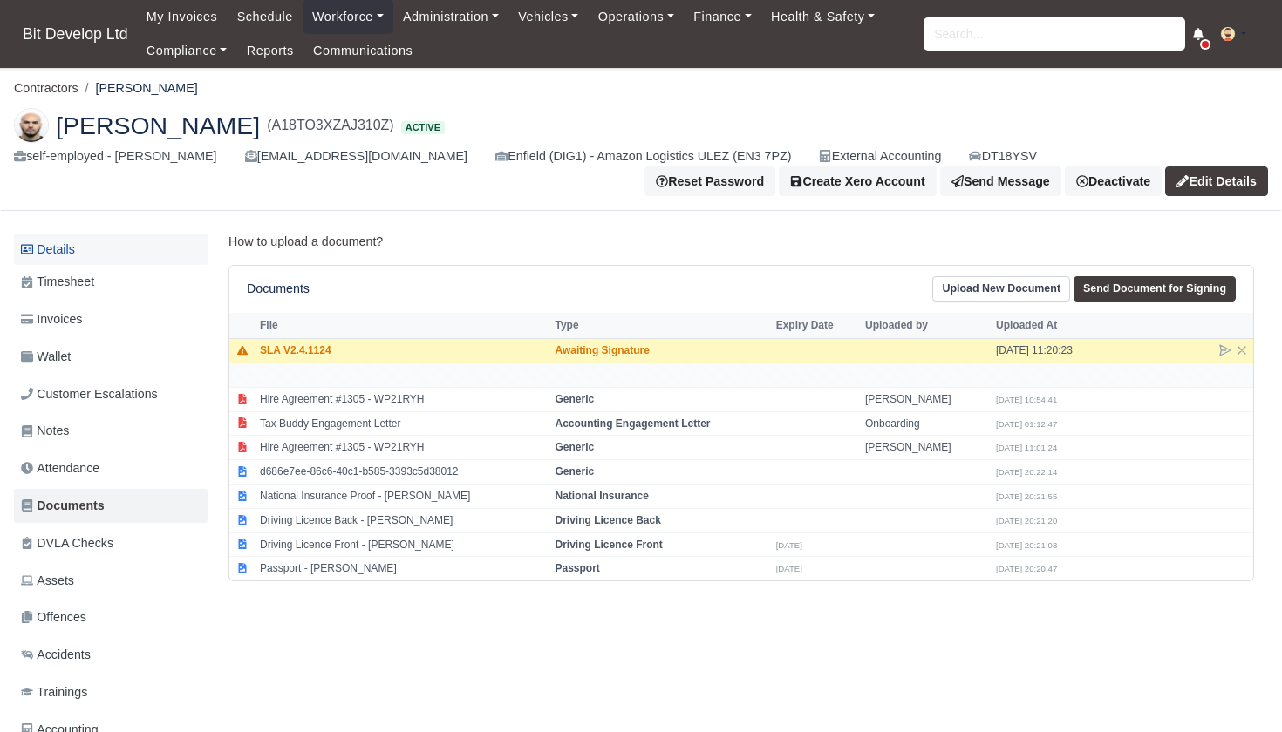
click at [61, 246] on link "Details" at bounding box center [111, 250] width 194 height 32
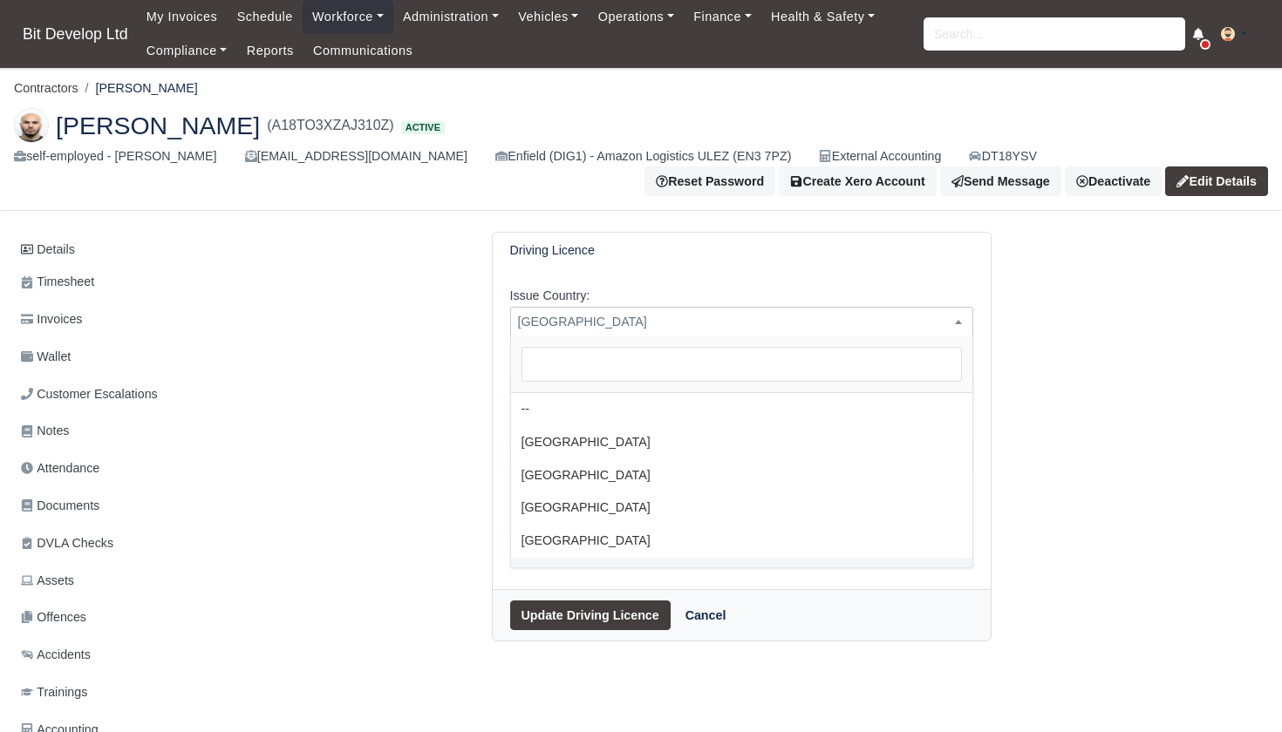
click at [627, 324] on span "[GEOGRAPHIC_DATA]" at bounding box center [741, 322] width 461 height 22
select select "[GEOGRAPHIC_DATA]"
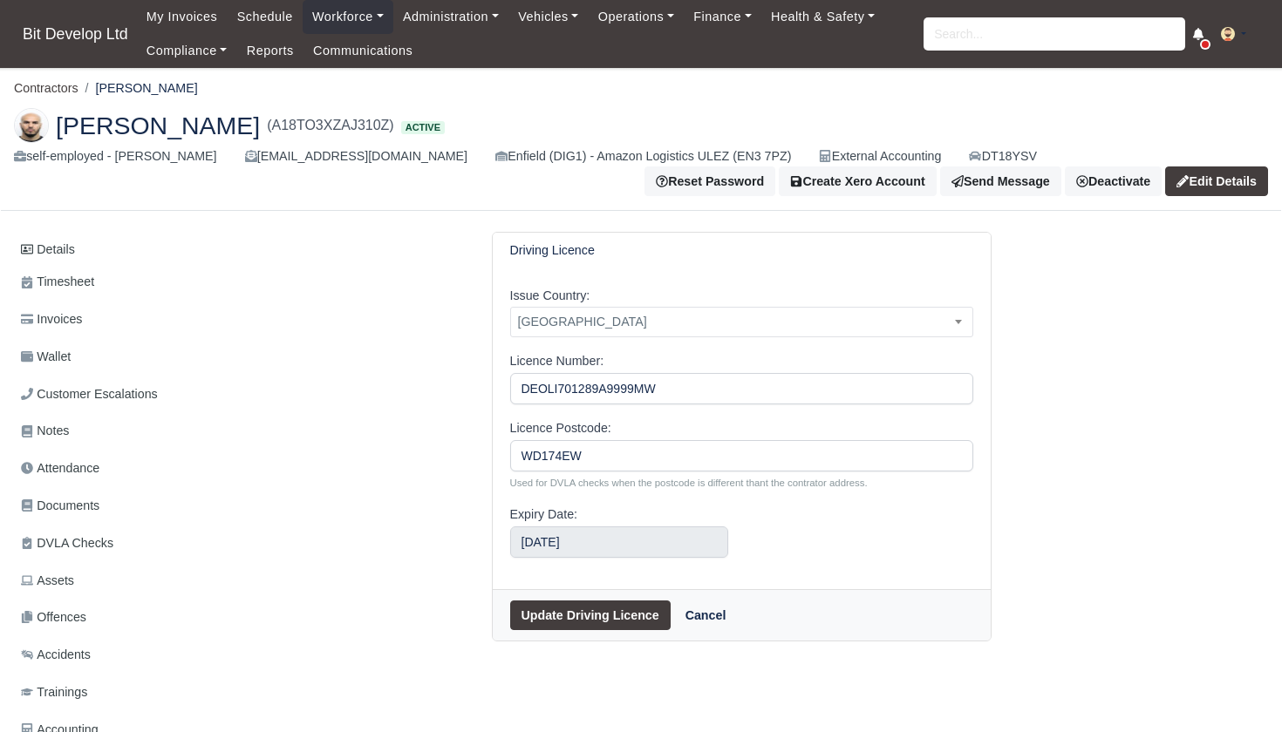
click at [591, 611] on button "Update Driving Licence" at bounding box center [590, 616] width 160 height 30
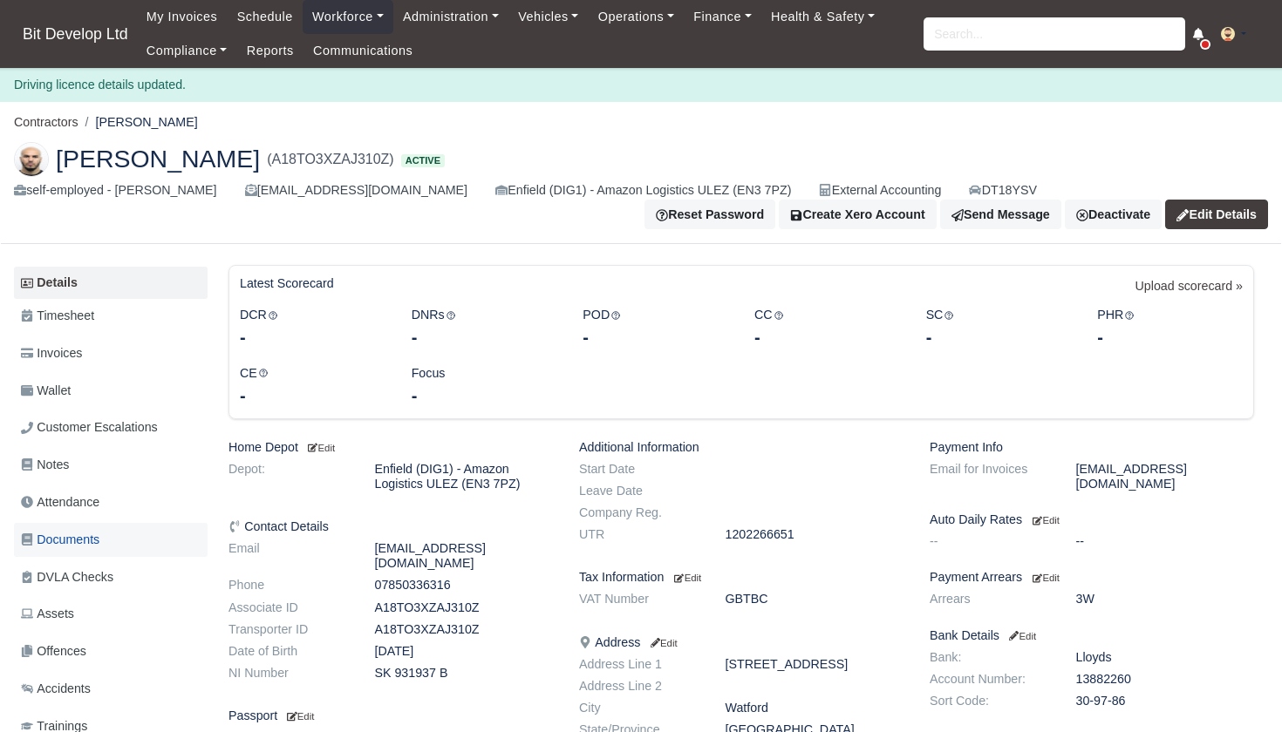
click at [69, 535] on span "Documents" at bounding box center [60, 540] width 78 height 20
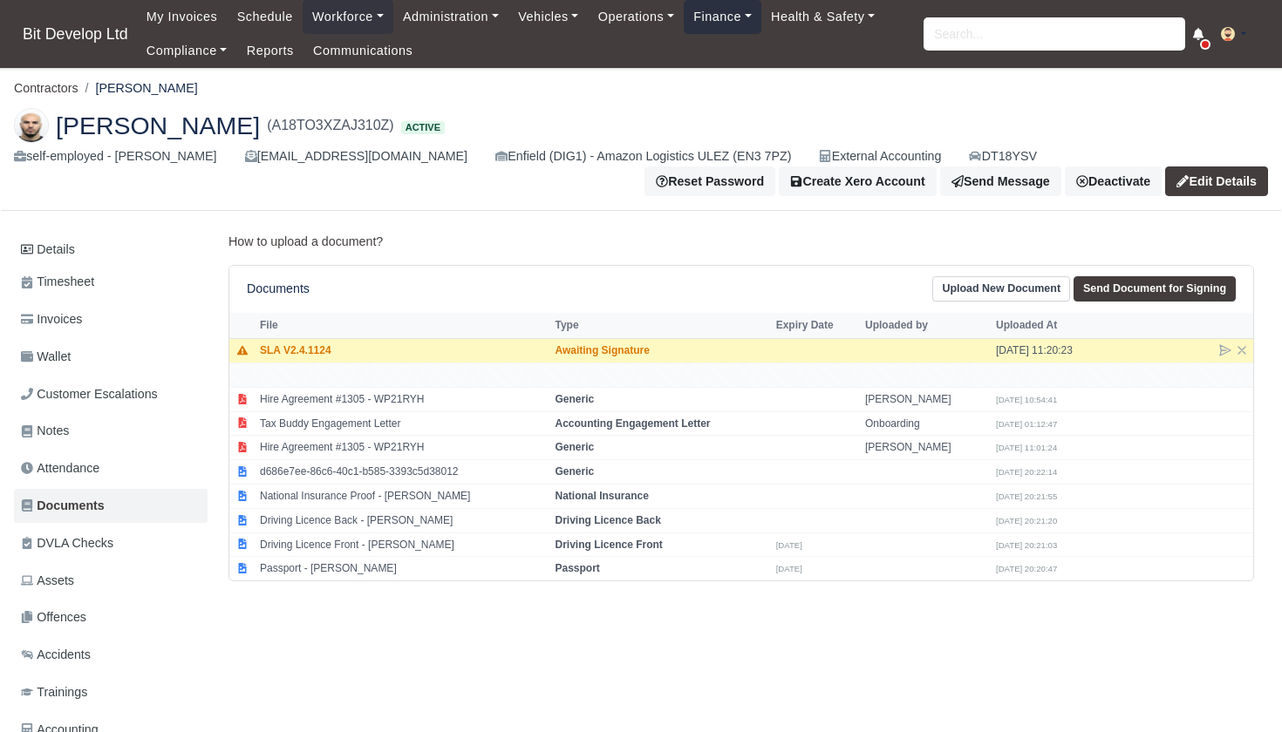
click at [739, 13] on link "Finance" at bounding box center [723, 17] width 78 height 34
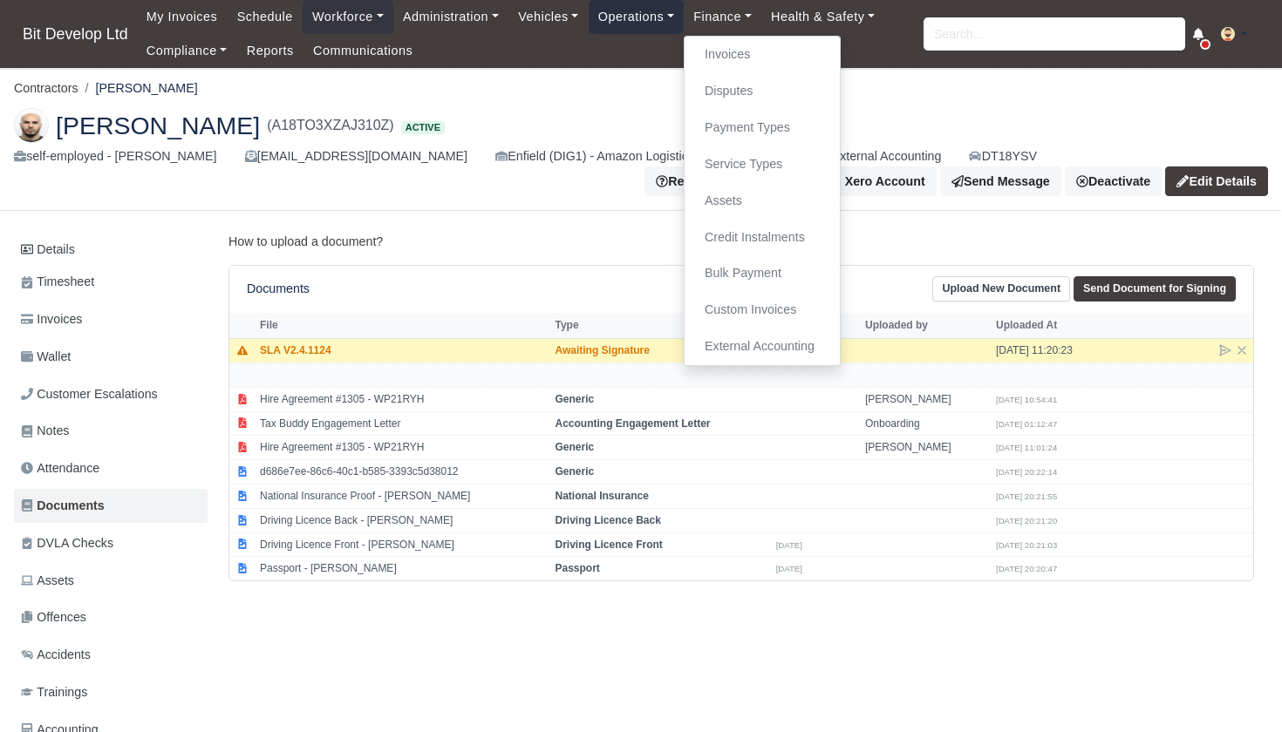
click at [664, 16] on link "Operations" at bounding box center [636, 17] width 95 height 34
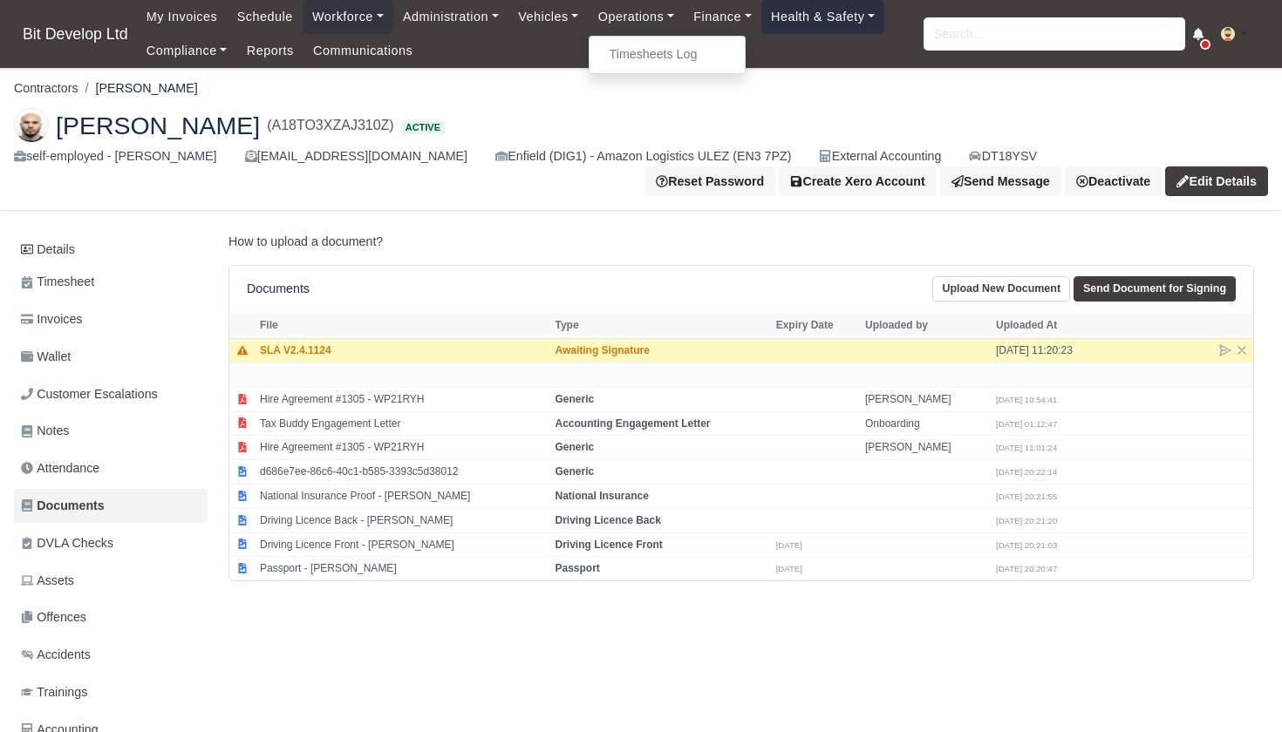
click at [821, 19] on link "Health & Safety" at bounding box center [823, 17] width 124 height 34
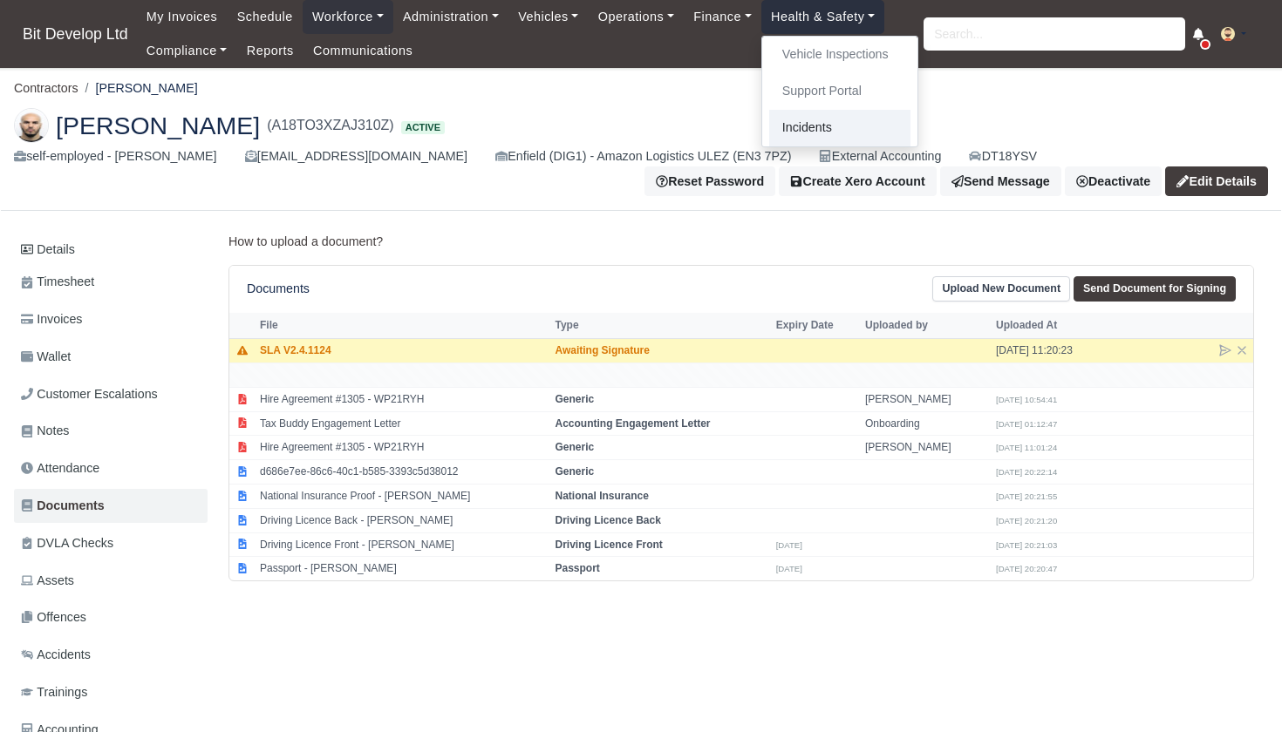
click at [824, 123] on link "Incidents" at bounding box center [839, 128] width 141 height 37
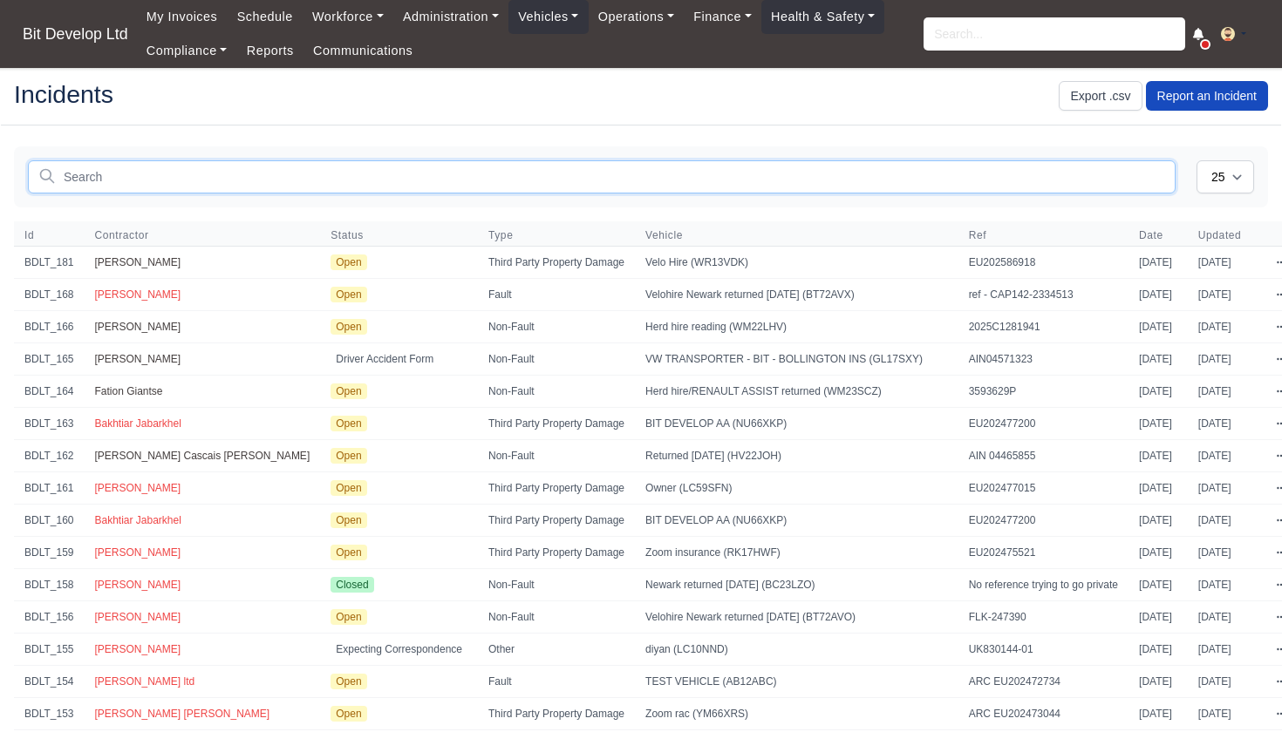
click at [133, 167] on input "text" at bounding box center [602, 176] width 1148 height 33
click at [330, 233] on span "Status" at bounding box center [346, 235] width 33 height 14
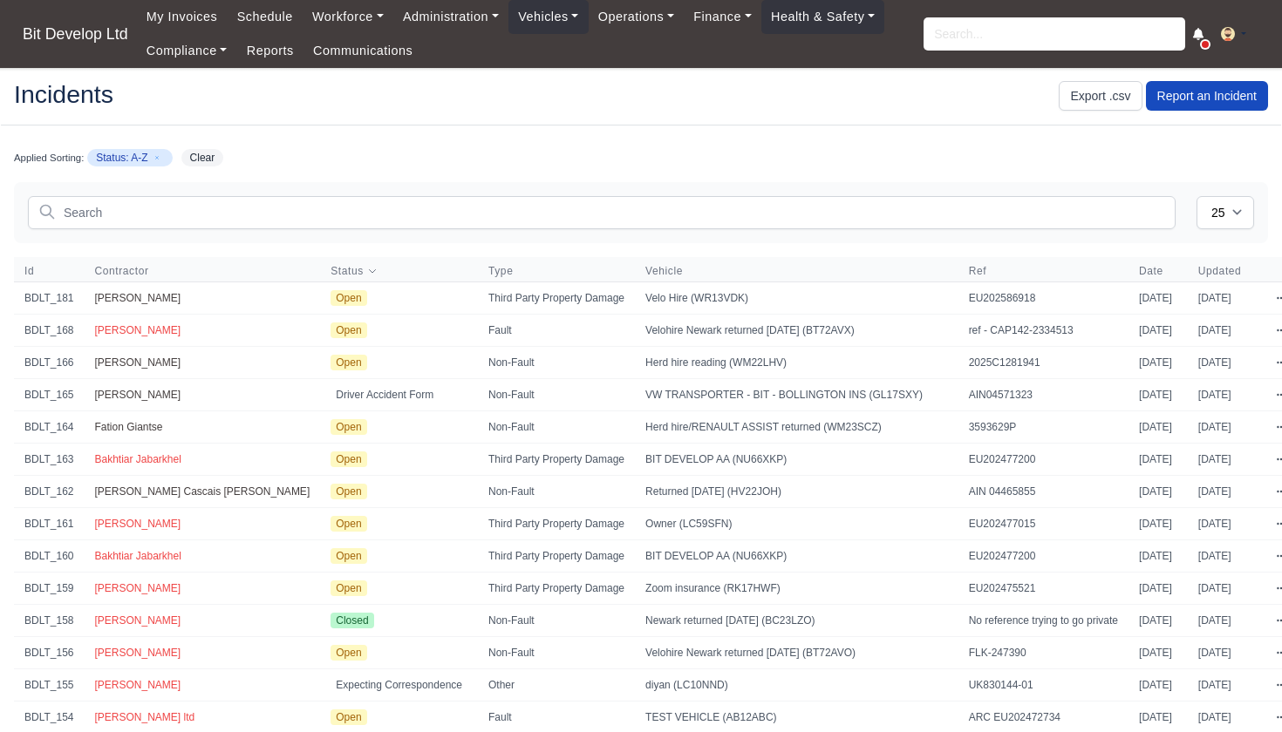
click at [367, 272] on icon at bounding box center [372, 271] width 10 height 10
click at [367, 275] on icon at bounding box center [372, 271] width 10 height 10
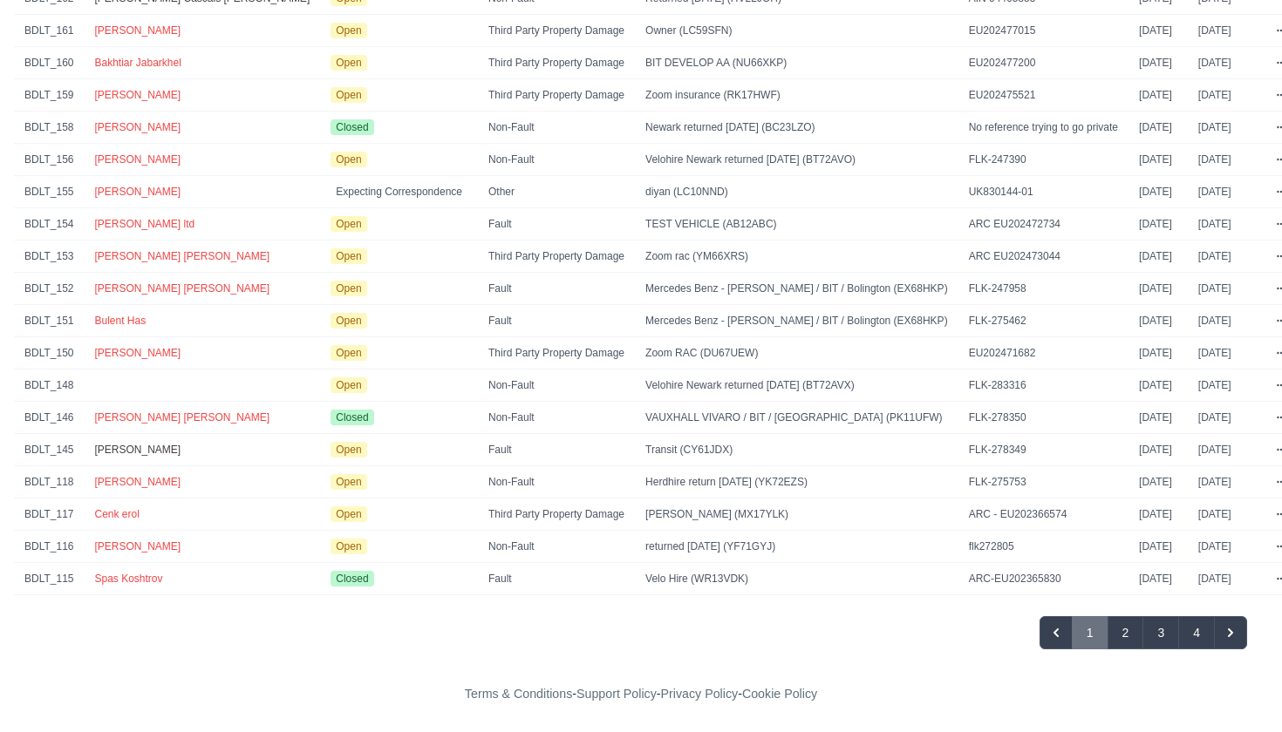
scroll to position [457, 0]
click at [1195, 633] on button "4" at bounding box center [1196, 633] width 37 height 33
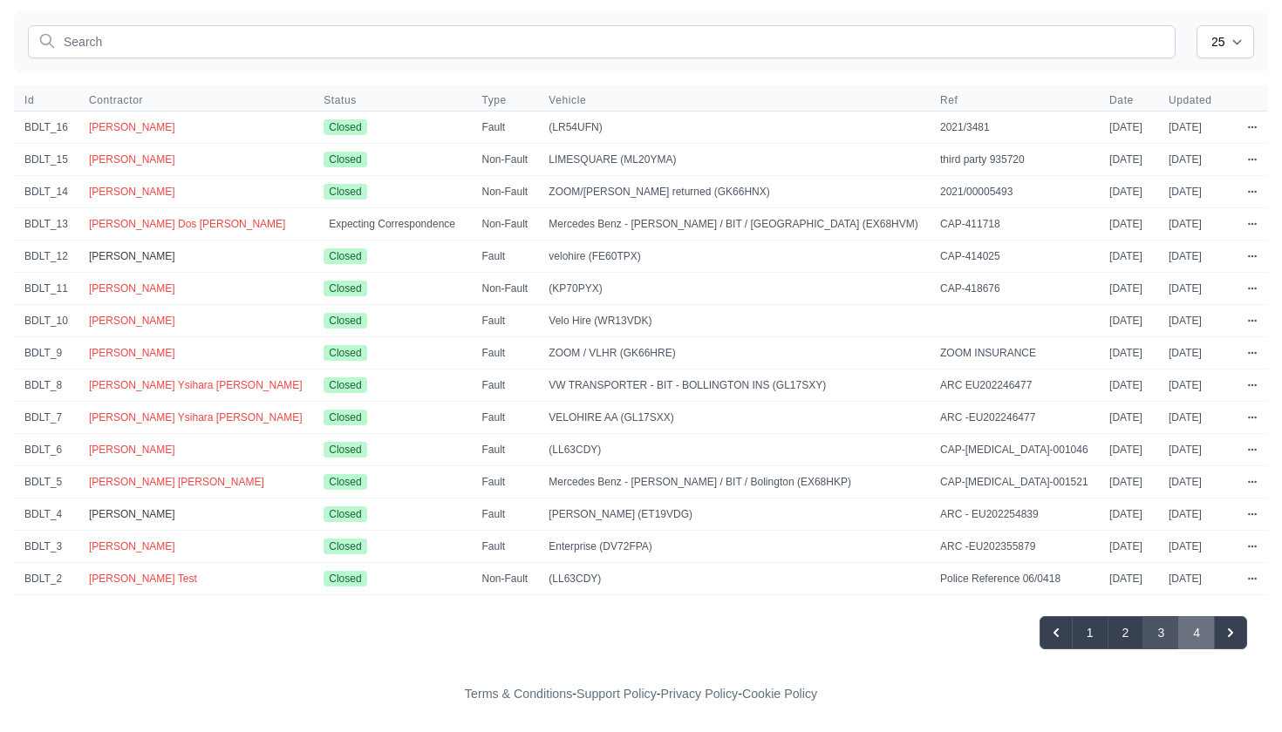
scroll to position [134, 0]
click at [1148, 628] on button "3" at bounding box center [1160, 633] width 37 height 33
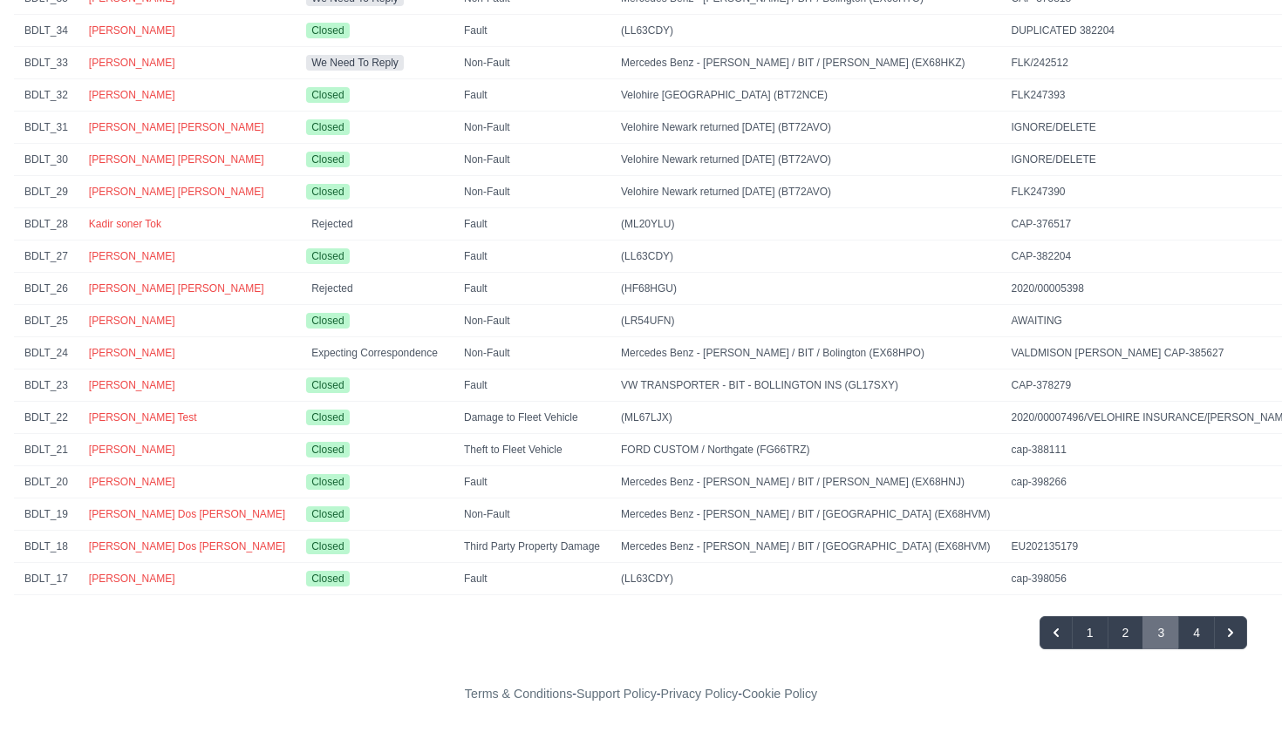
scroll to position [457, 0]
click at [1125, 634] on button "2" at bounding box center [1125, 633] width 37 height 33
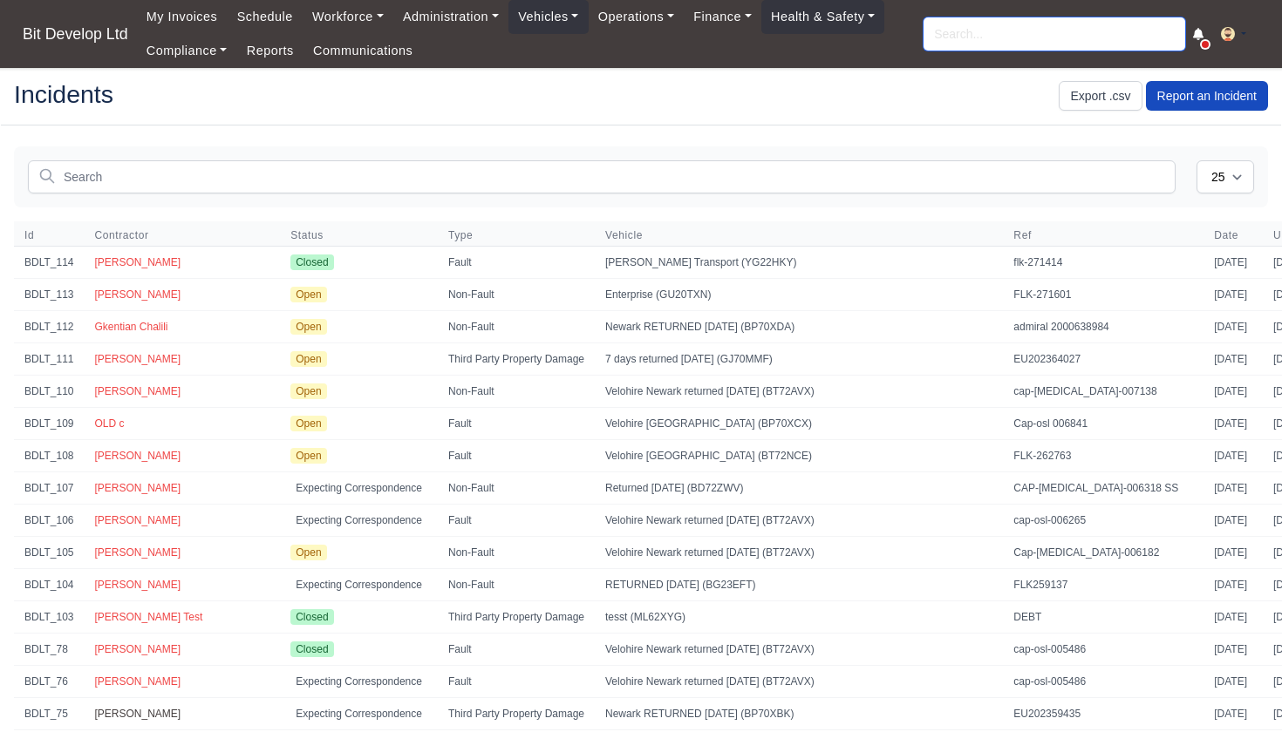
click at [971, 27] on input "search" at bounding box center [1054, 33] width 262 height 33
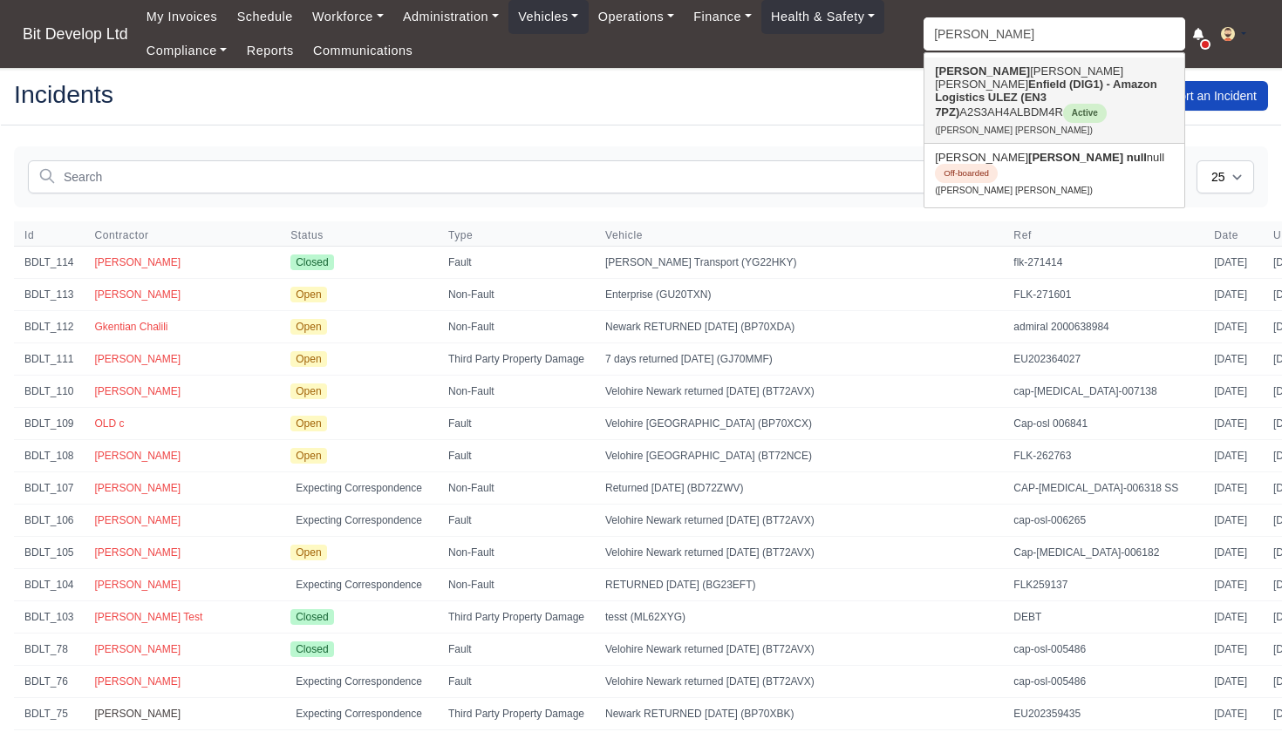
click at [972, 78] on strong "Alberto" at bounding box center [982, 71] width 95 height 13
type input "[PERSON_NAME] [PERSON_NAME]"
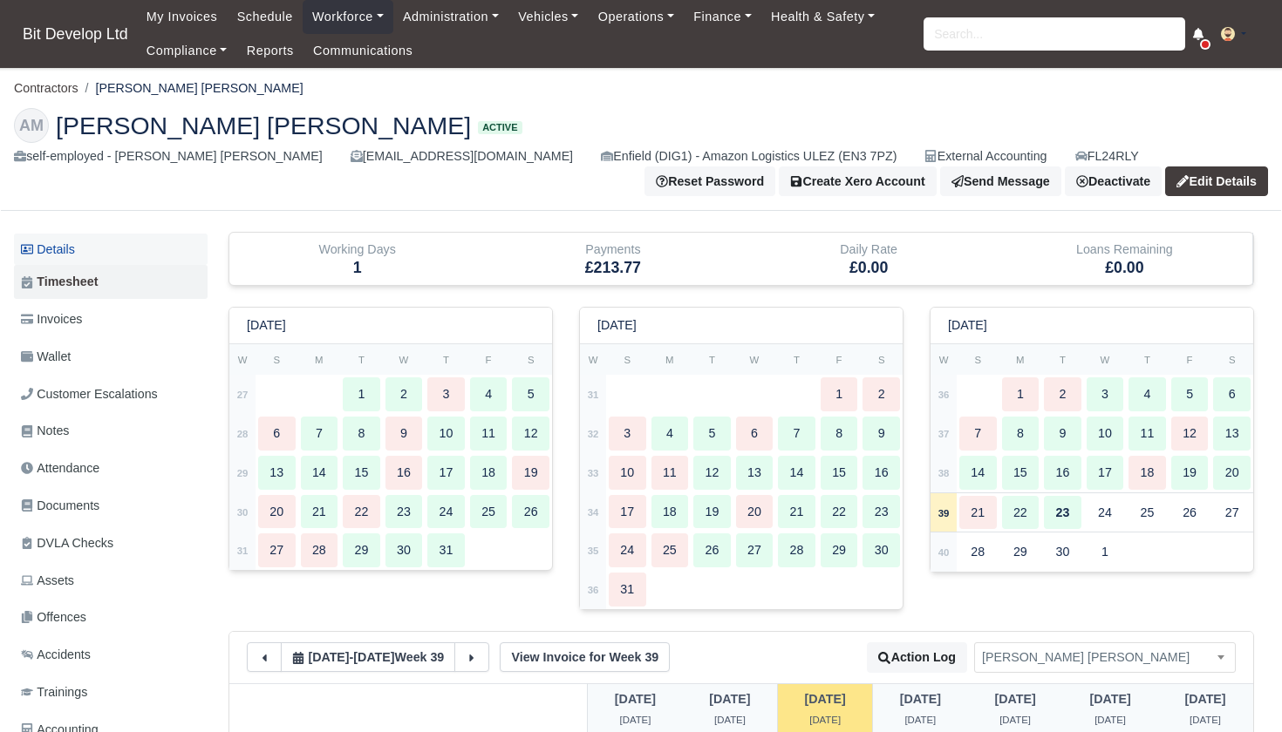
click at [57, 243] on link "Details" at bounding box center [111, 250] width 194 height 32
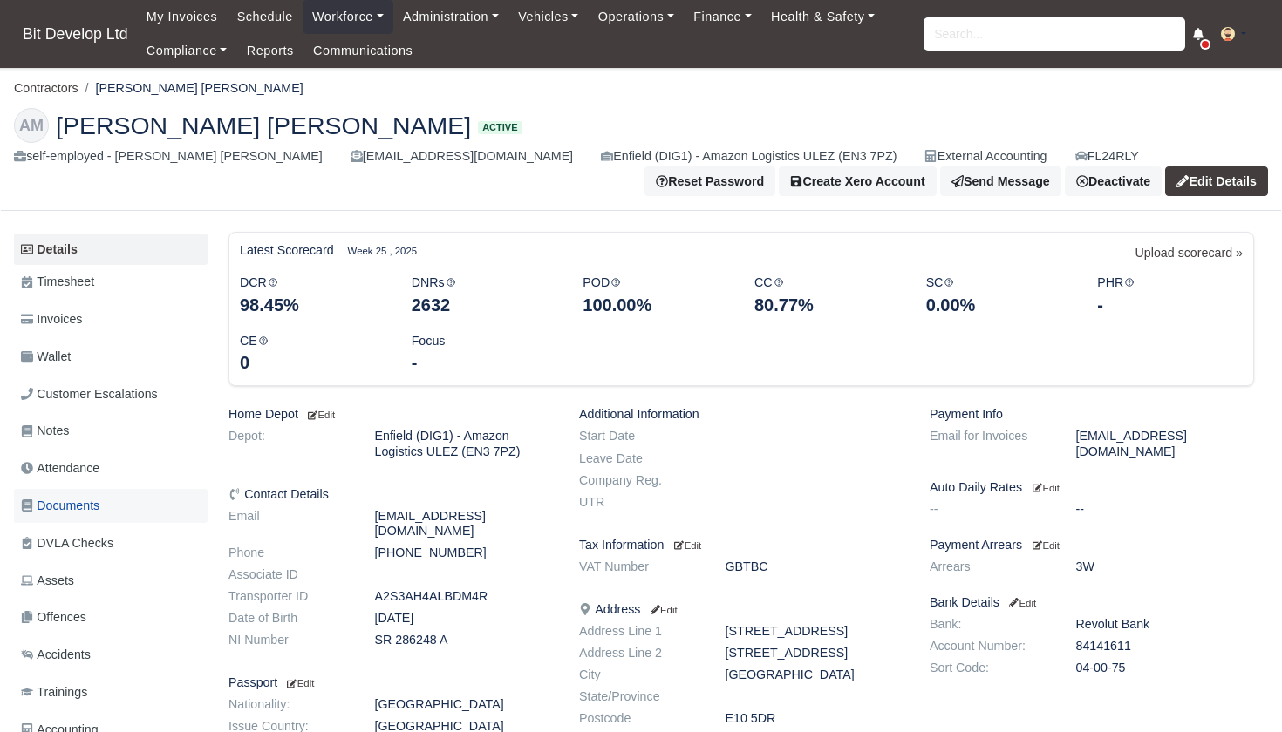
click at [80, 503] on span "Documents" at bounding box center [60, 506] width 78 height 20
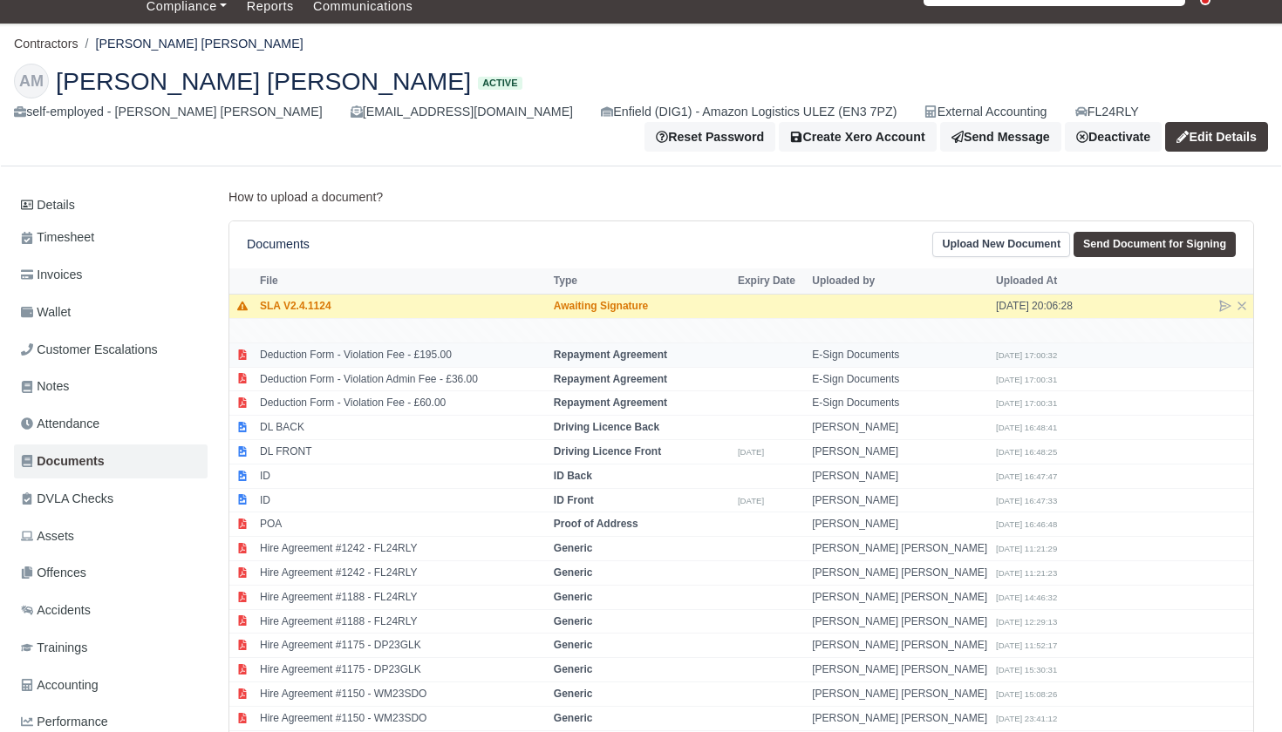
scroll to position [49, 0]
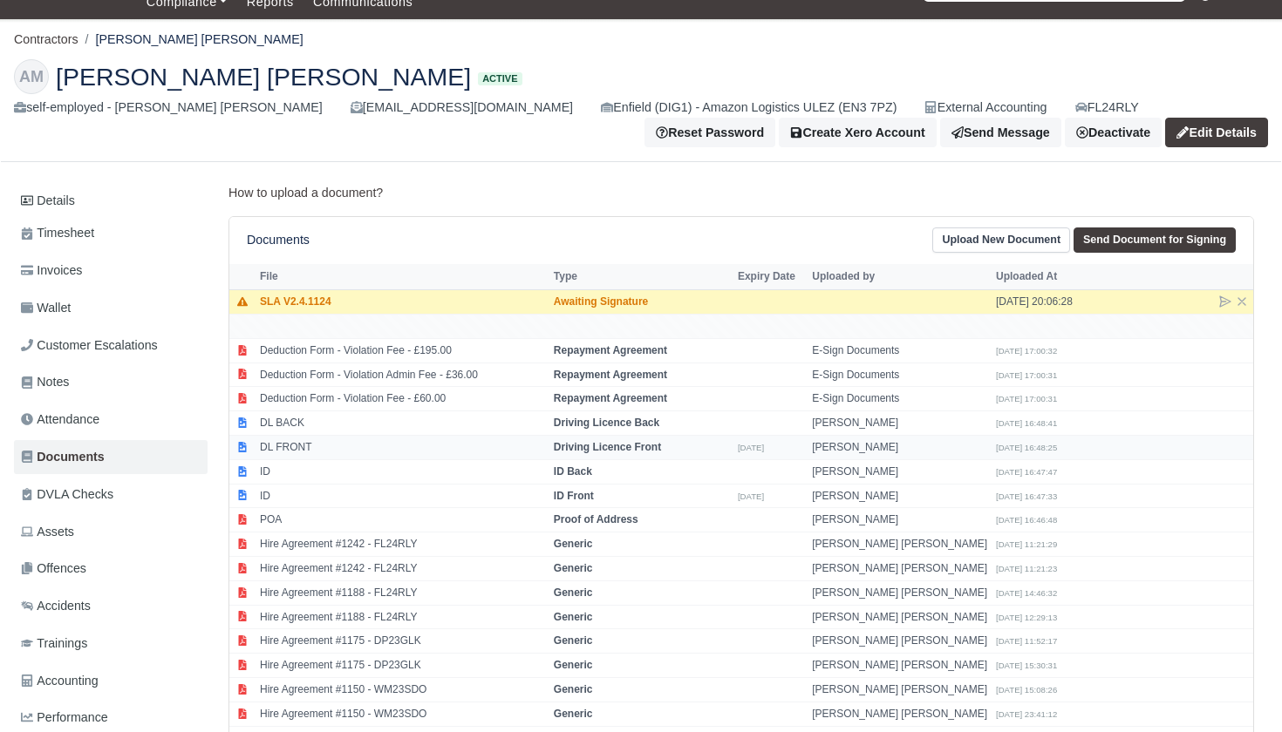
click at [706, 440] on td "Driving Licence Front" at bounding box center [641, 448] width 184 height 24
select select "driving-licence-front"
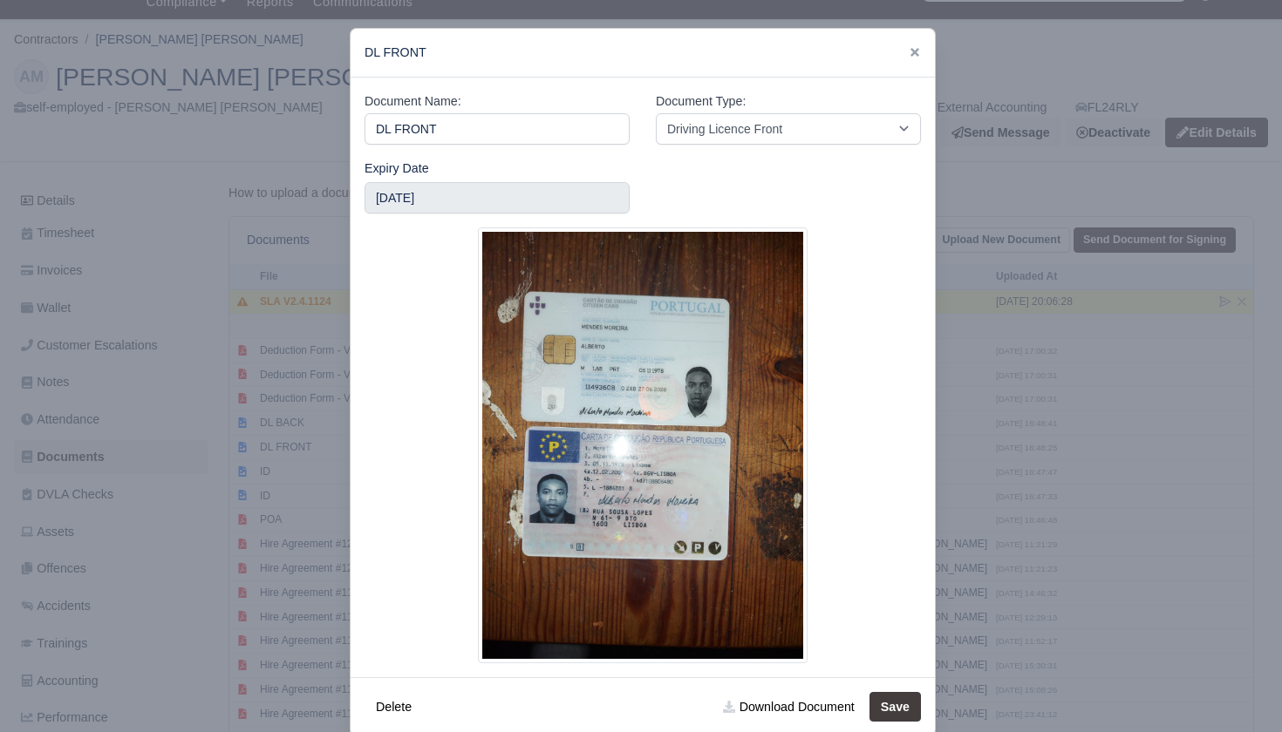
click at [1046, 422] on div at bounding box center [641, 366] width 1282 height 732
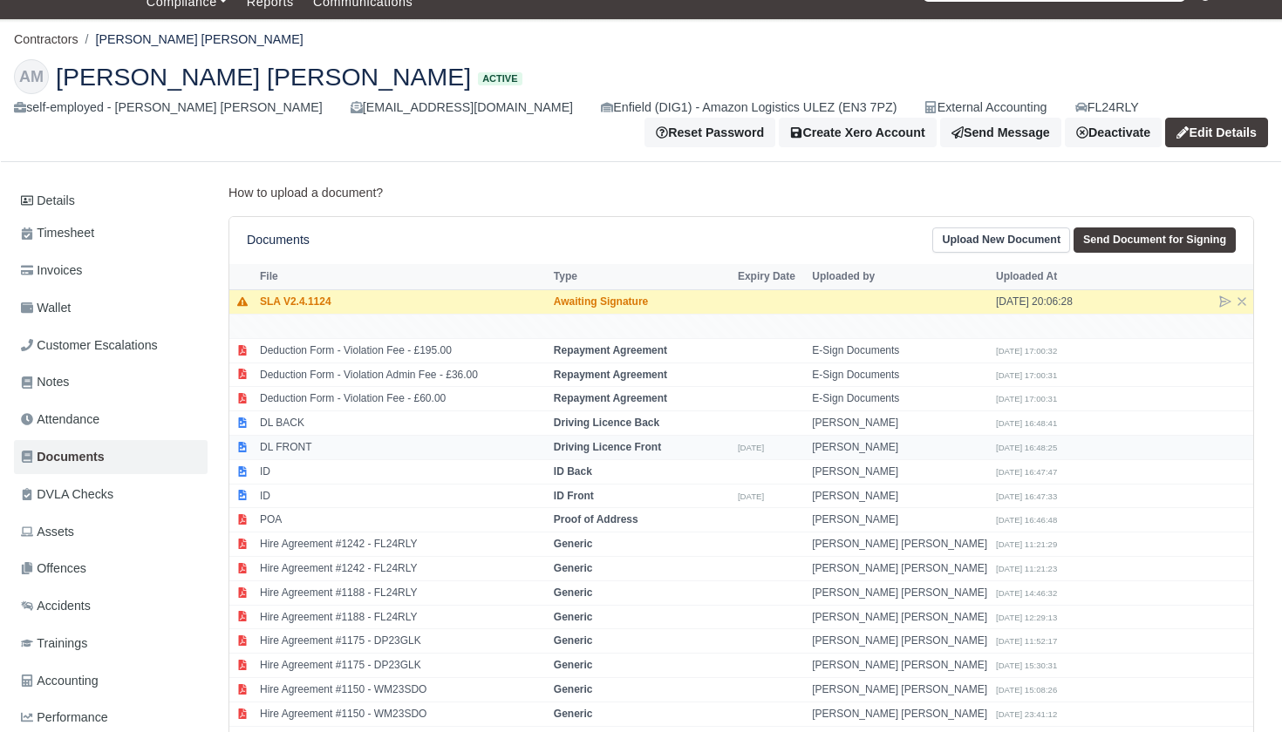
click at [610, 441] on strong "Driving Licence Front" at bounding box center [607, 447] width 107 height 12
select select "driving-licence-front"
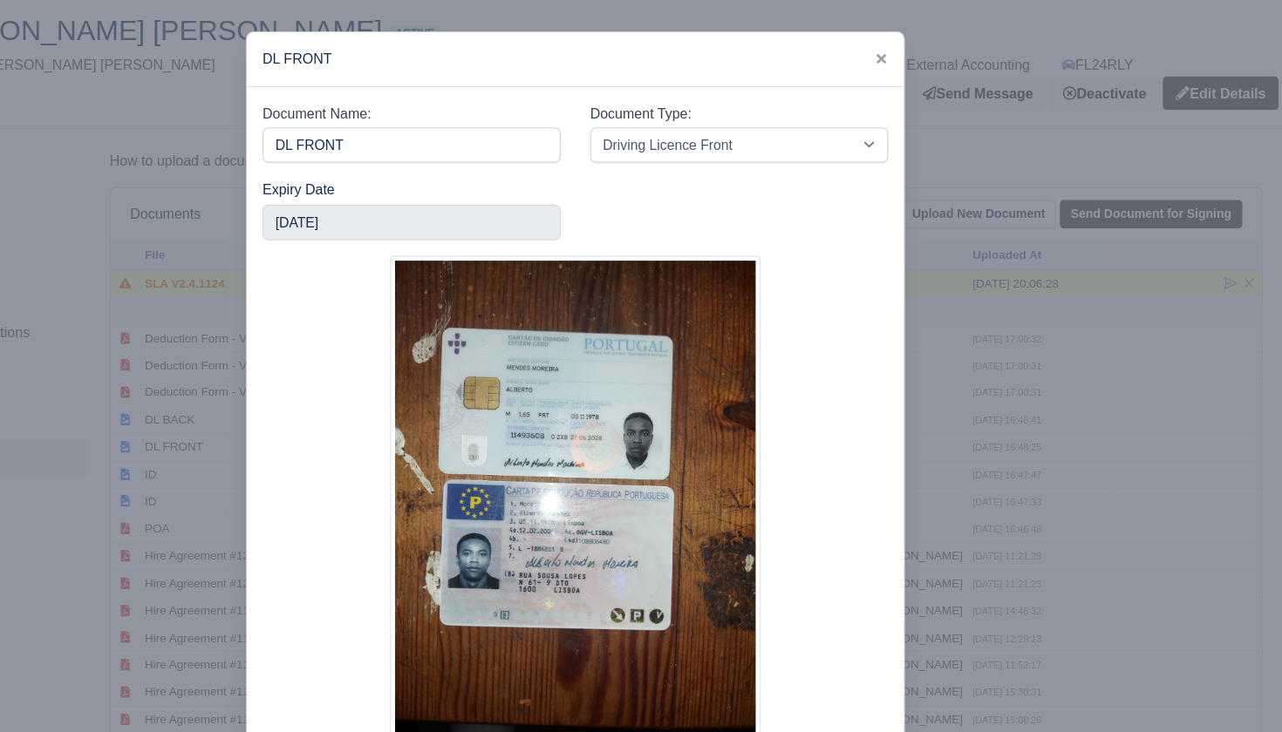
scroll to position [0, 0]
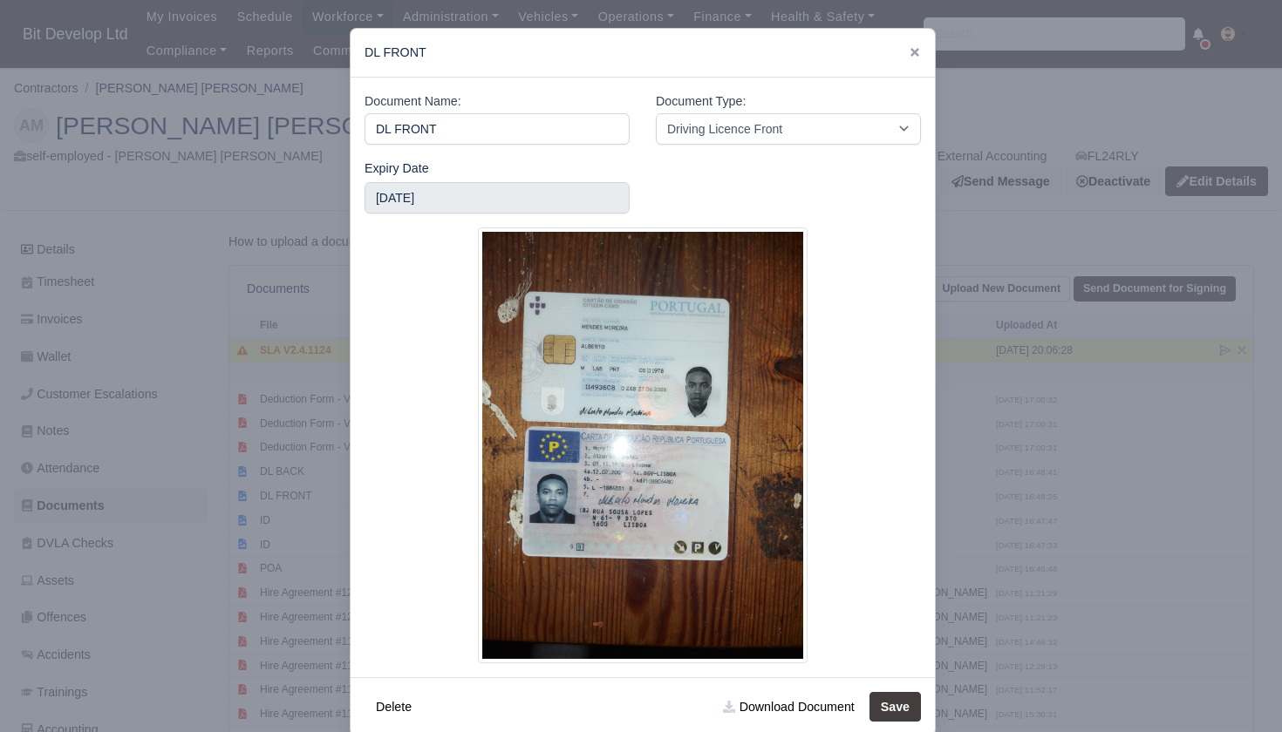
click at [201, 306] on div at bounding box center [641, 366] width 1282 height 732
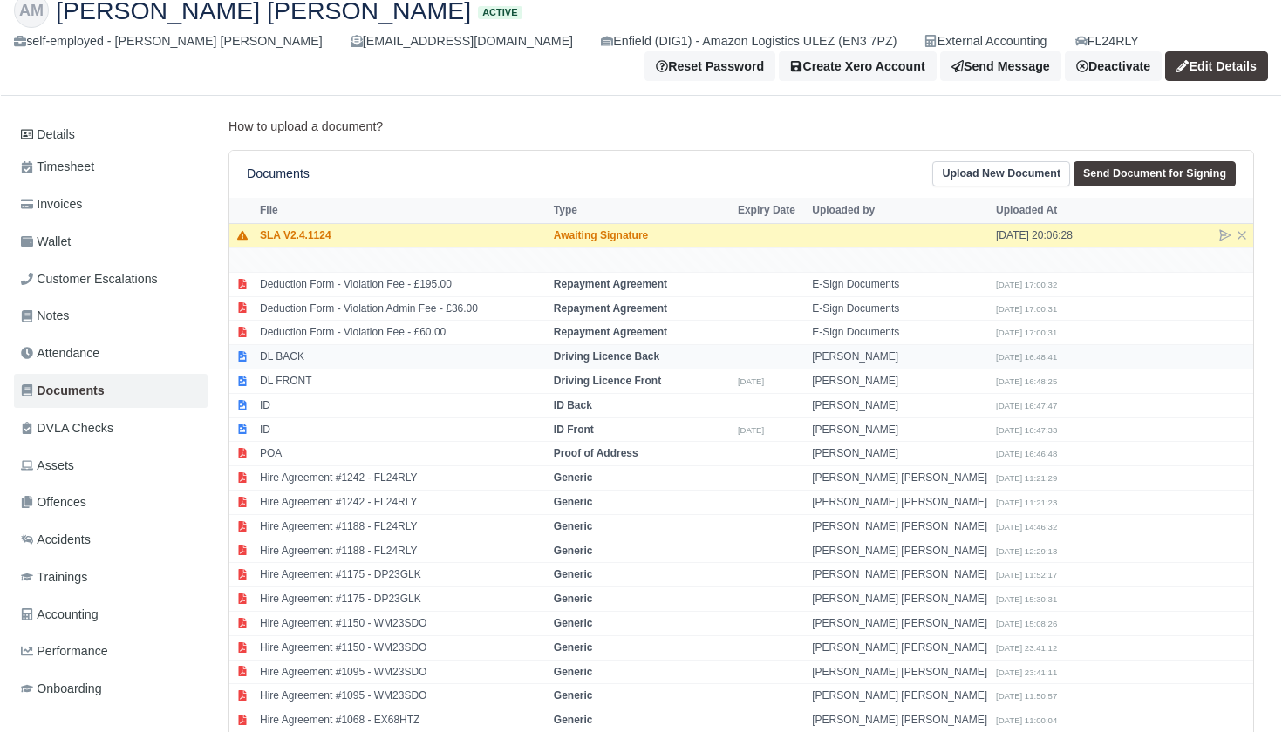
scroll to position [174, 0]
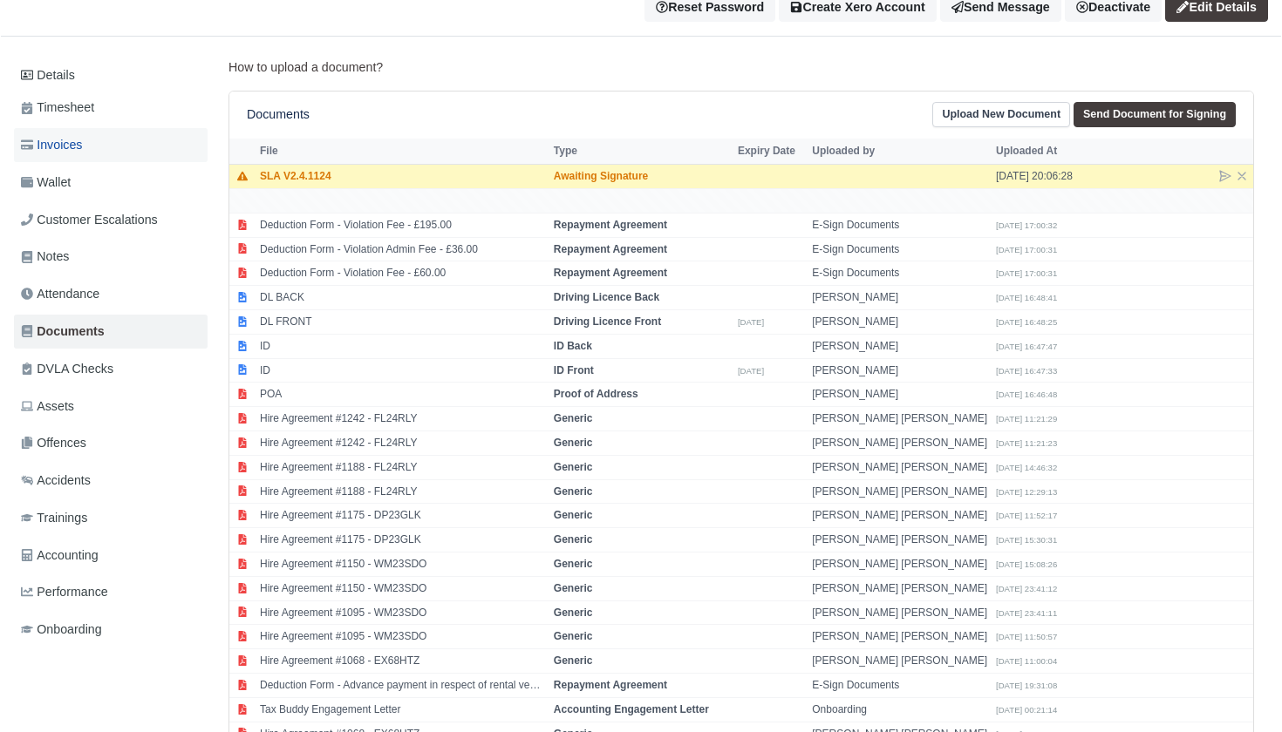
click at [82, 144] on span "Invoices" at bounding box center [51, 145] width 61 height 20
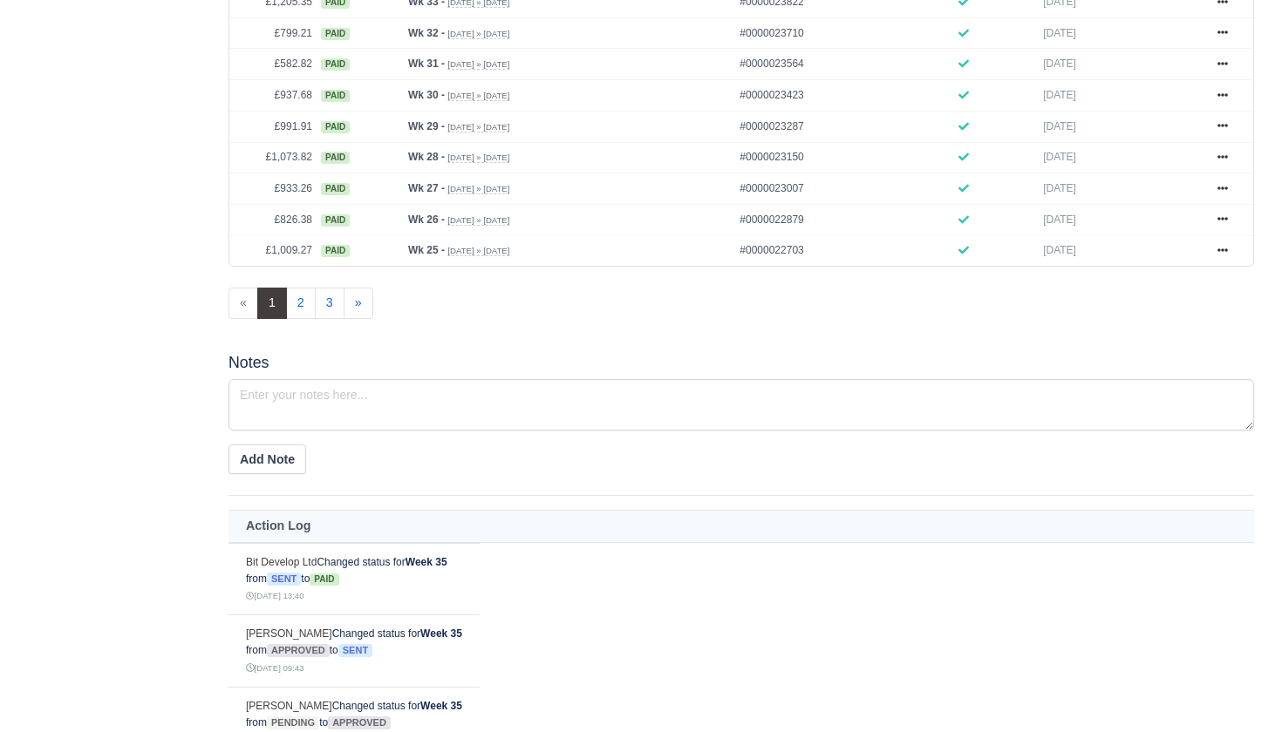
scroll to position [1070, 0]
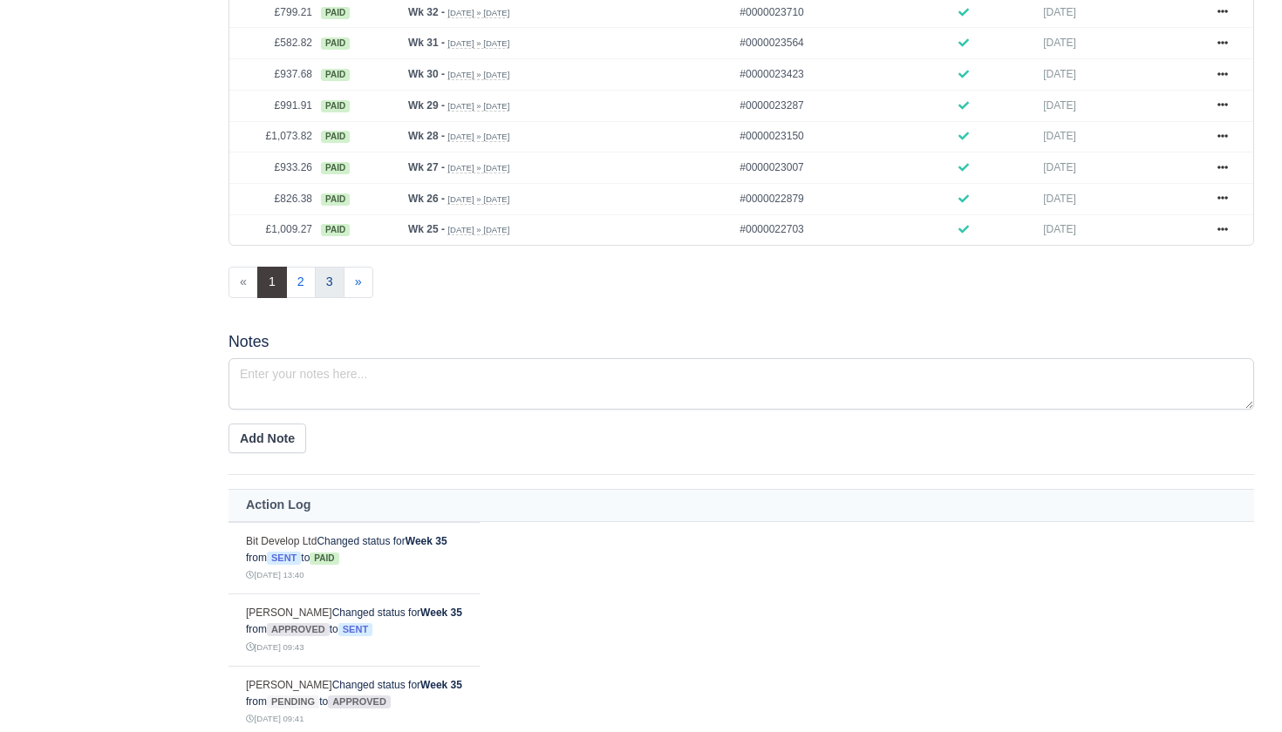
click at [330, 298] on link "3" at bounding box center [330, 282] width 30 height 31
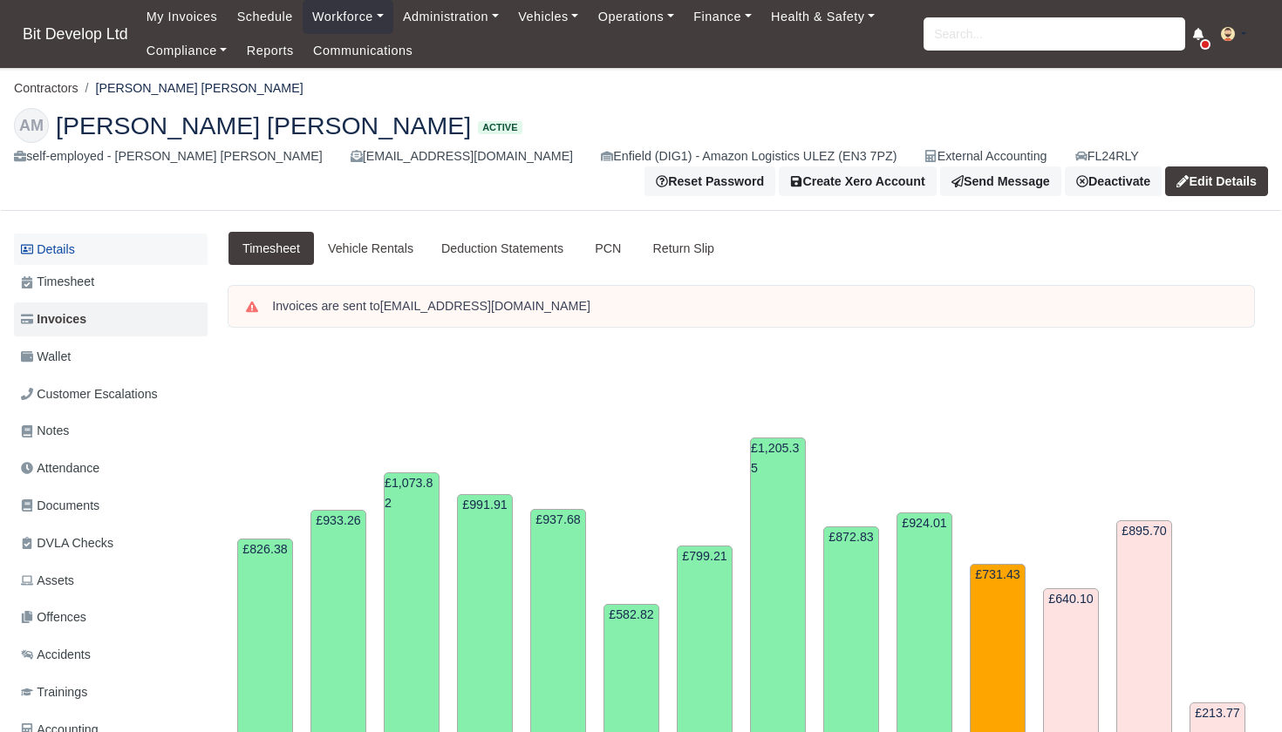
click at [60, 248] on link "Details" at bounding box center [111, 250] width 194 height 32
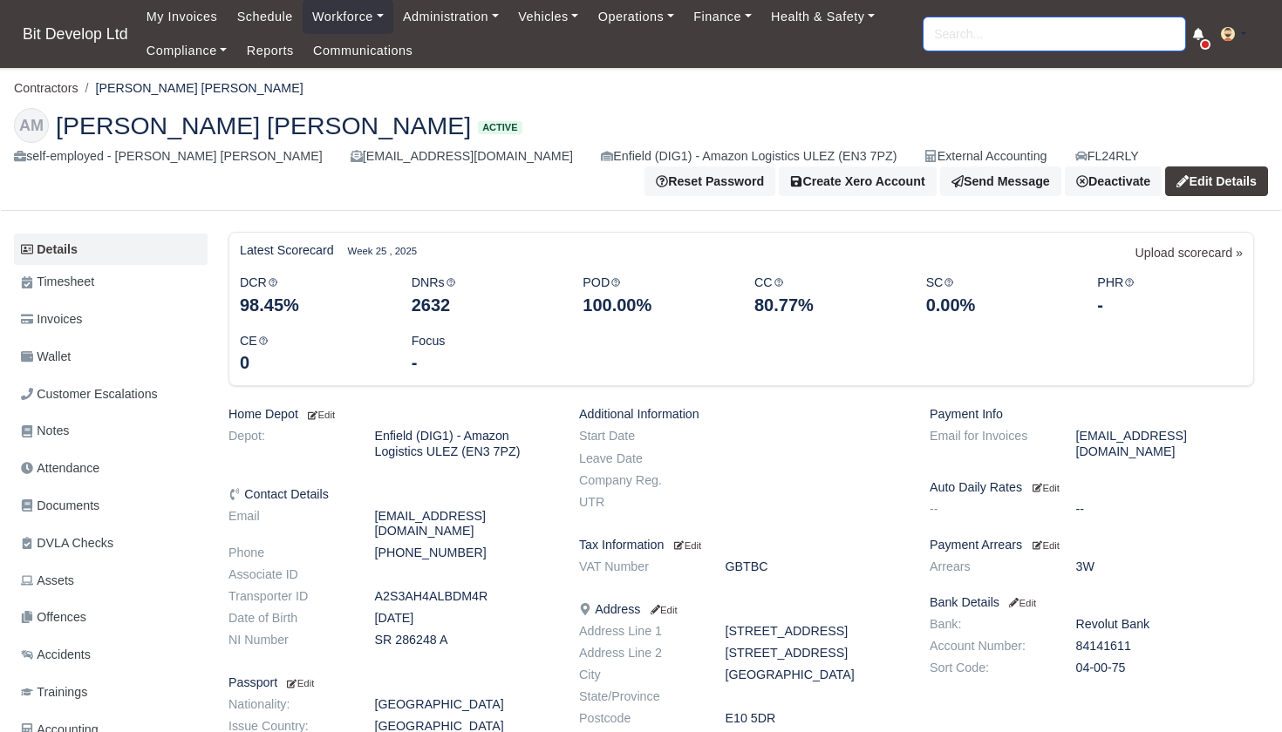
click at [1045, 38] on input "search" at bounding box center [1054, 33] width 262 height 33
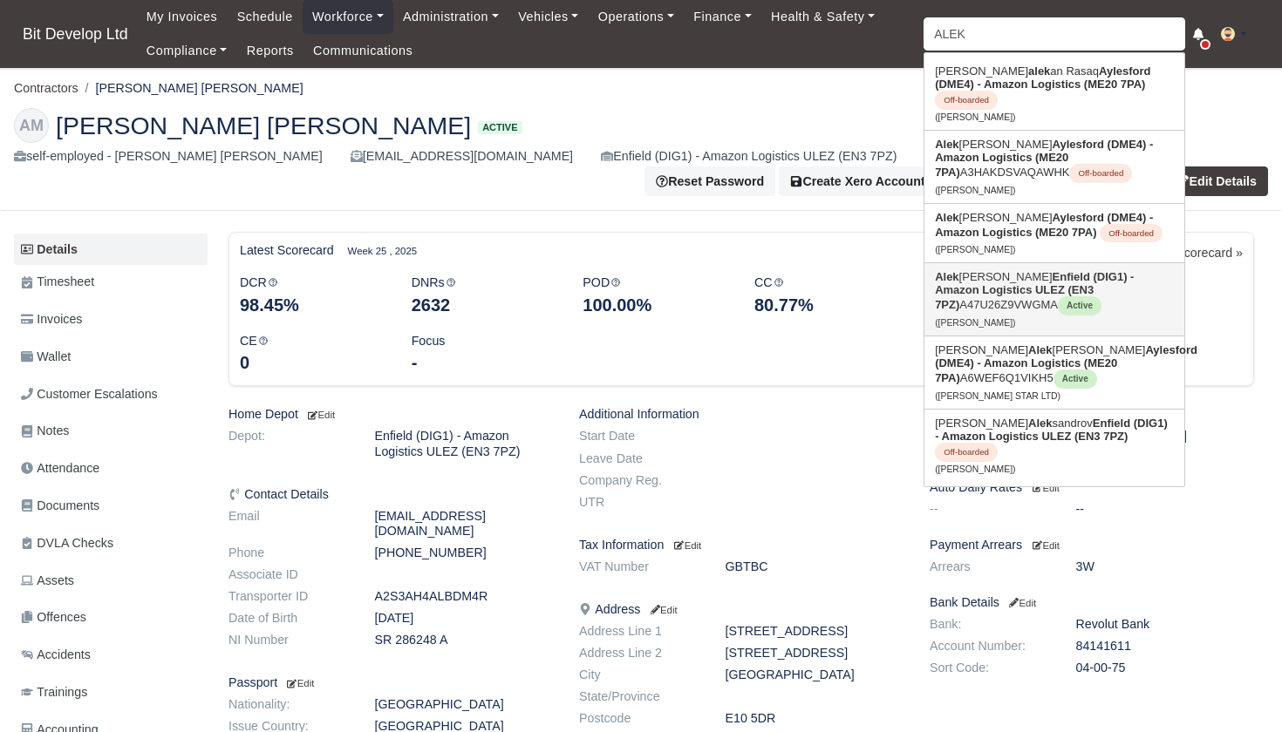
click at [1018, 273] on strong "Enfield (DIG1) - Amazon Logistics ULEZ (EN3 7PZ)" at bounding box center [1034, 290] width 199 height 41
type input "Aleksander Ramaj"
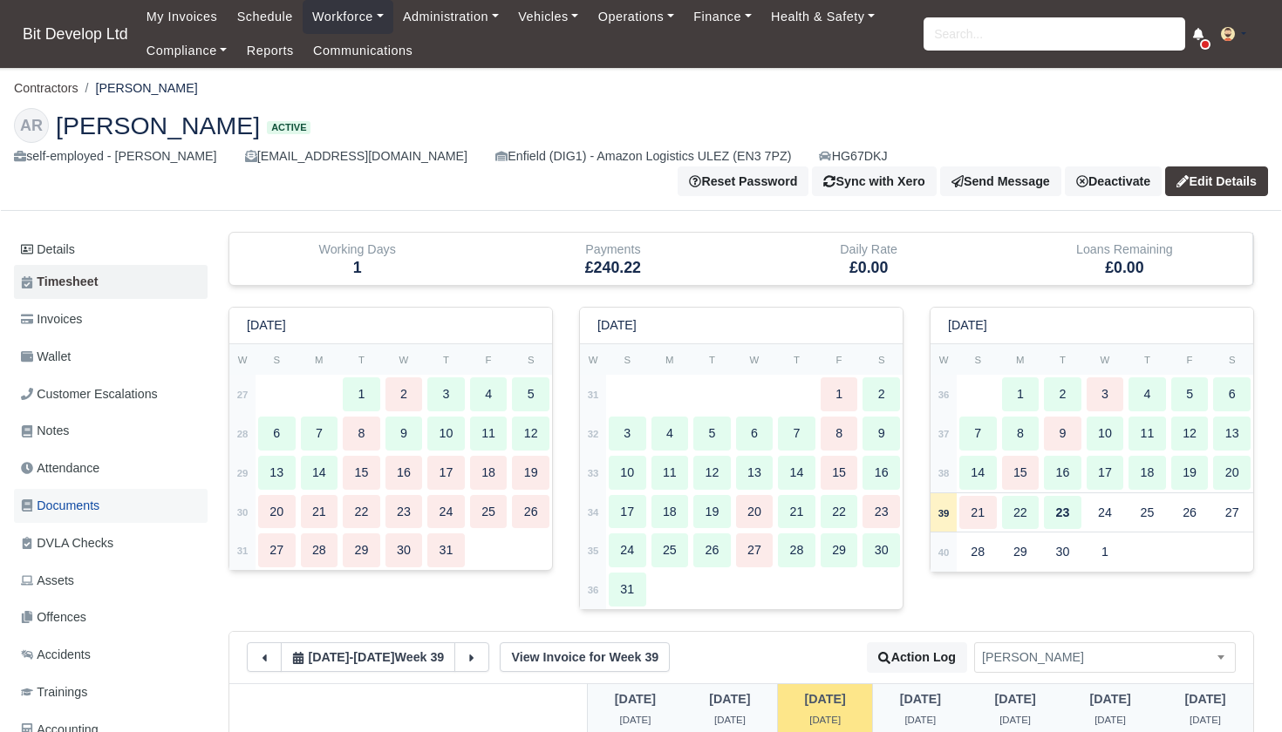
click at [76, 496] on span "Documents" at bounding box center [60, 506] width 78 height 20
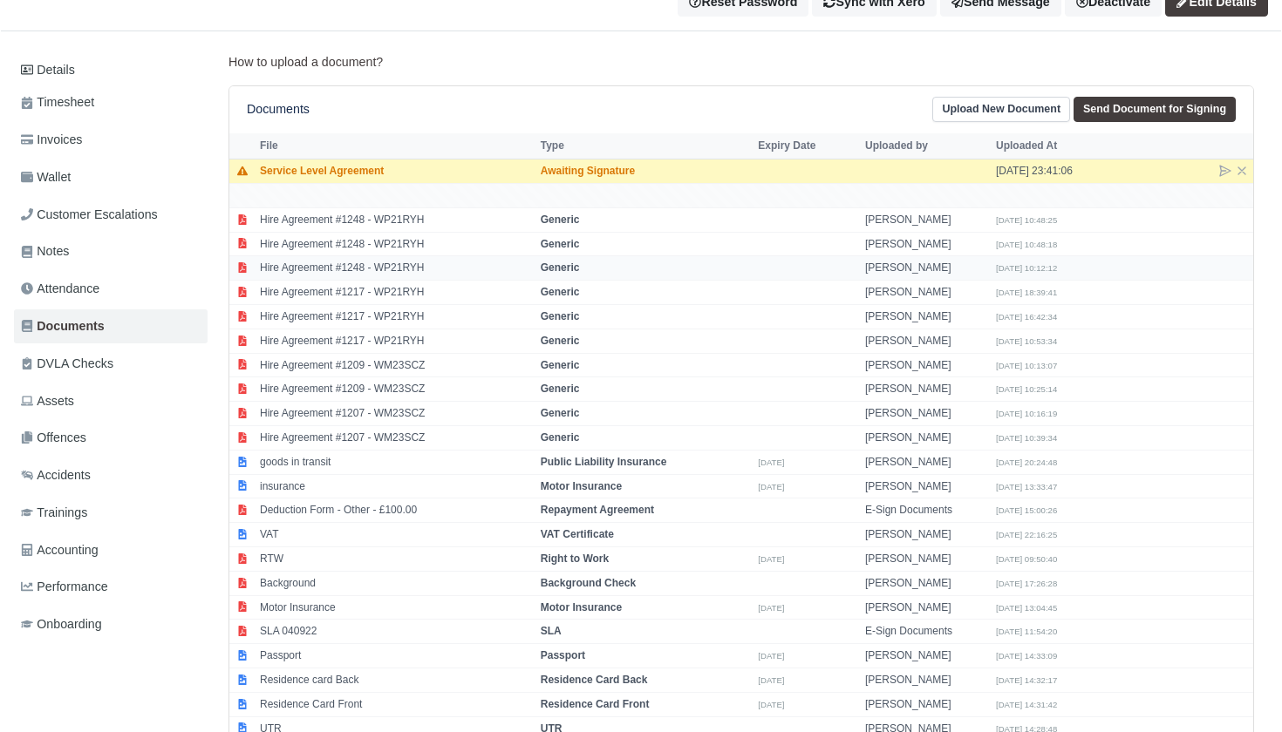
scroll to position [255, 0]
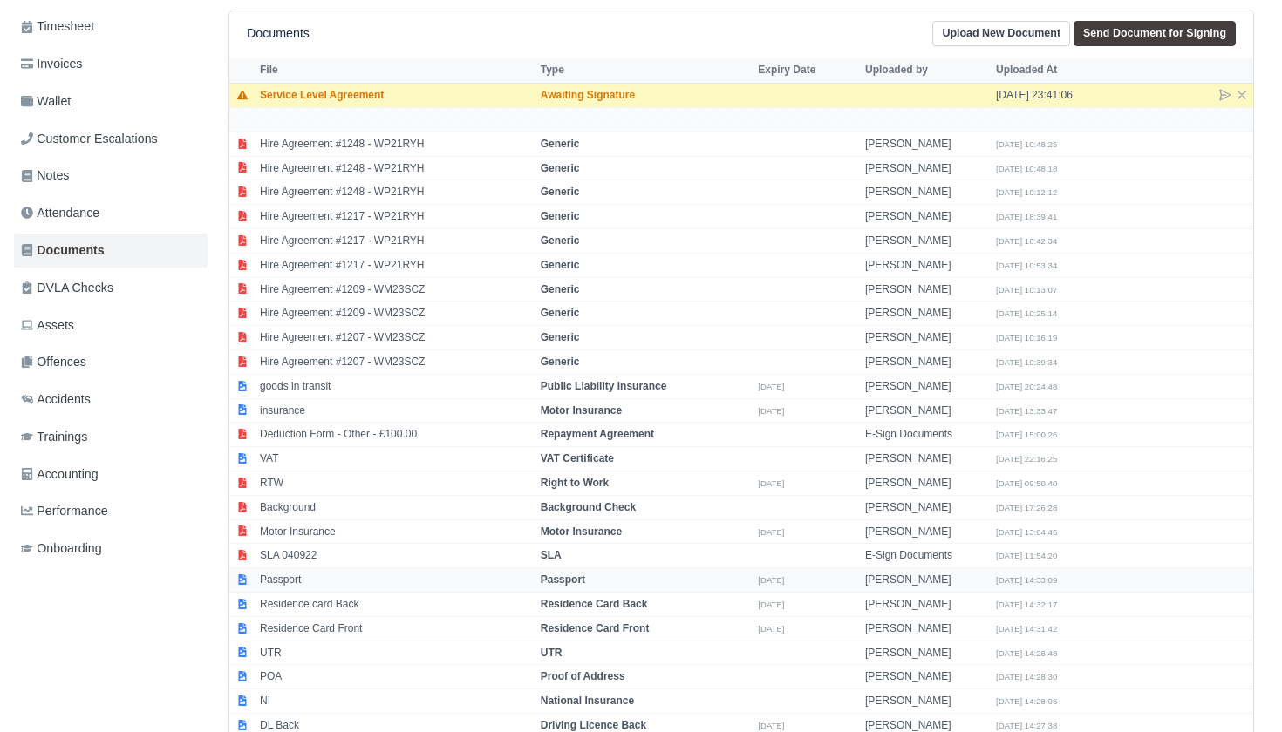
click at [585, 574] on strong "Passport" at bounding box center [563, 580] width 44 height 12
select select "passport"
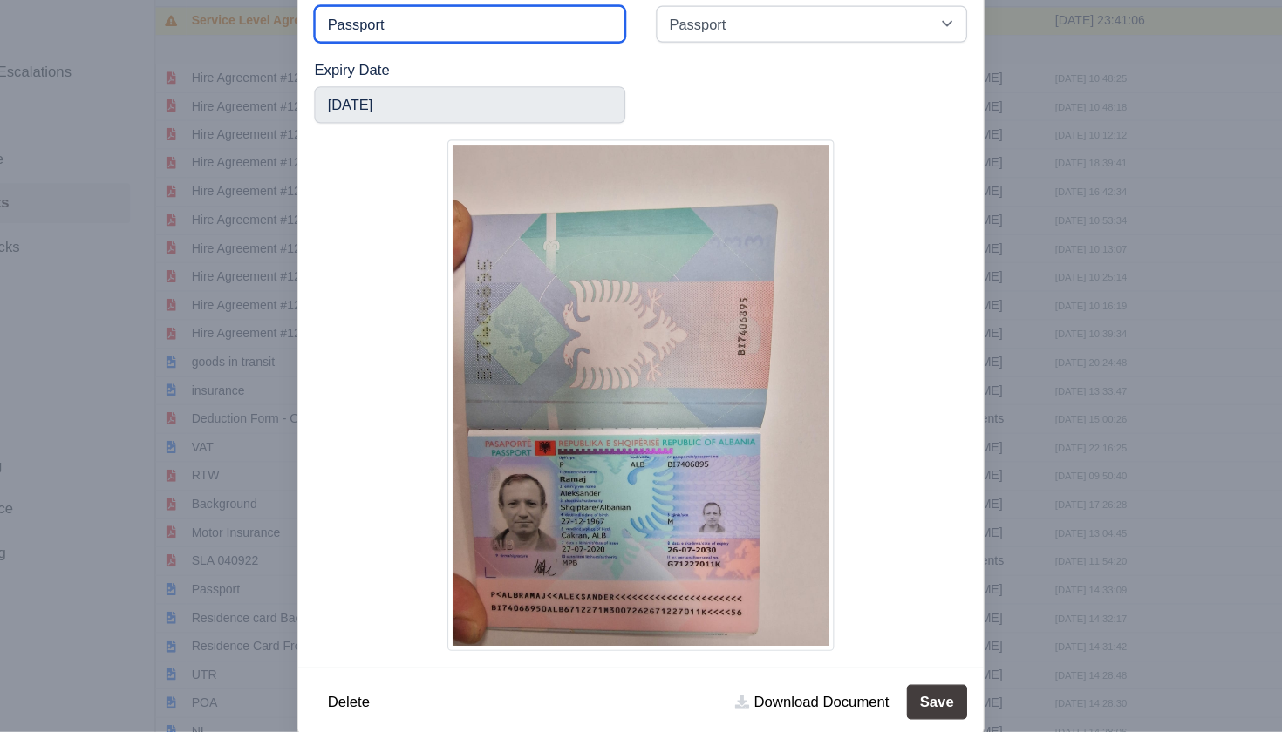
scroll to position [119, 0]
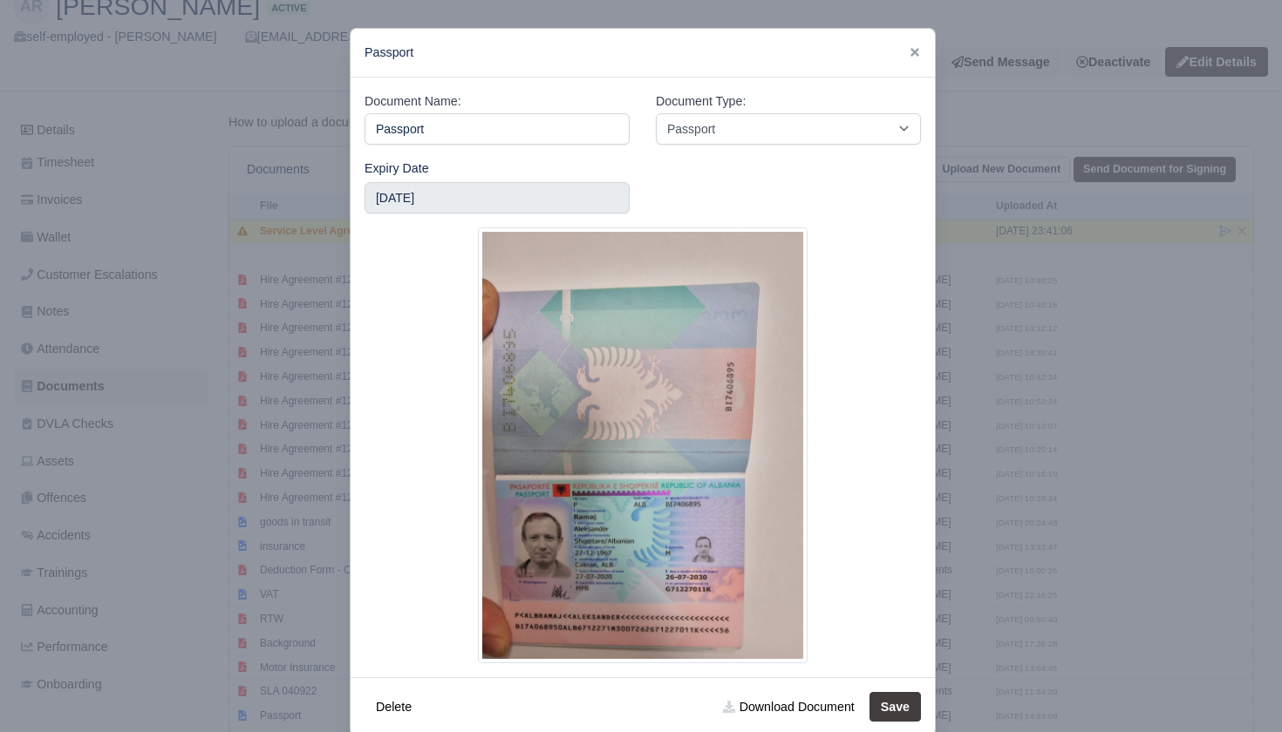
click at [987, 443] on div at bounding box center [641, 366] width 1282 height 732
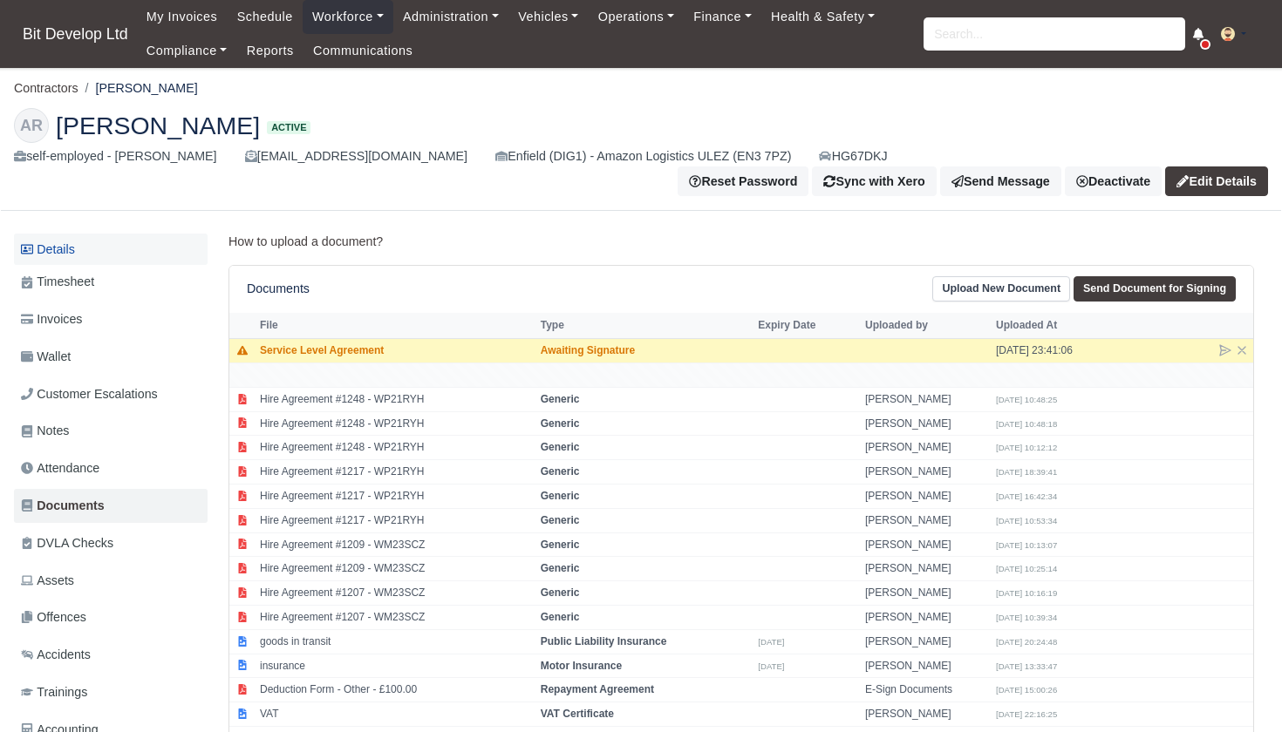
scroll to position [0, 0]
click at [59, 235] on link "Details" at bounding box center [111, 250] width 194 height 32
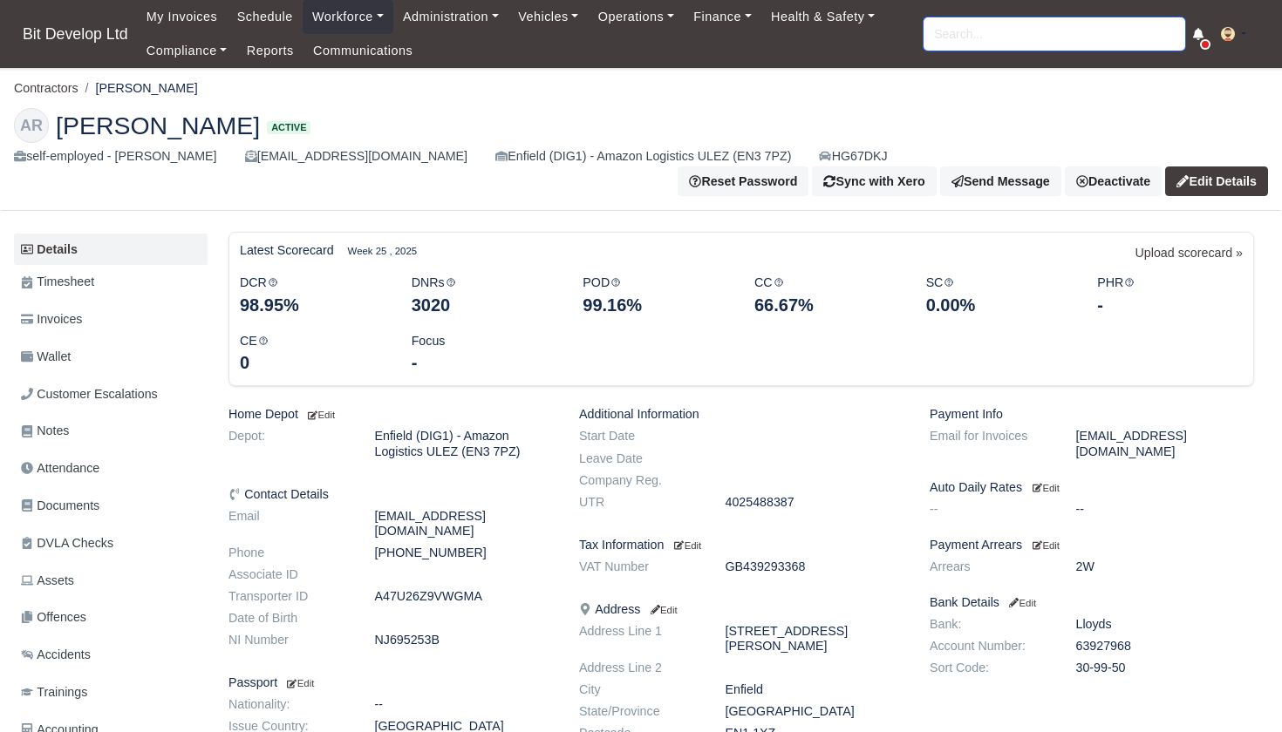
click at [967, 24] on input "search" at bounding box center [1054, 33] width 262 height 33
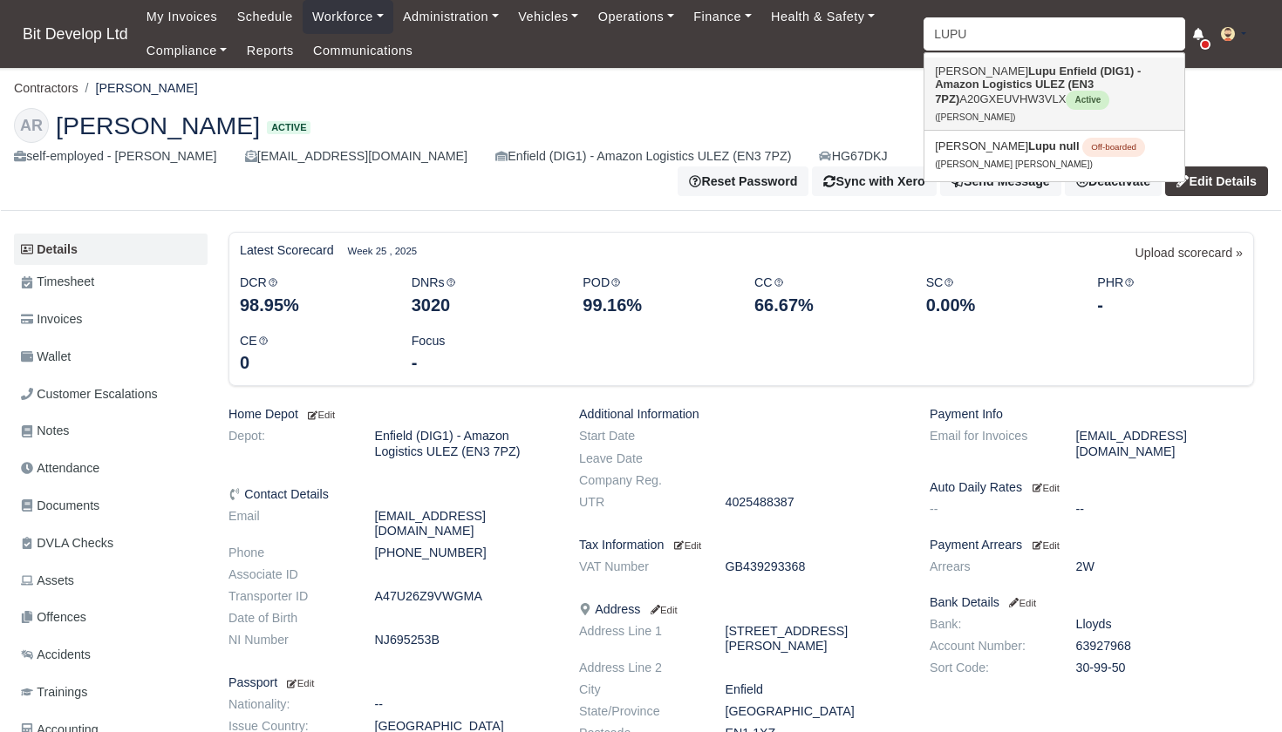
click at [974, 83] on strong "Enfield (DIG1) - Amazon Logistics ULEZ (EN3 7PZ)" at bounding box center [1038, 85] width 206 height 41
type input "[PERSON_NAME]"
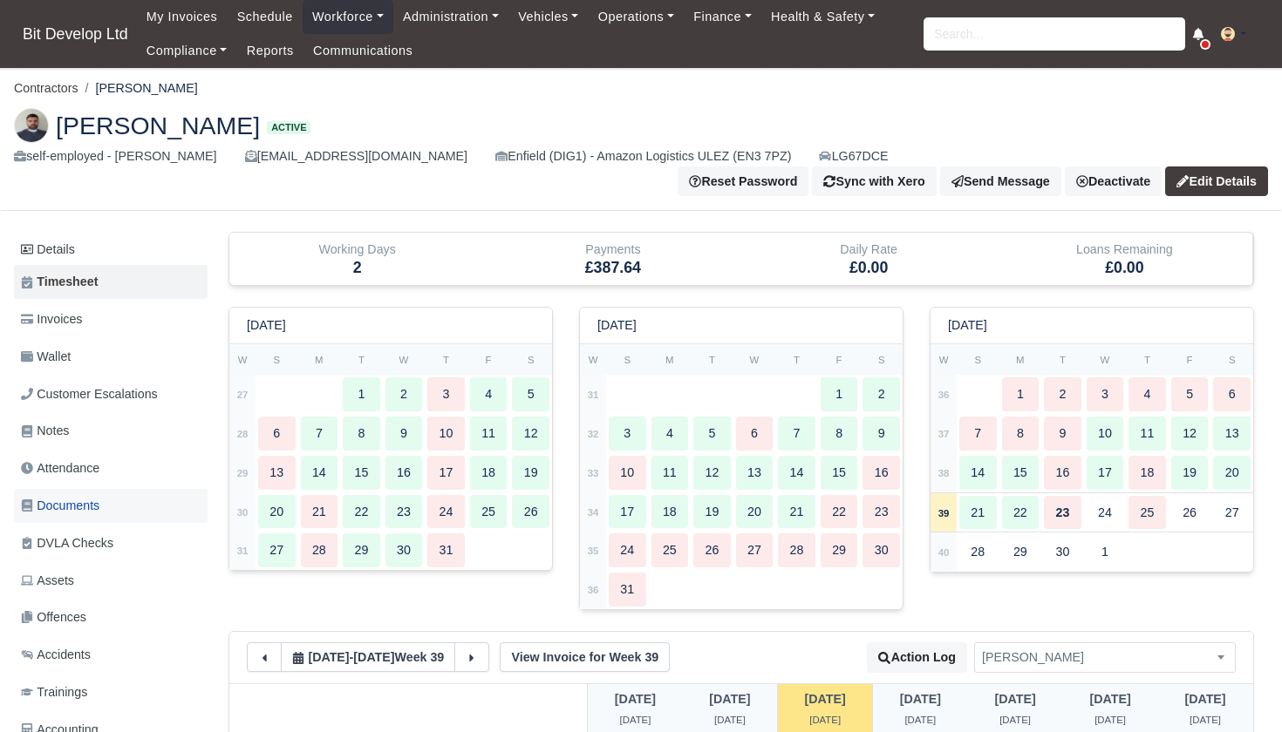
click at [73, 496] on span "Documents" at bounding box center [60, 506] width 78 height 20
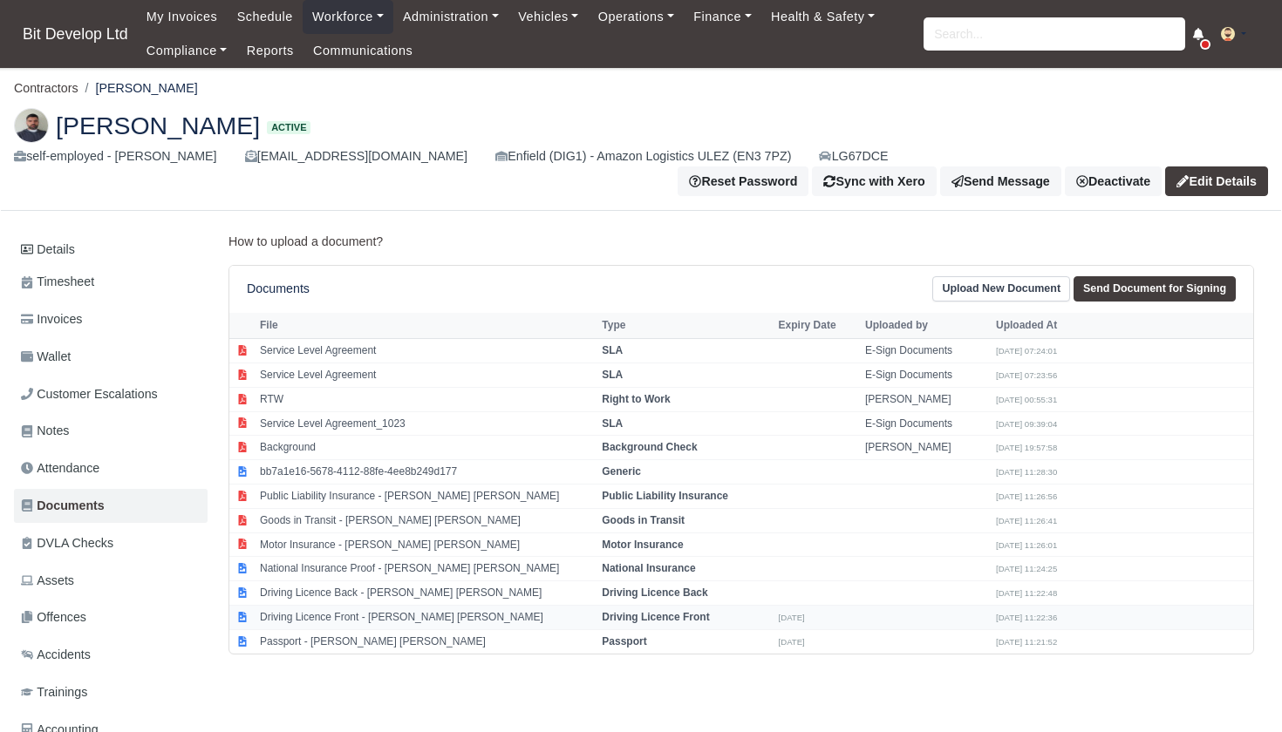
click at [361, 606] on td "Driving Licence Front - Alexandru Marian Lupu" at bounding box center [426, 618] width 342 height 24
select select "driving-licence-front"
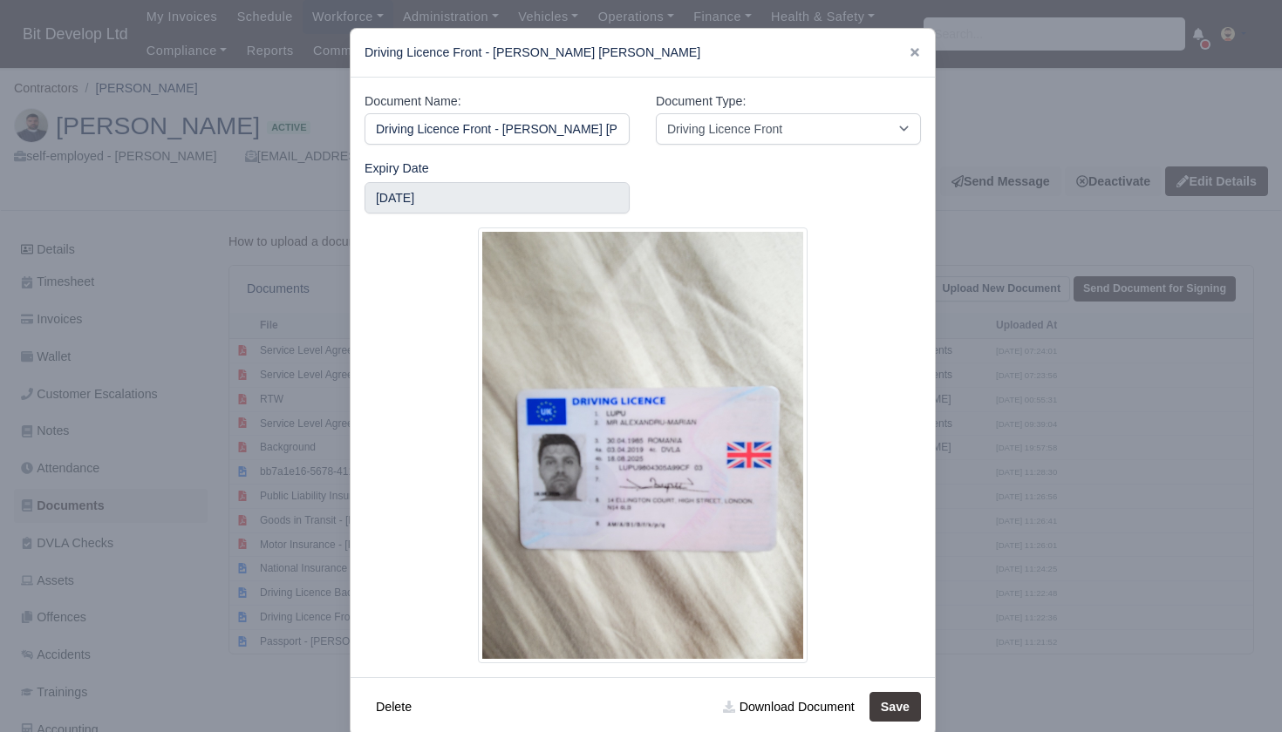
scroll to position [0, 21]
click at [913, 51] on icon at bounding box center [914, 52] width 9 height 9
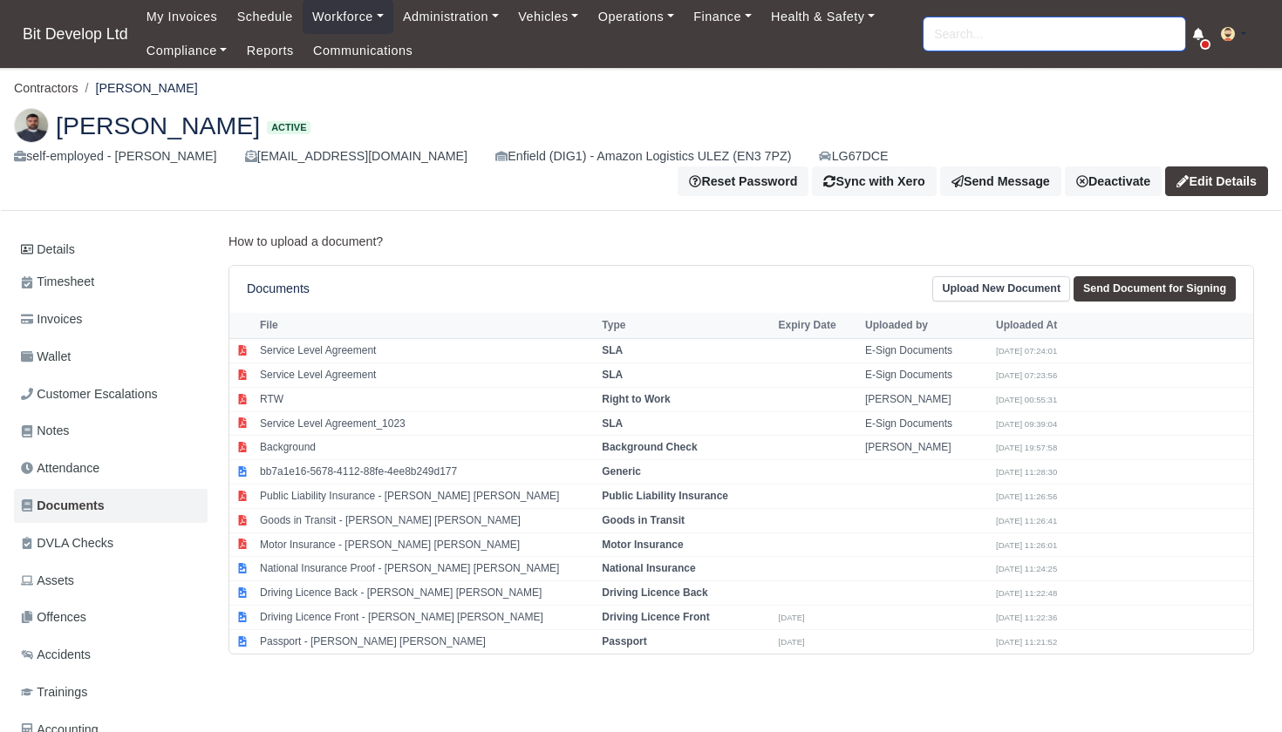
click at [1023, 27] on input "search" at bounding box center [1054, 33] width 262 height 33
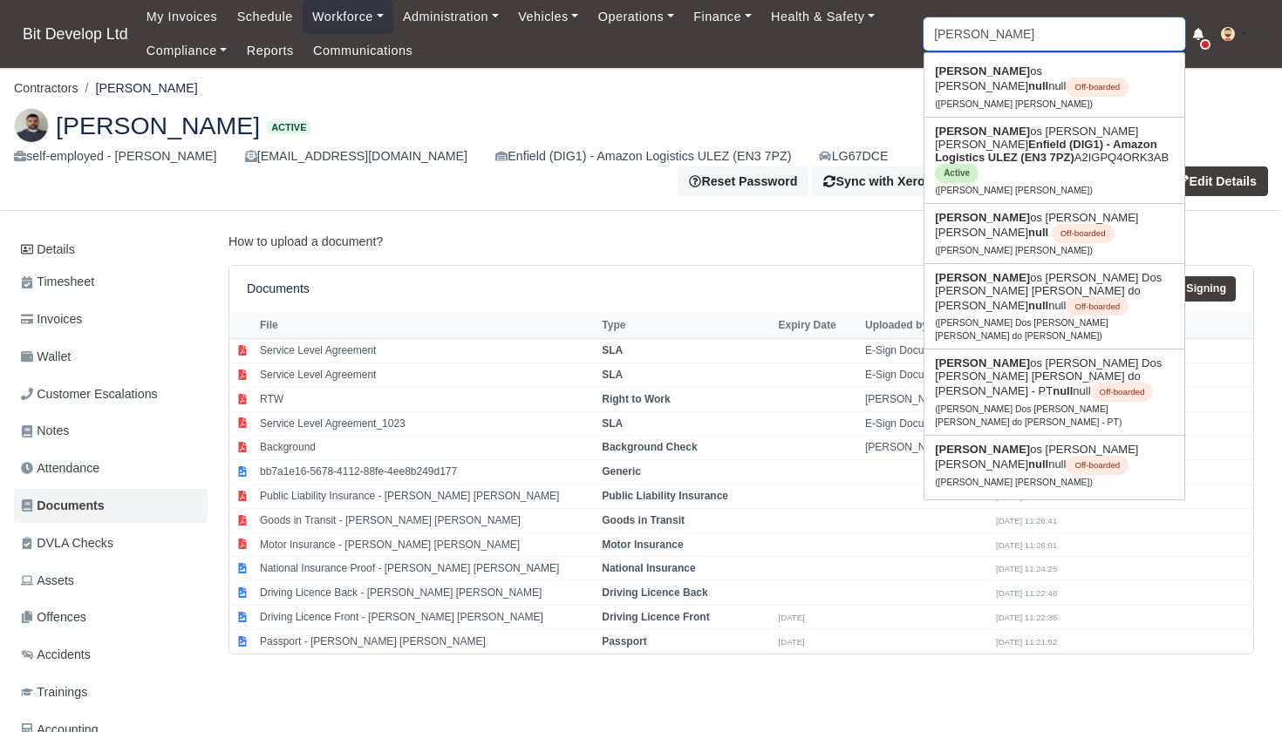
type input "CARLO"
type input "CARLOS"
type input "CARLOS Andres Velez Henao"
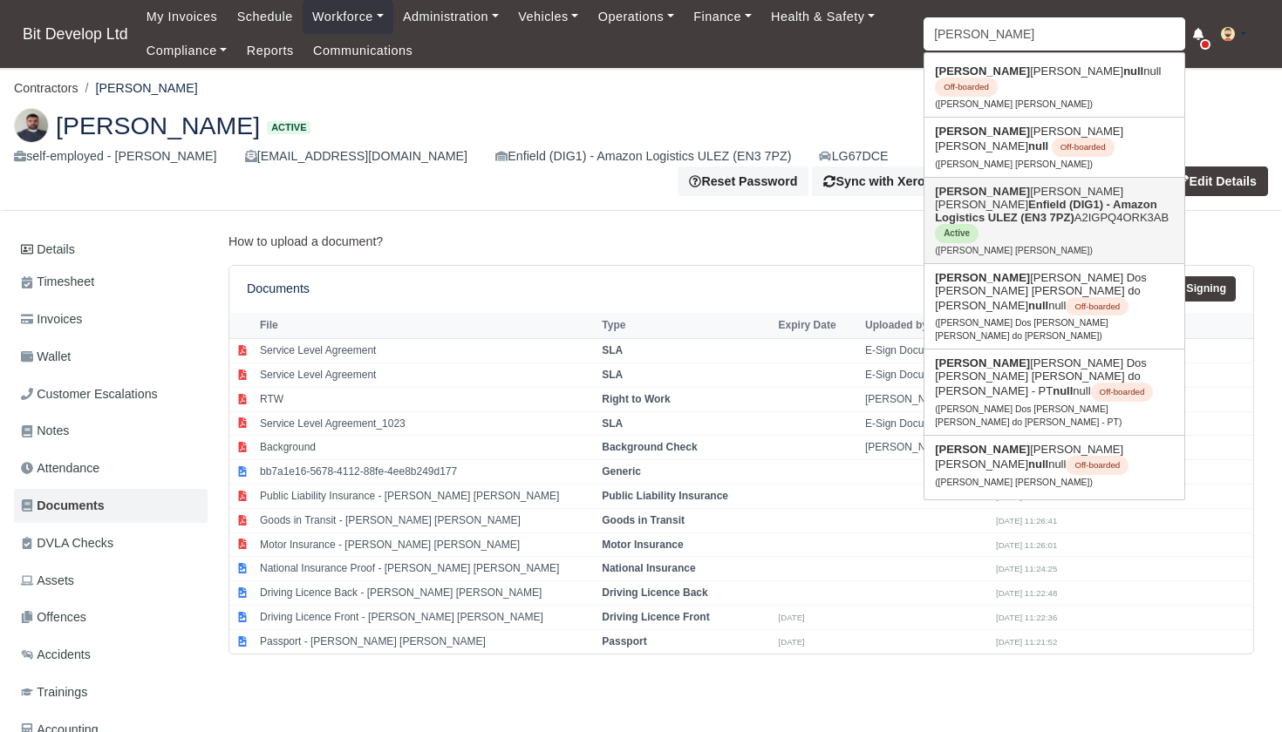
click at [1000, 209] on strong "Enfield (DIG1) - Amazon Logistics ULEZ (EN3 7PZ)" at bounding box center [1046, 211] width 222 height 26
type input "Carlos Eduardo de andrade souza"
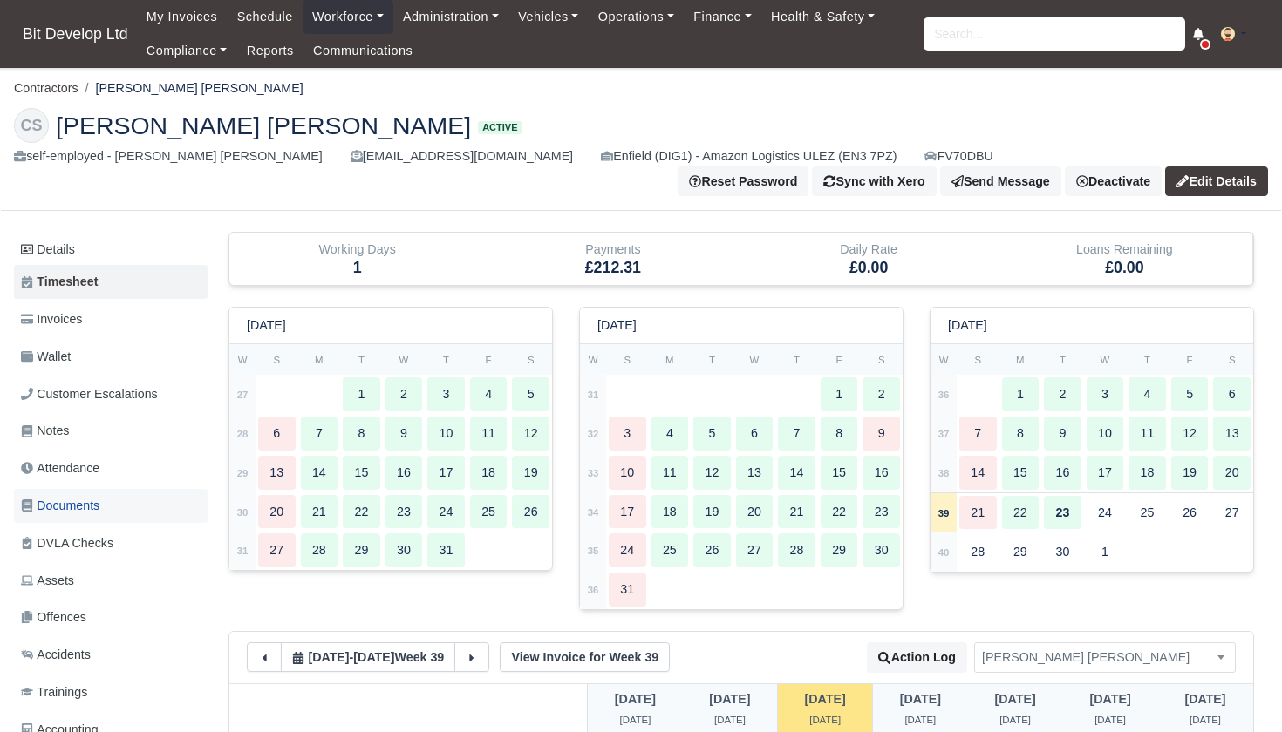
click at [87, 499] on span "Documents" at bounding box center [60, 506] width 78 height 20
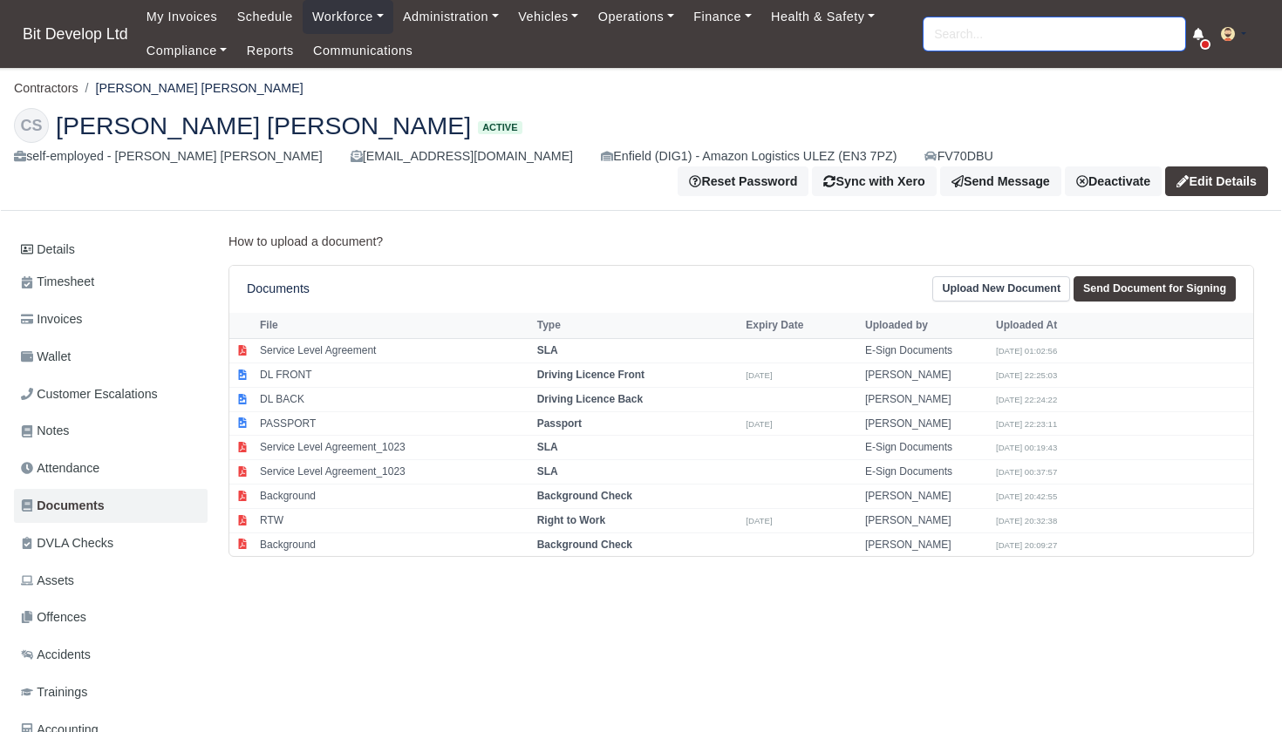
click at [974, 41] on input "search" at bounding box center [1054, 33] width 262 height 33
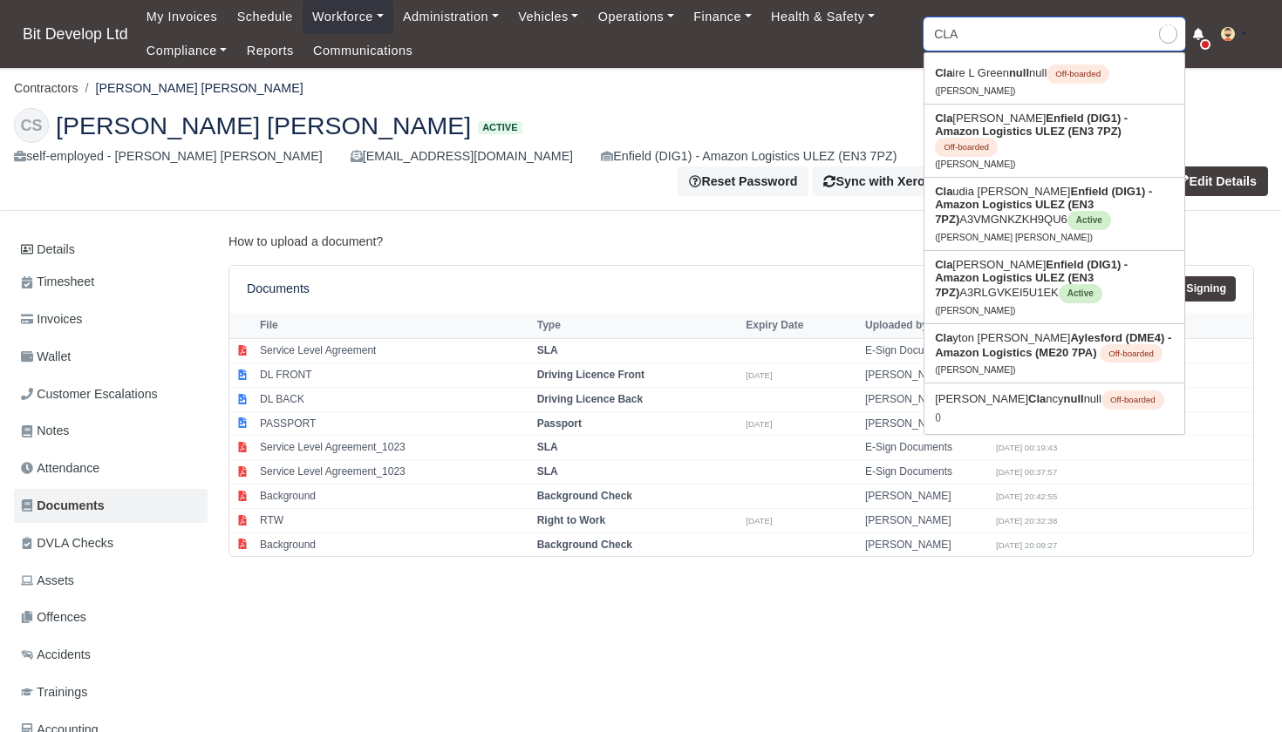
type input "CLAU"
type input "CLAUdia Andrade"
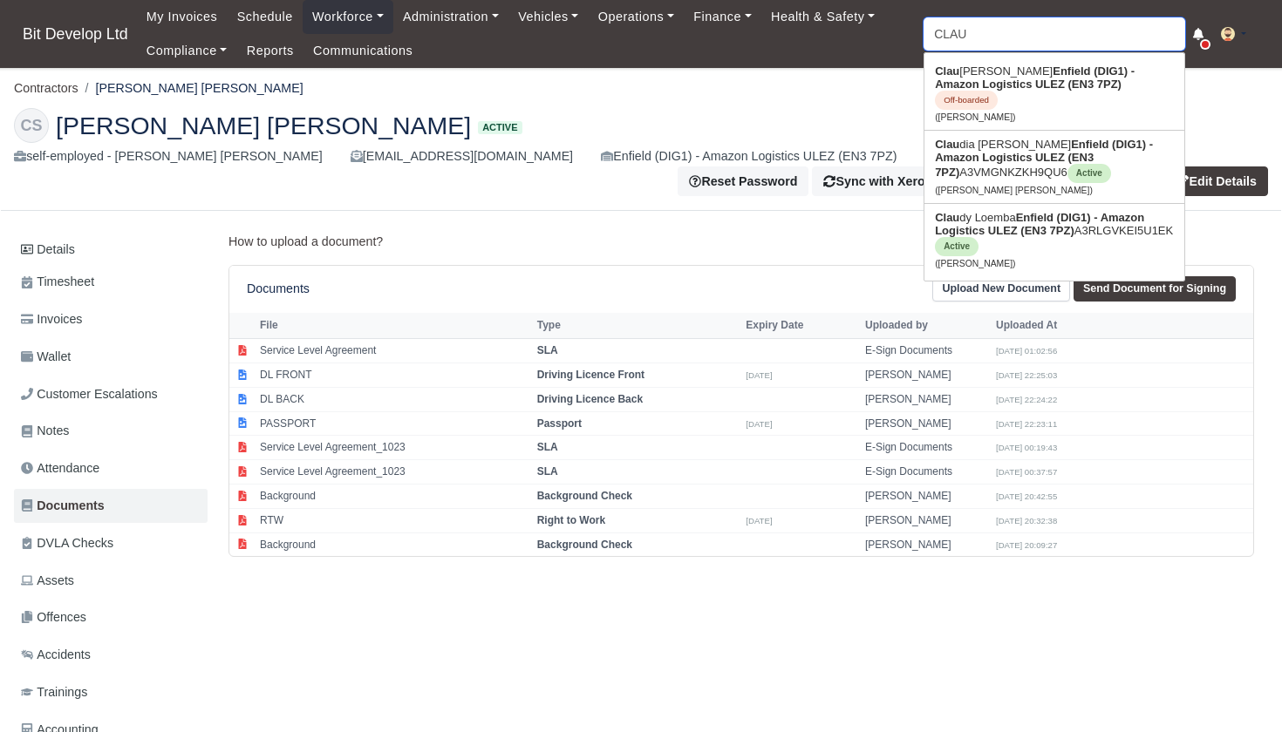
type input "CLAUD"
type input "CLAUDia Andrade"
type input "CLAUDI"
type input "CLAUDIa Andrade"
type input "CLAUDIA"
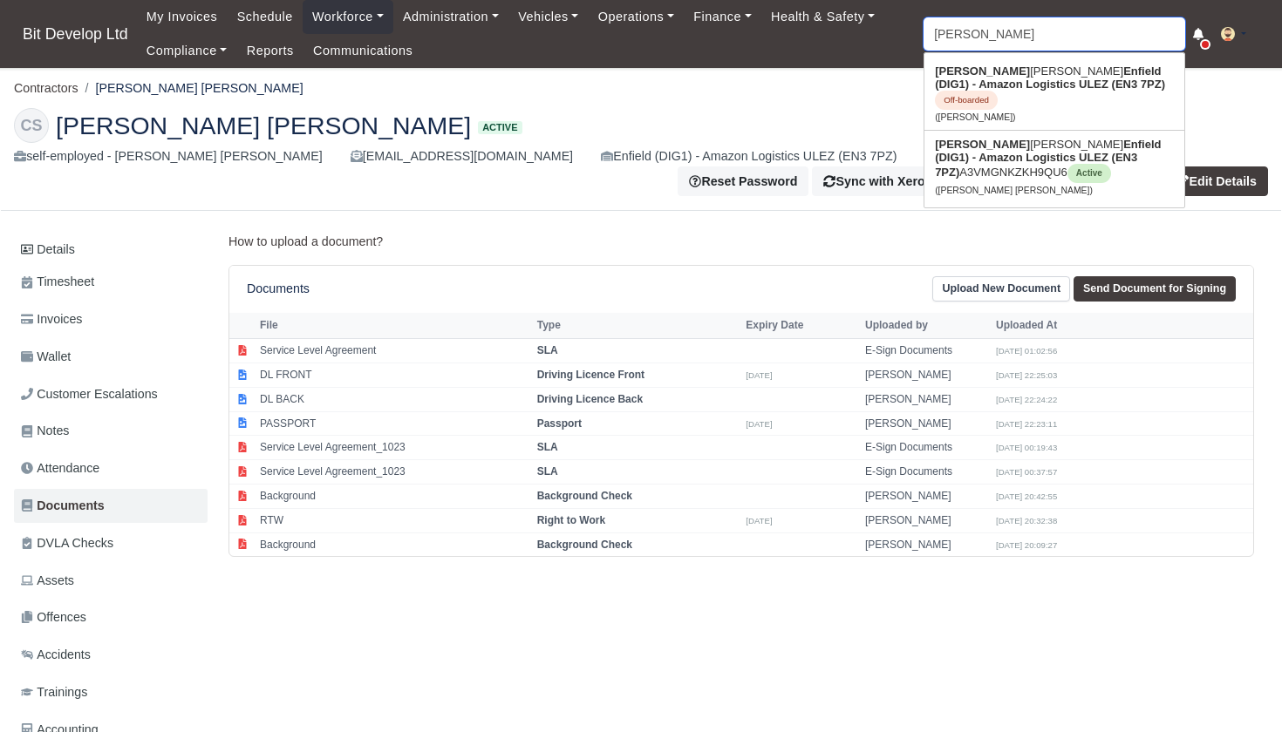
type input "CLAUDIA Andrade"
click at [980, 160] on link "Claudia Mariza Ascensao Andrade Enfield (DIG1) - Amazon Logistics ULEZ (EN3 7PZ…" at bounding box center [1054, 167] width 260 height 72
type input "[PERSON_NAME] [PERSON_NAME]"
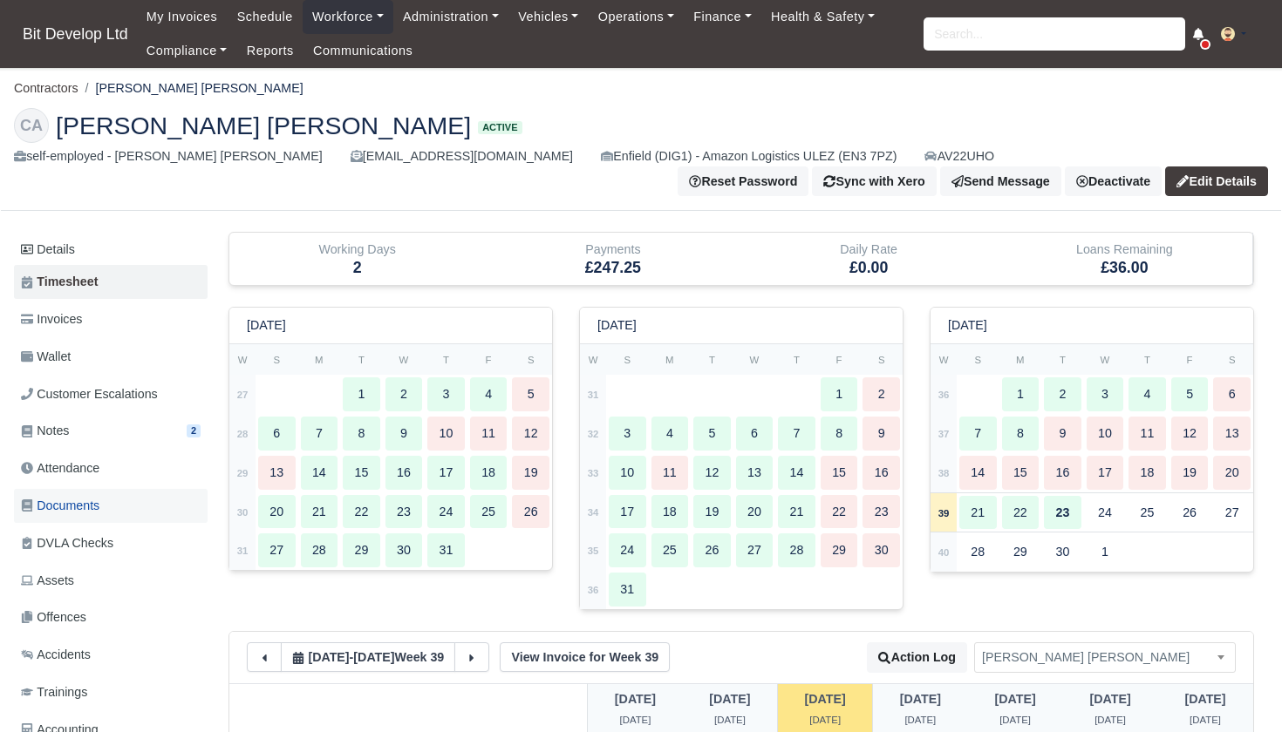
click at [65, 501] on span "Documents" at bounding box center [60, 506] width 78 height 20
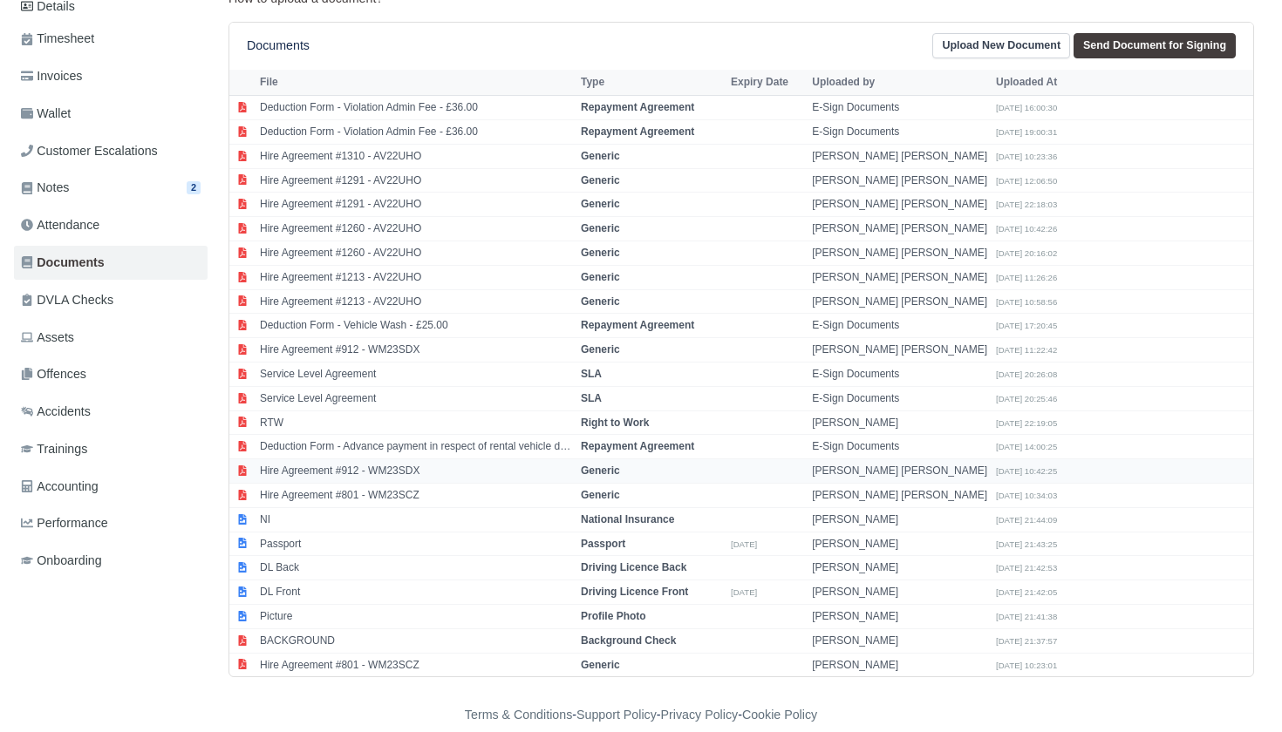
scroll to position [245, 0]
click at [617, 536] on strong "Passport" at bounding box center [603, 542] width 44 height 12
select select "passport"
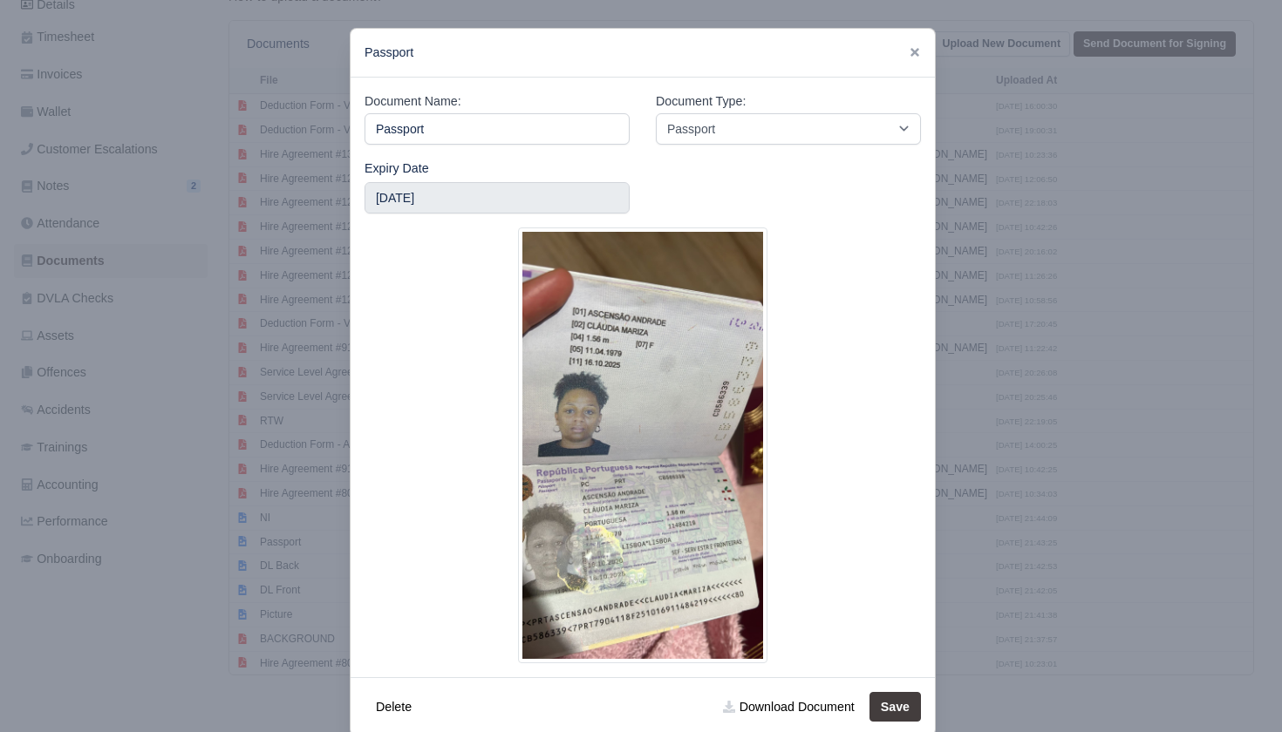
click at [1086, 269] on div at bounding box center [641, 366] width 1282 height 732
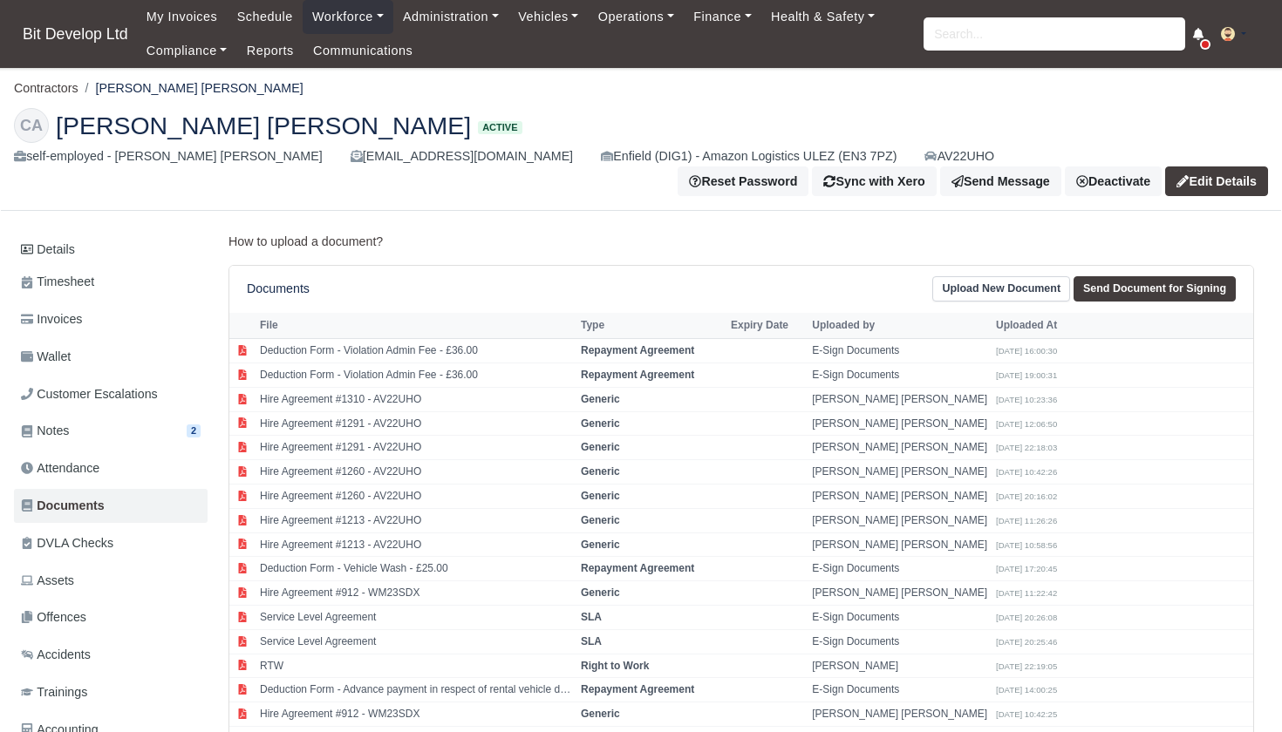
scroll to position [0, 0]
click at [983, 29] on input "search" at bounding box center [1054, 33] width 262 height 33
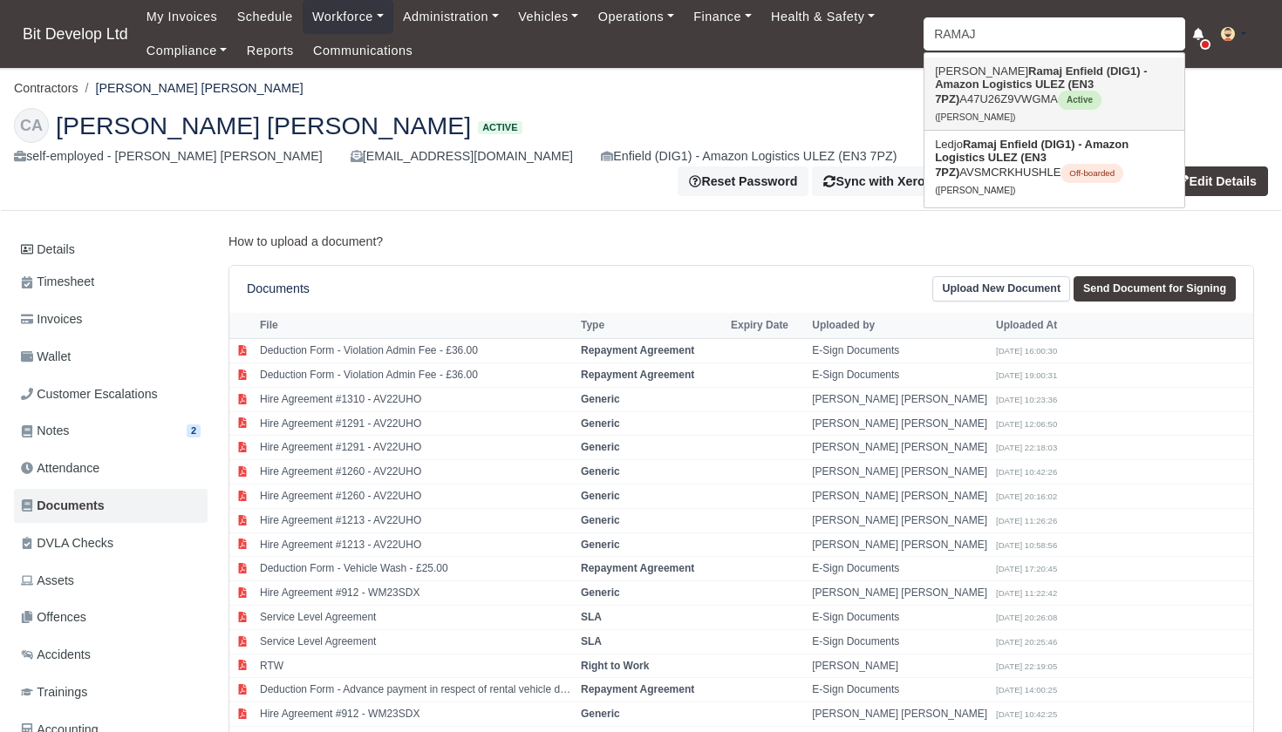
click at [1002, 106] on link "[PERSON_NAME] (DIG1) - Amazon Logistics ULEZ (EN3 7PZ) A47U26Z9VWGMA Active ([P…" at bounding box center [1054, 94] width 260 height 72
type input "[PERSON_NAME]"
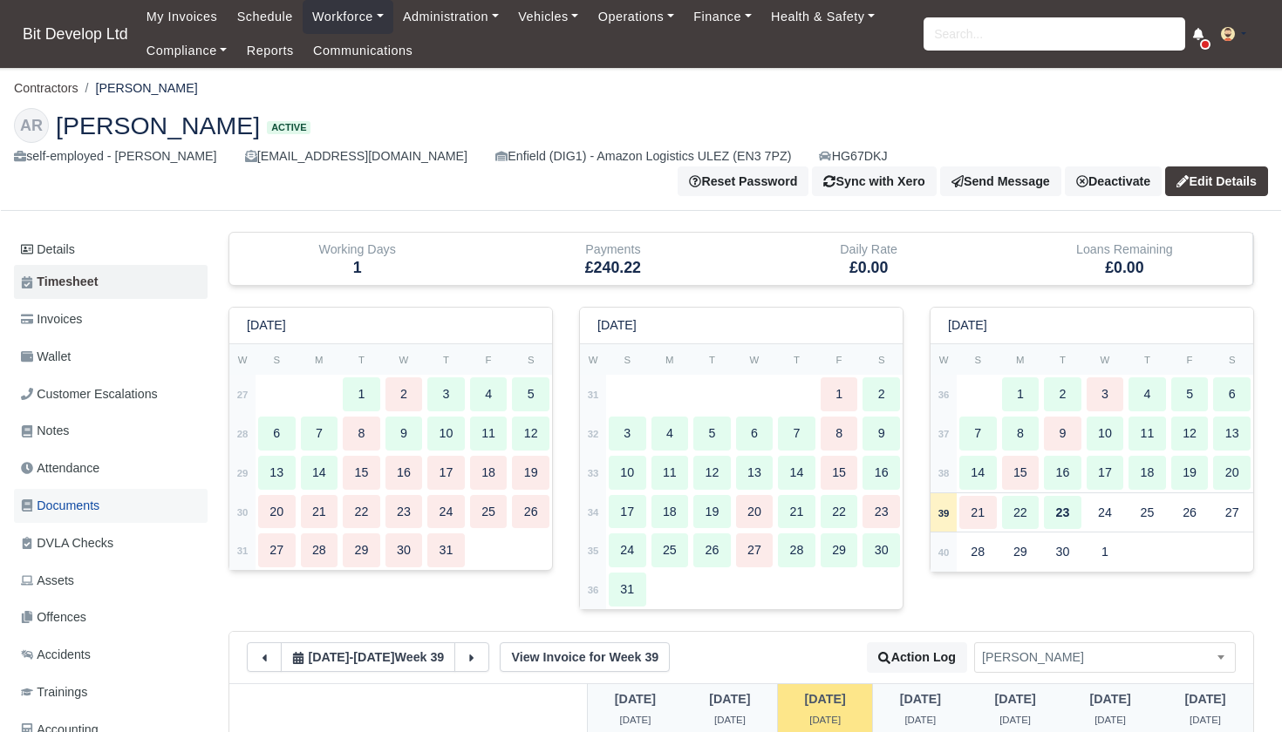
click at [92, 496] on span "Documents" at bounding box center [60, 506] width 78 height 20
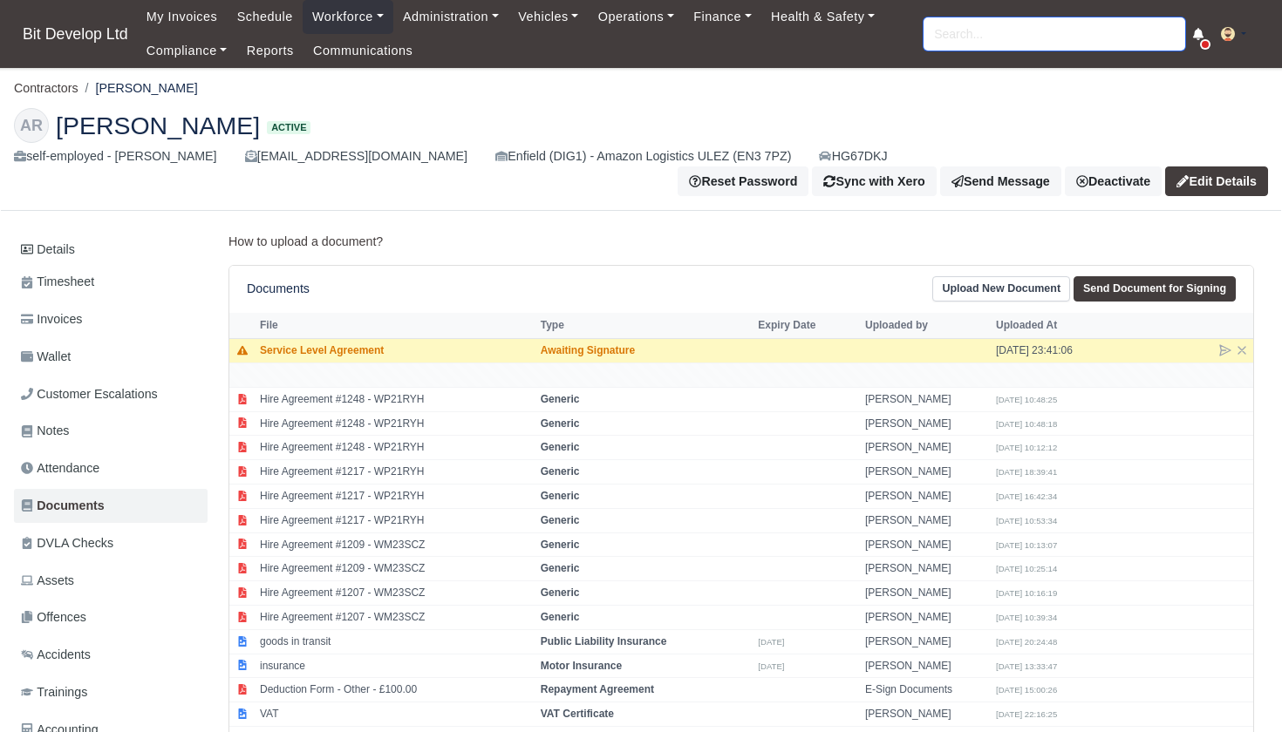
click at [1000, 45] on input "search" at bounding box center [1054, 33] width 262 height 33
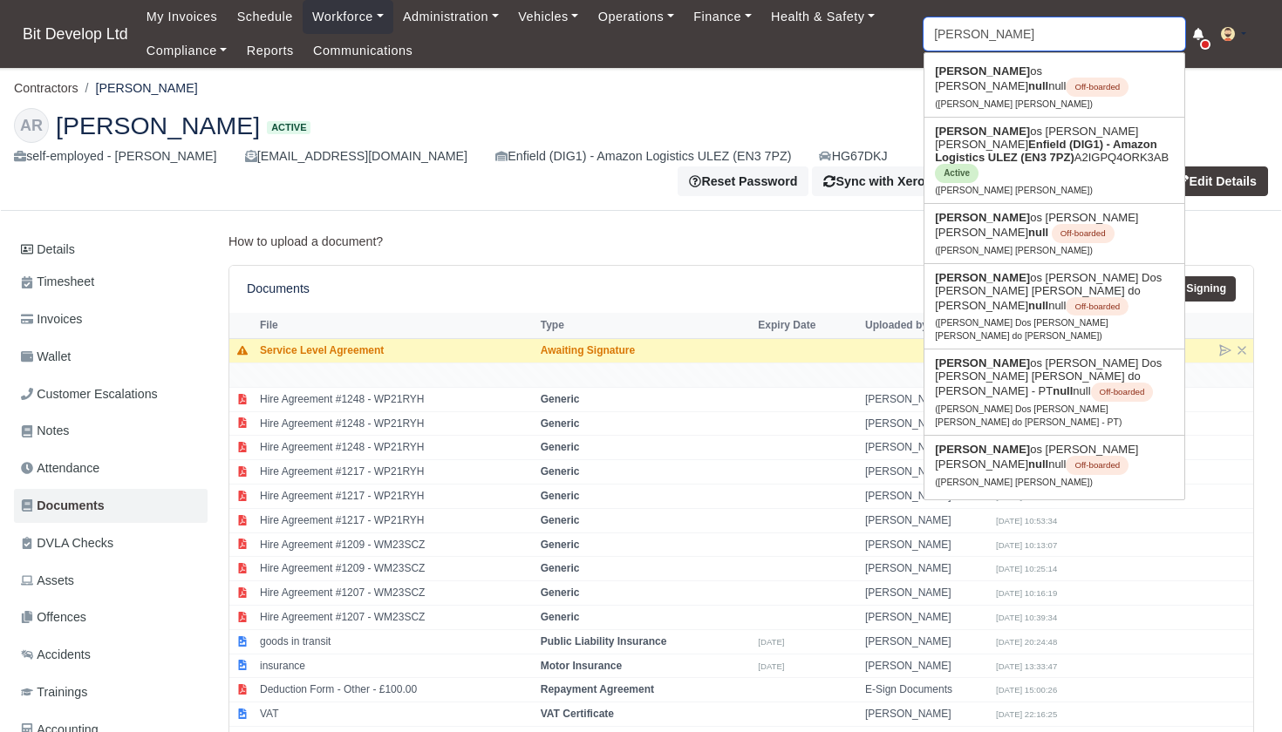
type input "[PERSON_NAME]"
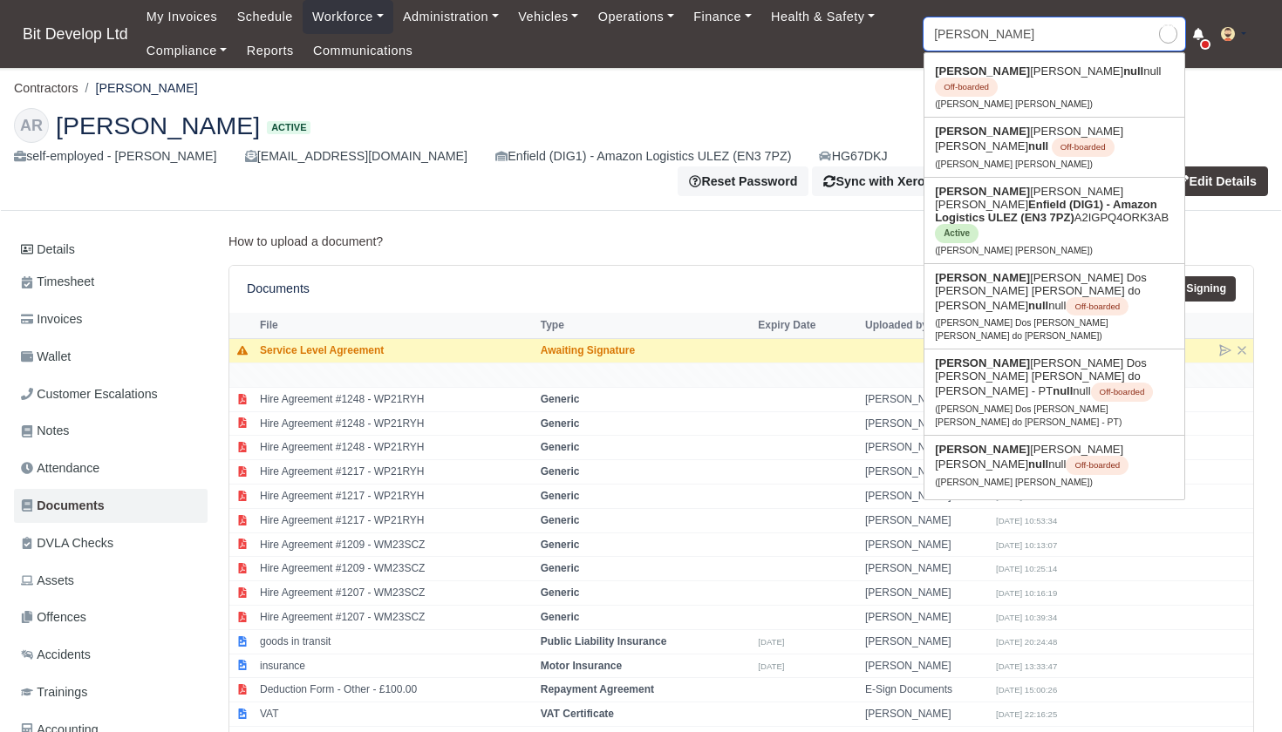
type input "[PERSON_NAME] [PERSON_NAME]"
click at [984, 193] on link "[PERSON_NAME] [PERSON_NAME] Enfield (DIG1) - Amazon Logistics ULEZ (EN3 7PZ) A2…" at bounding box center [1054, 220] width 260 height 85
type input "[PERSON_NAME] [PERSON_NAME]"
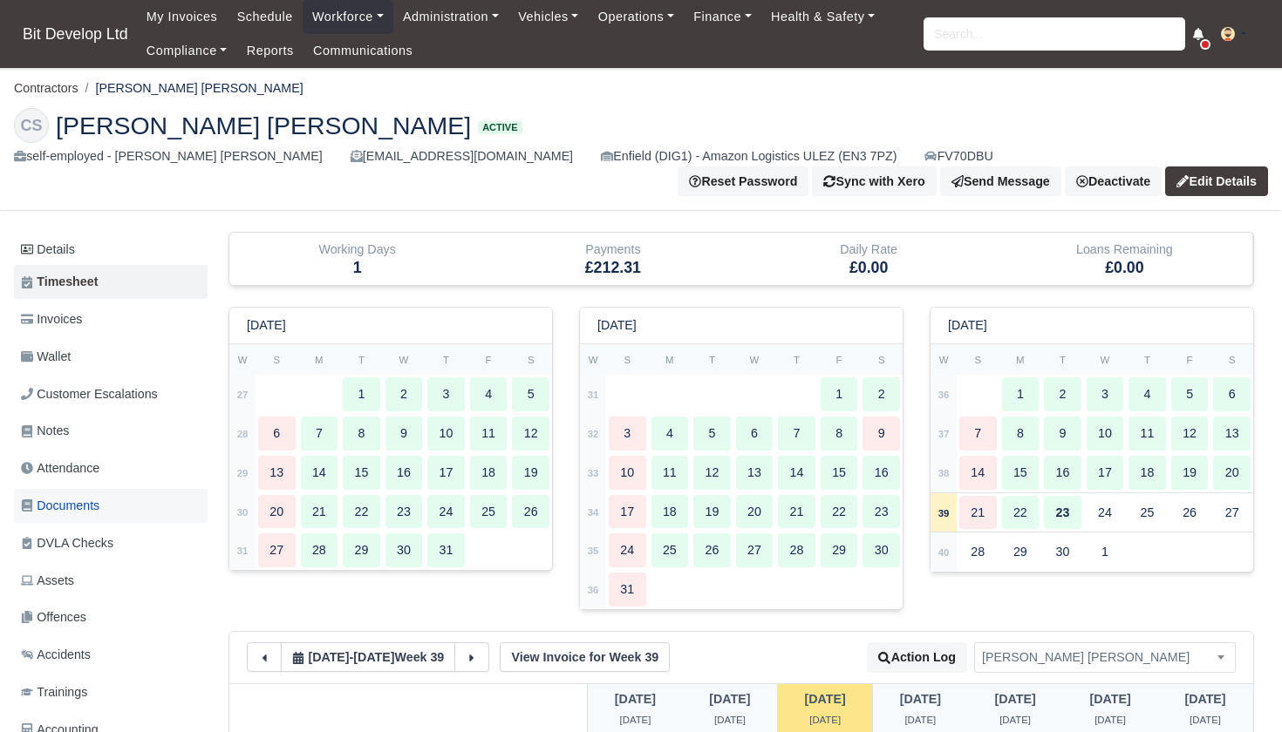
click at [53, 499] on span "Documents" at bounding box center [60, 506] width 78 height 20
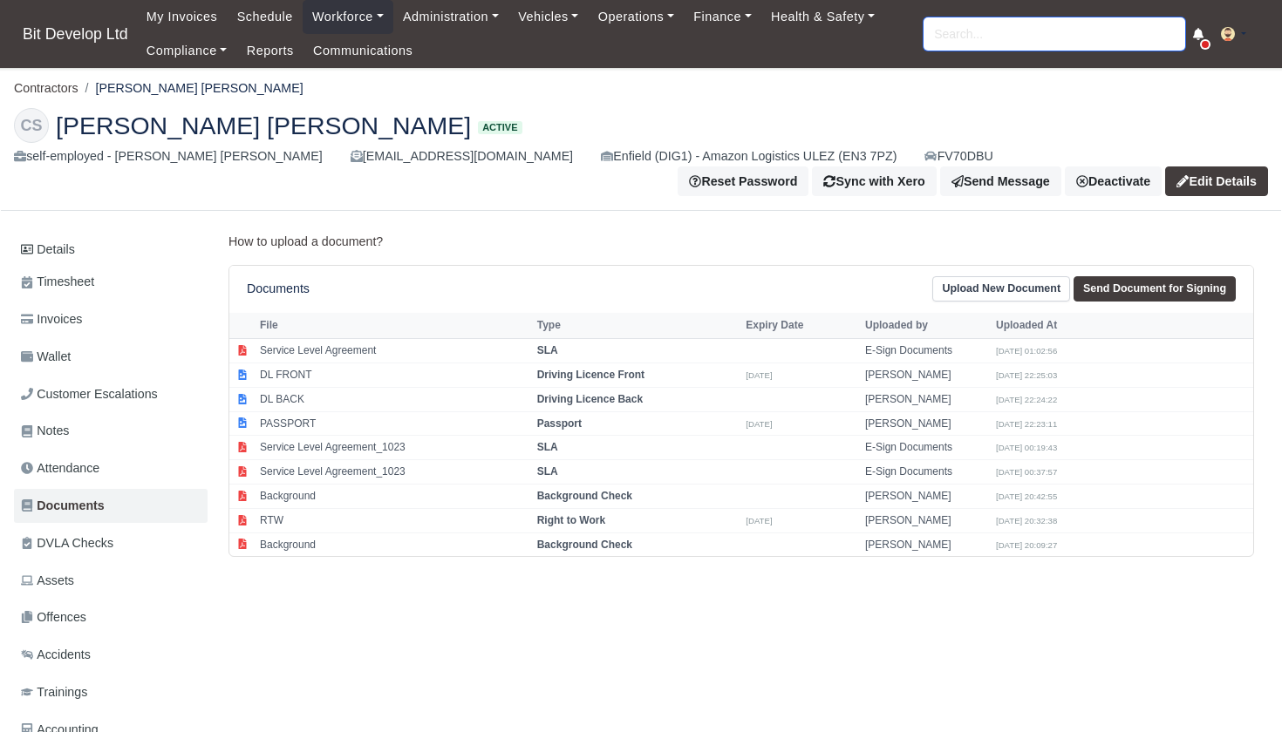
click at [950, 27] on input "search" at bounding box center [1054, 33] width 262 height 33
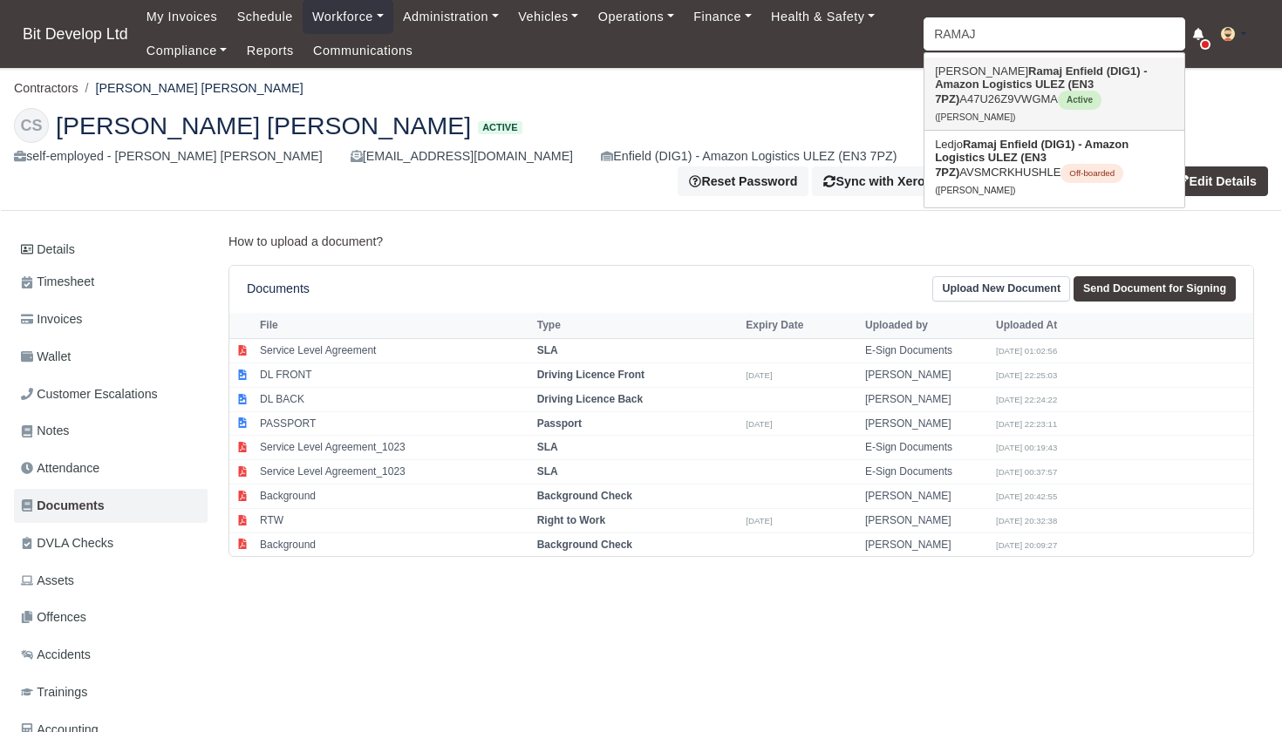
click at [1013, 95] on link "[PERSON_NAME] (DIG1) - Amazon Logistics ULEZ (EN3 7PZ) A47U26Z9VWGMA Active ([P…" at bounding box center [1054, 94] width 260 height 72
type input "Aleksander Ramaj"
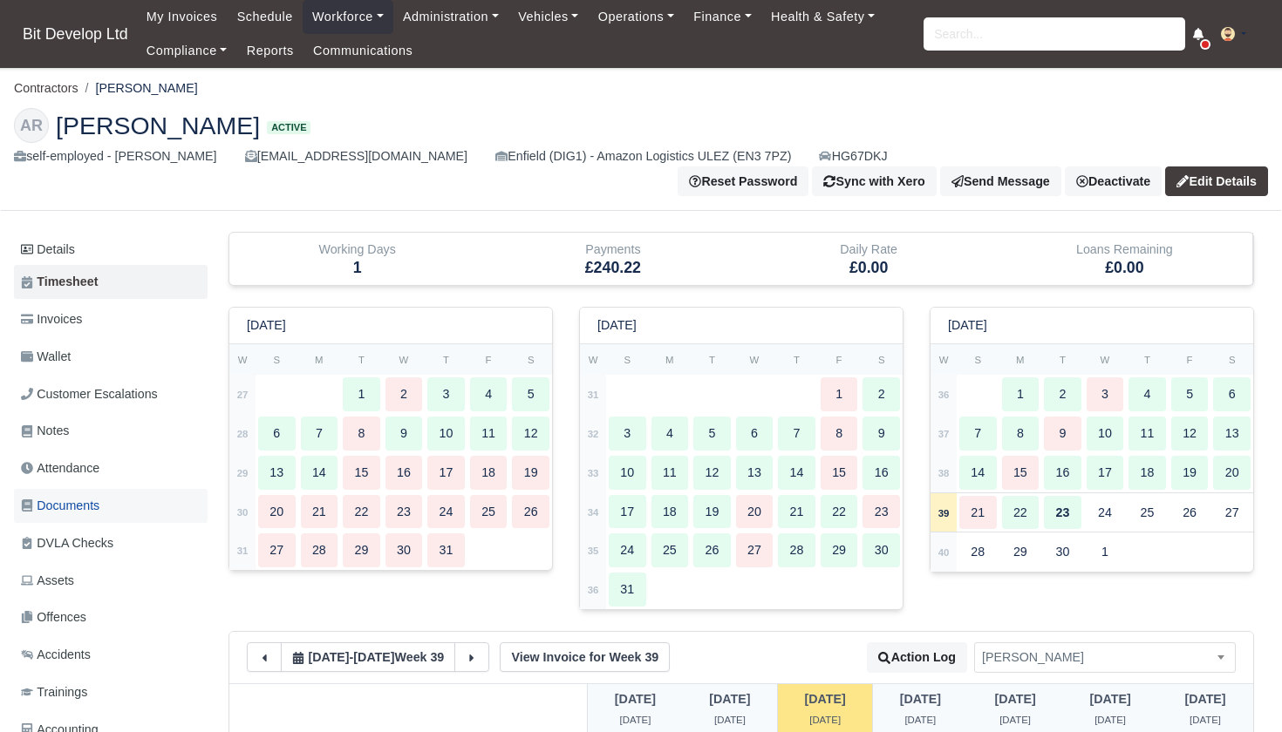
click at [78, 496] on span "Documents" at bounding box center [60, 506] width 78 height 20
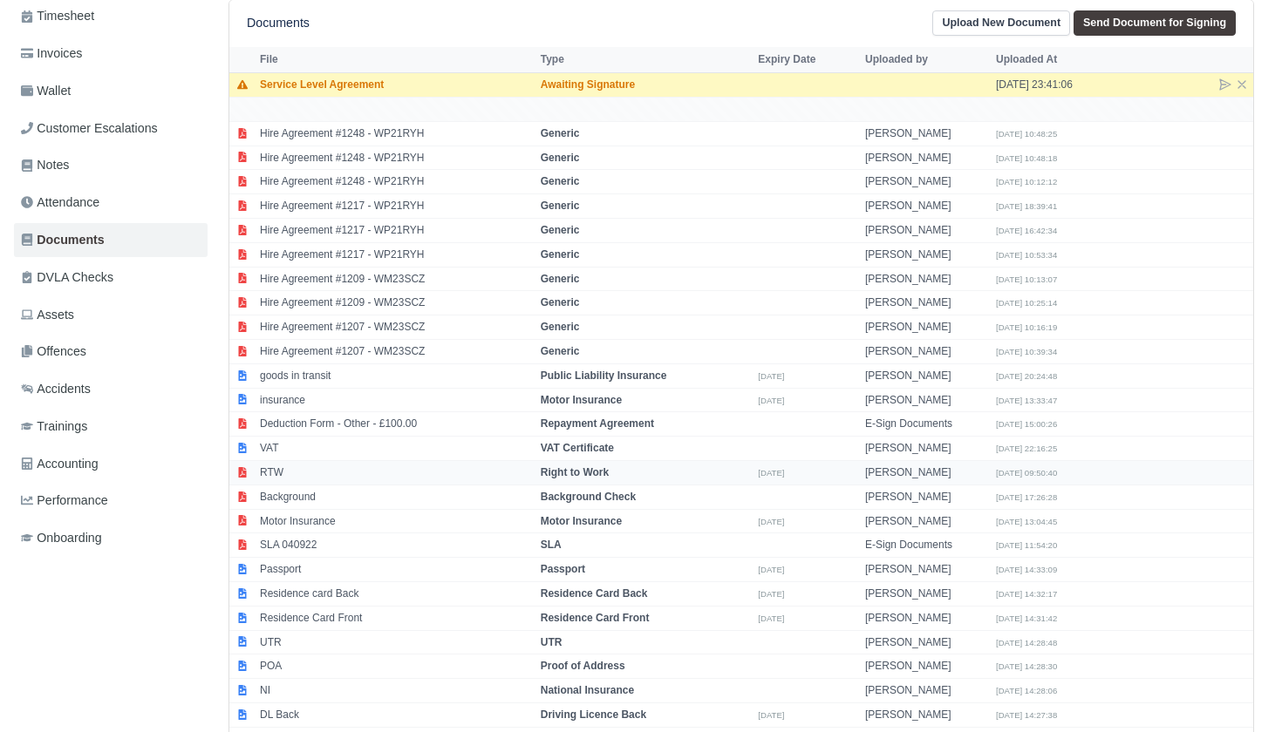
scroll to position [290, 0]
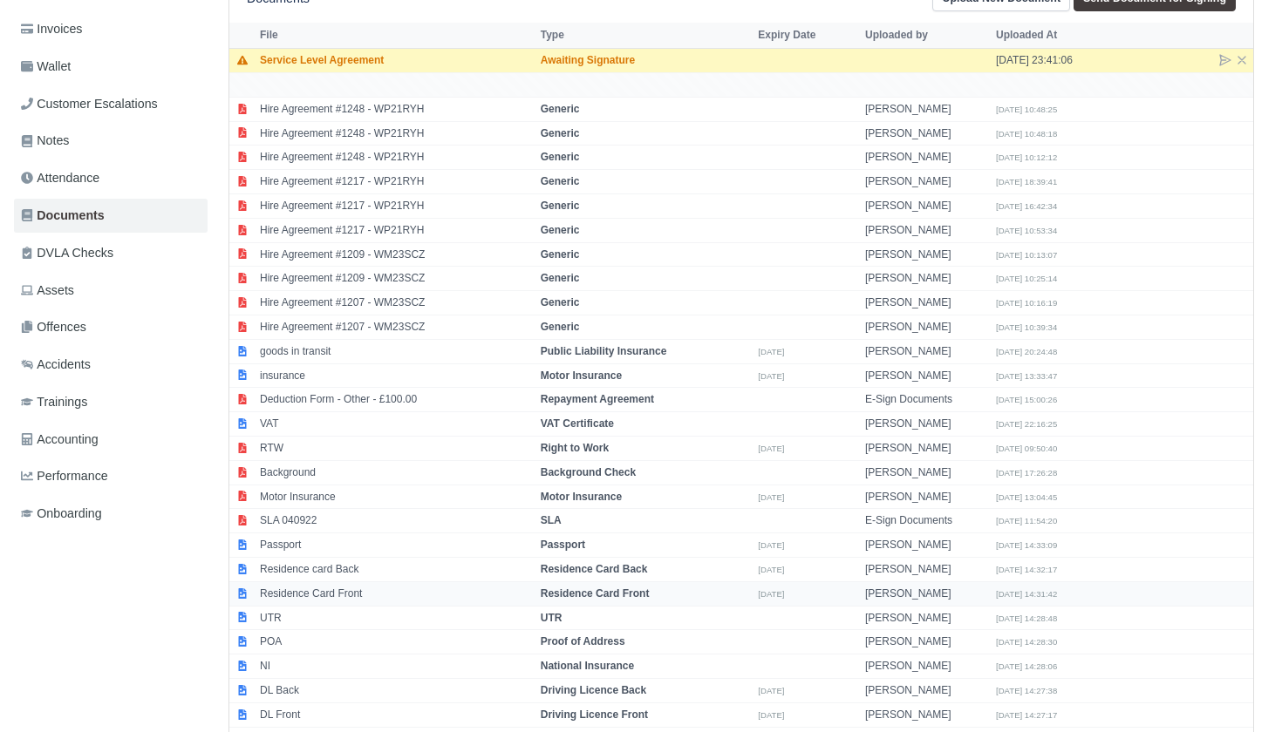
click at [618, 588] on strong "Residence Card Front" at bounding box center [595, 594] width 109 height 12
select select "residence-card-front"
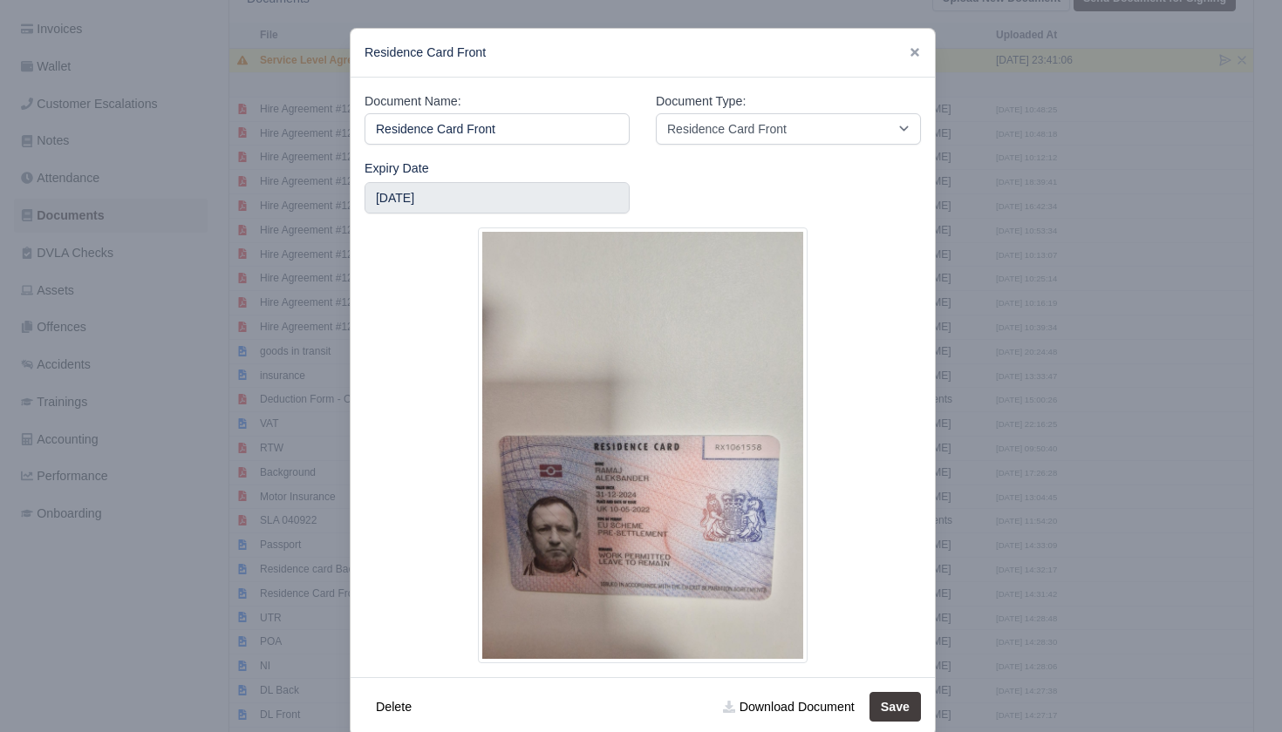
click at [198, 380] on div at bounding box center [641, 366] width 1282 height 732
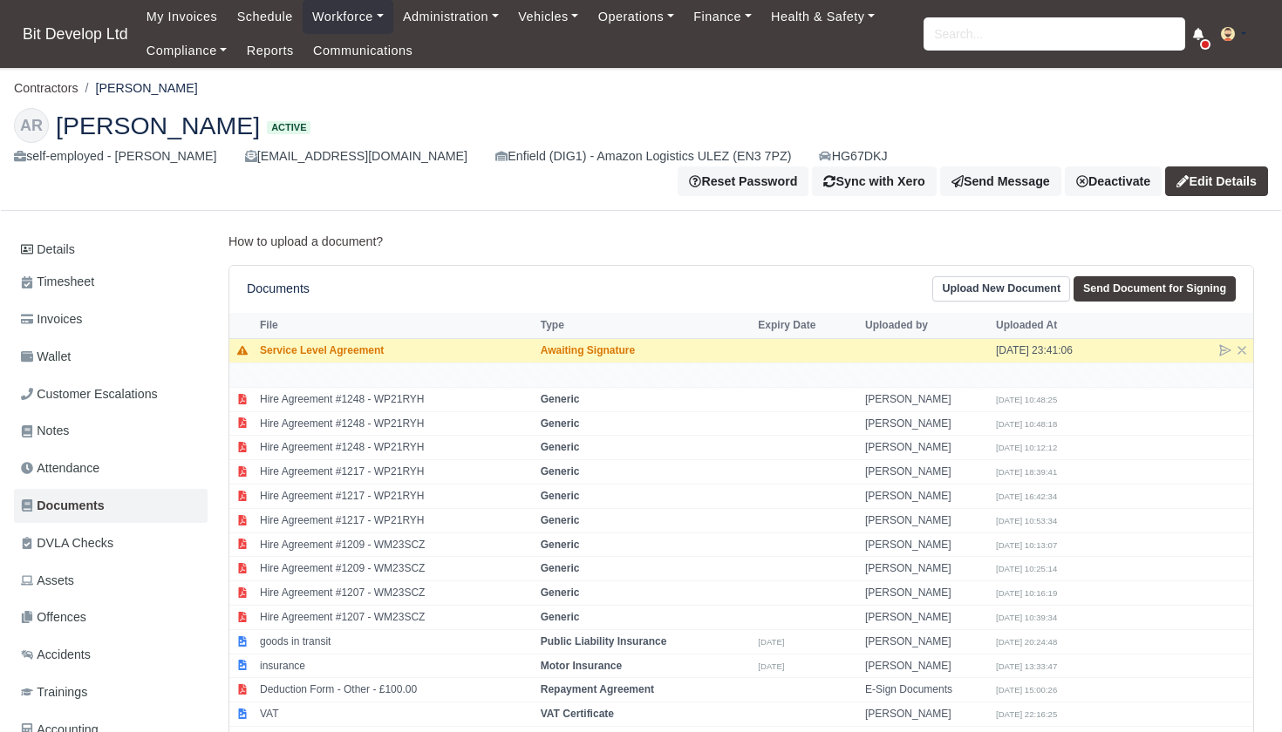
scroll to position [0, 0]
click at [950, 37] on input "search" at bounding box center [1054, 33] width 262 height 33
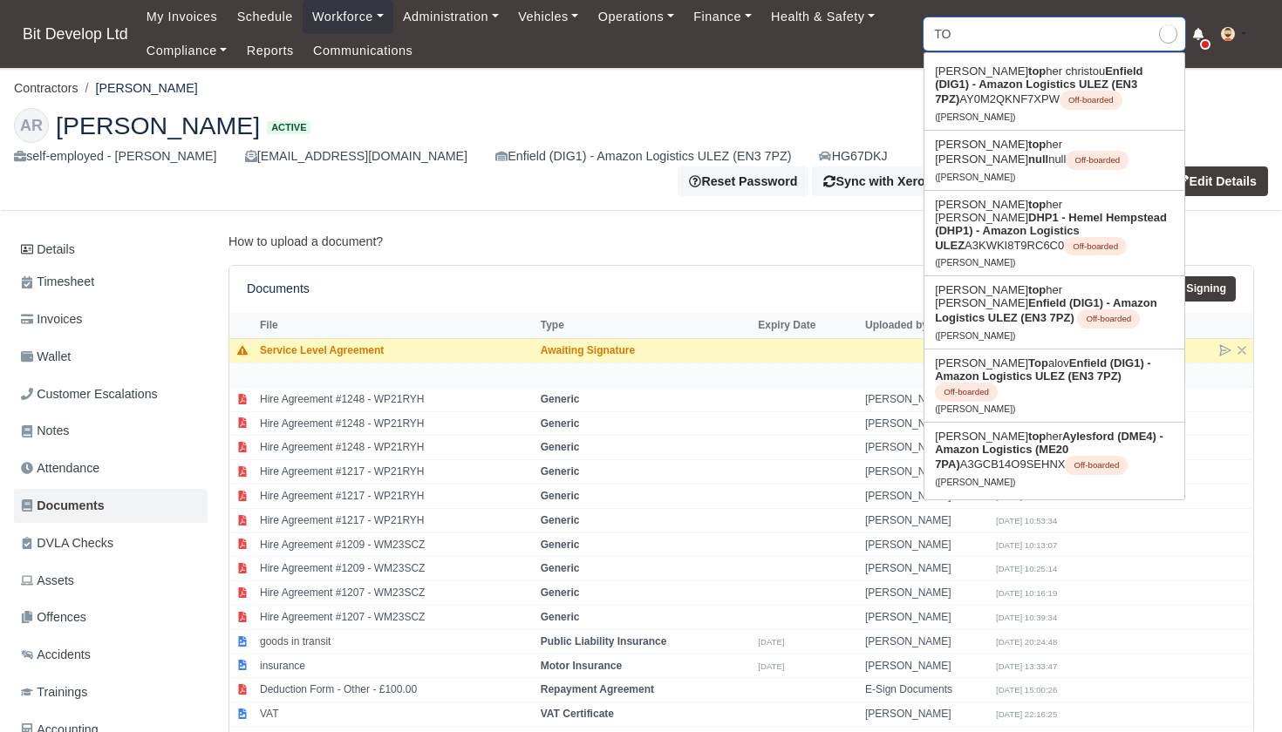
type input "T"
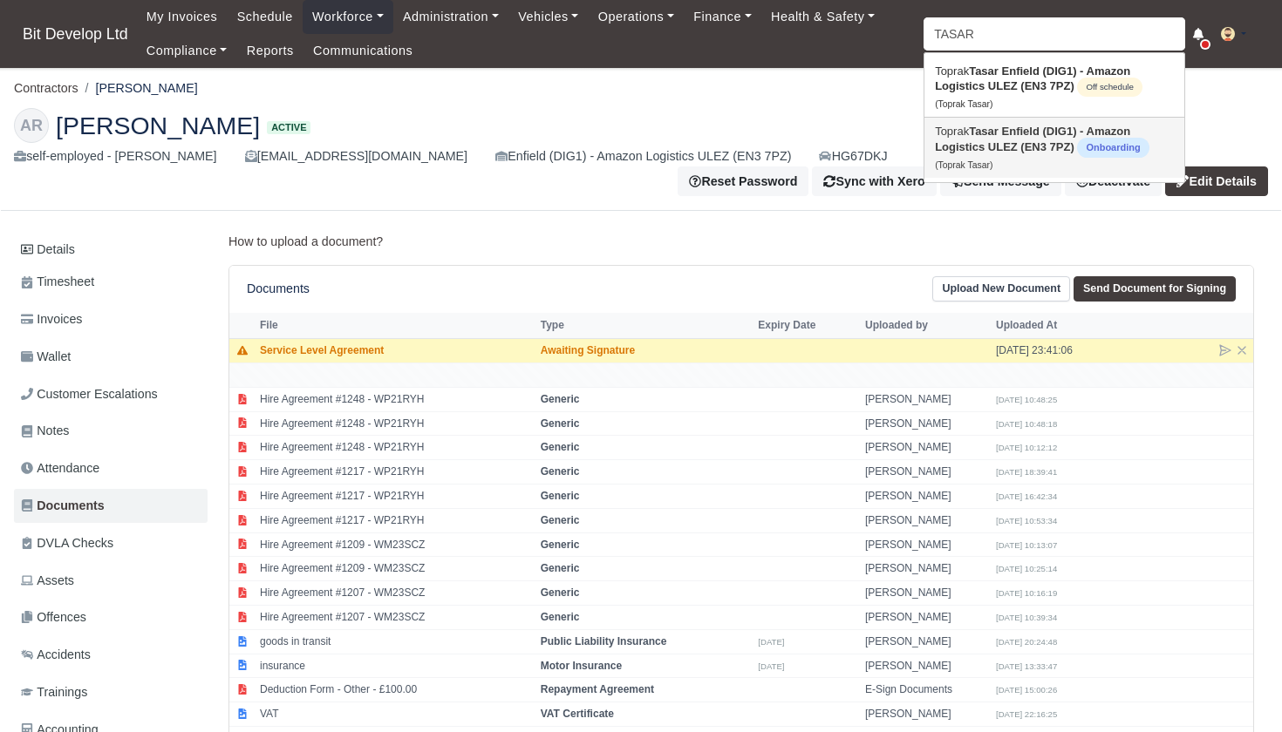
click at [971, 157] on link "Toprak Tasar Enfield (DIG1) - Amazon Logistics ULEZ (EN3 7PZ) Onboarding (Topra…" at bounding box center [1054, 148] width 260 height 60
type input "Toprak Tasar"
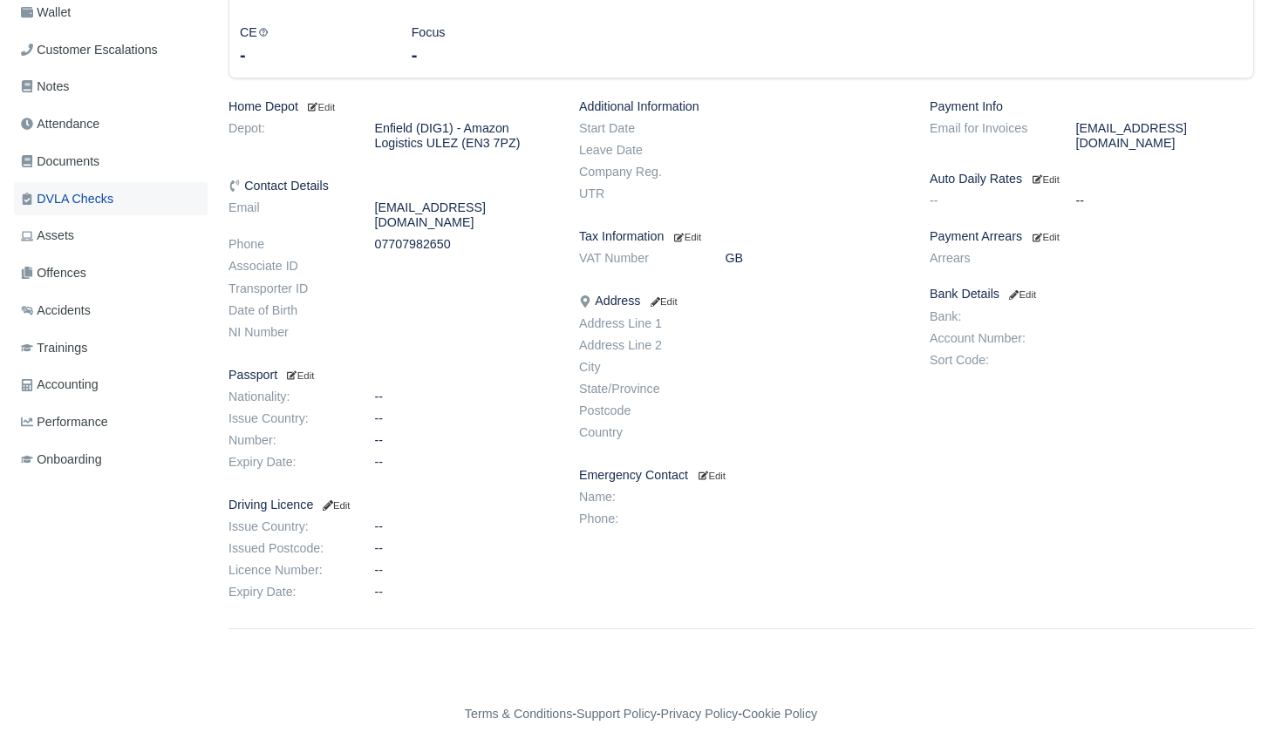
scroll to position [352, 0]
click at [87, 153] on span "Documents" at bounding box center [60, 163] width 78 height 20
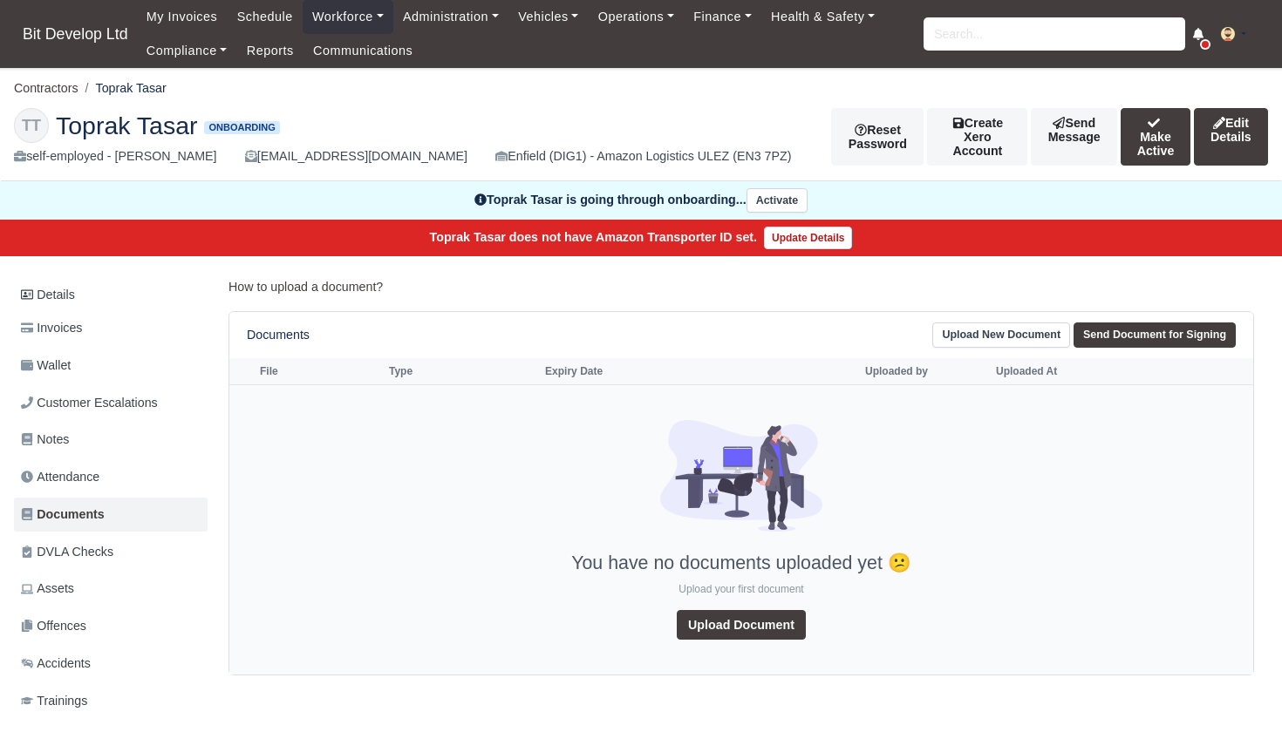
click at [754, 615] on link "Upload Document" at bounding box center [741, 625] width 129 height 30
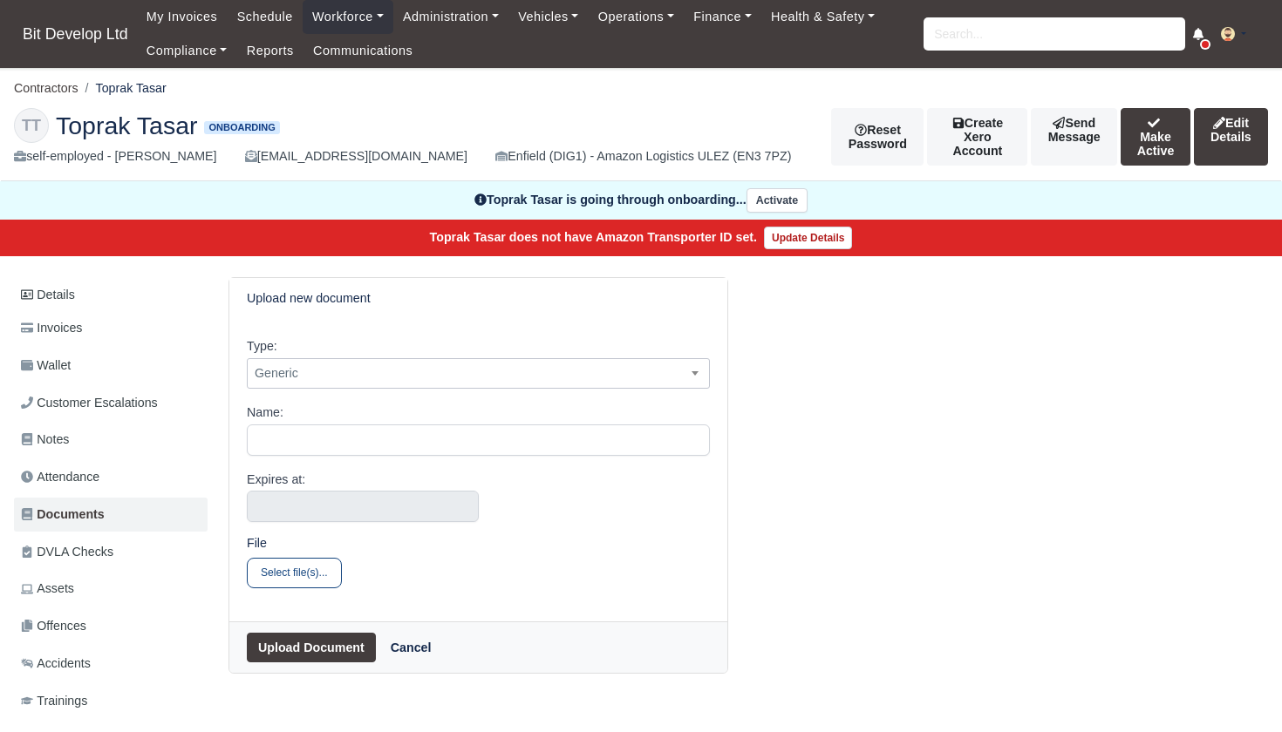
click at [301, 375] on span "Generic" at bounding box center [478, 374] width 461 height 22
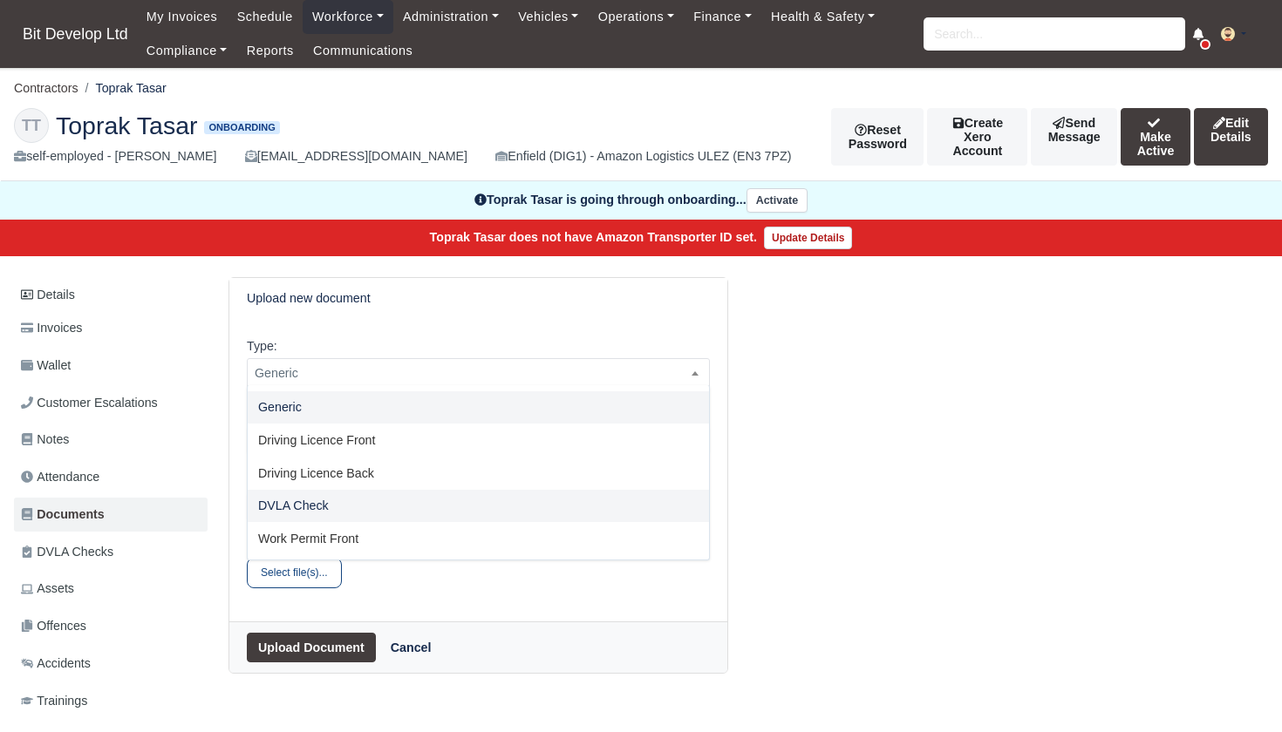
select select "dvla-check"
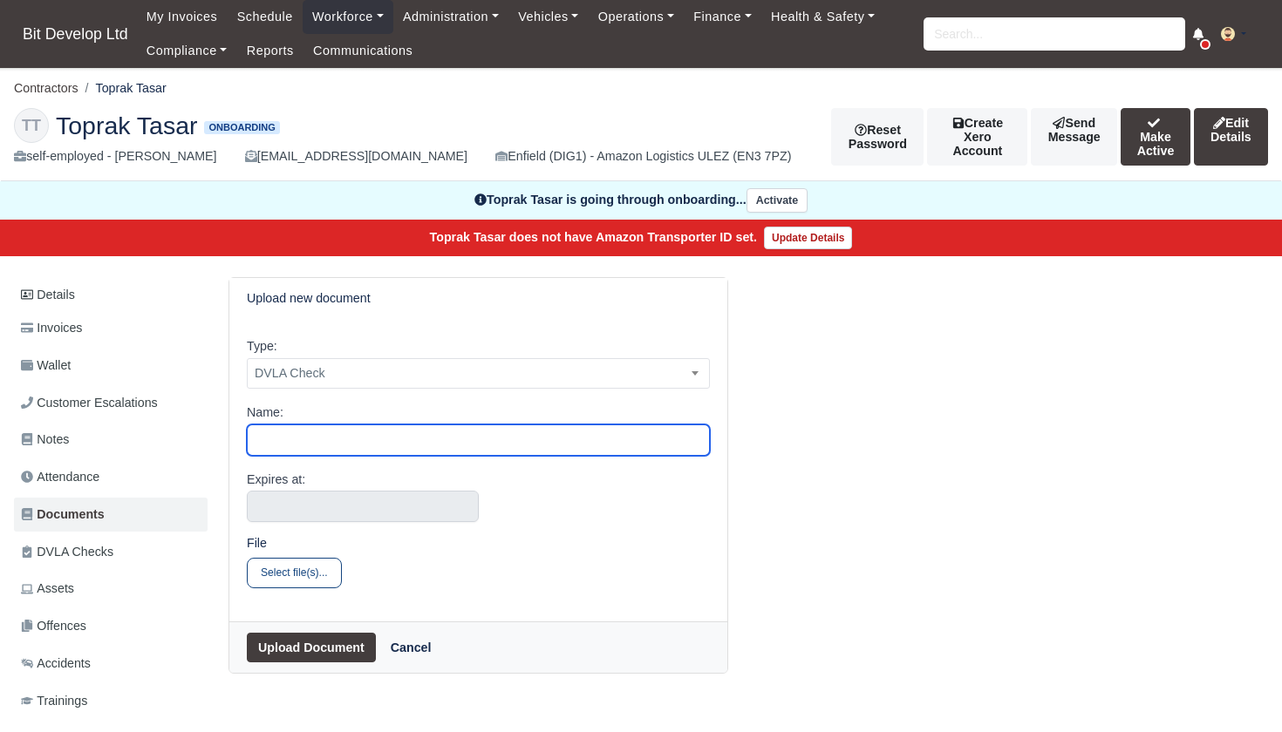
click at [310, 435] on input "Name:" at bounding box center [478, 440] width 463 height 31
type input "Toprak Tasar"
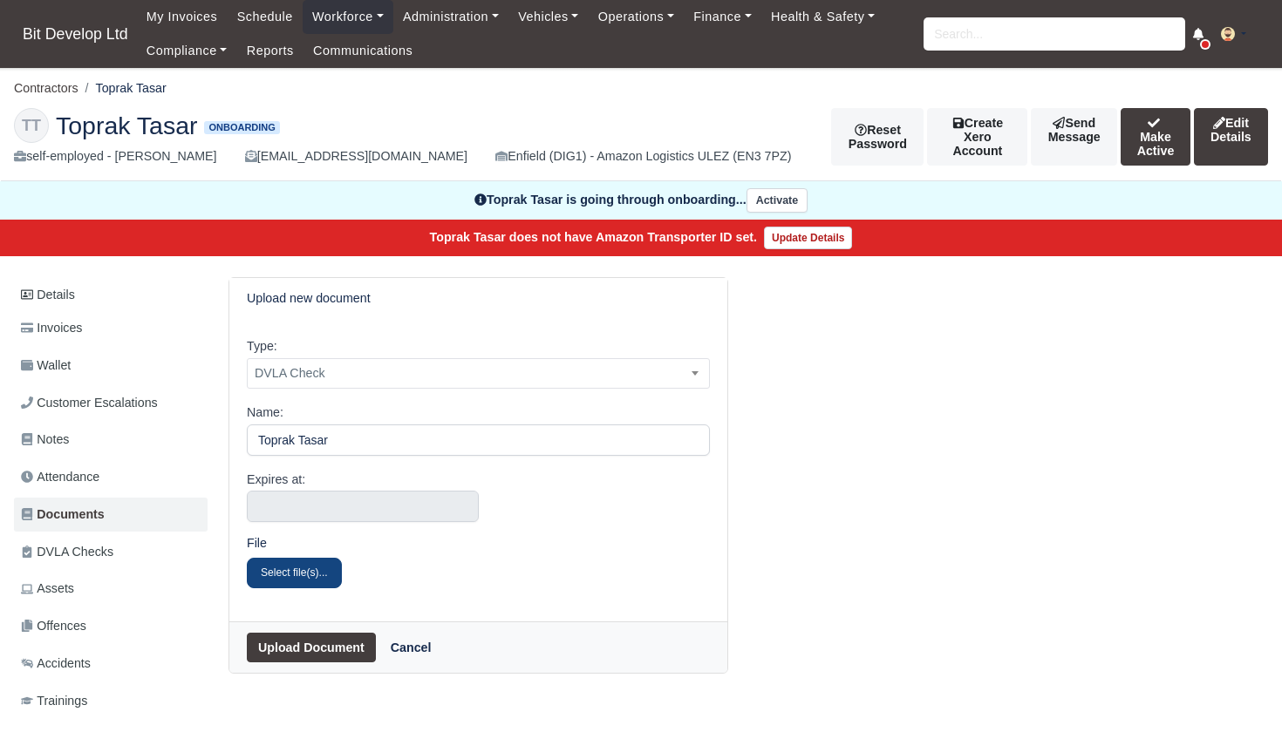
click at [296, 569] on button "Select file(s)..." at bounding box center [294, 573] width 95 height 30
type input "C:\fakepath\303T99SS_licence_summary_2025-09-23.pdf"
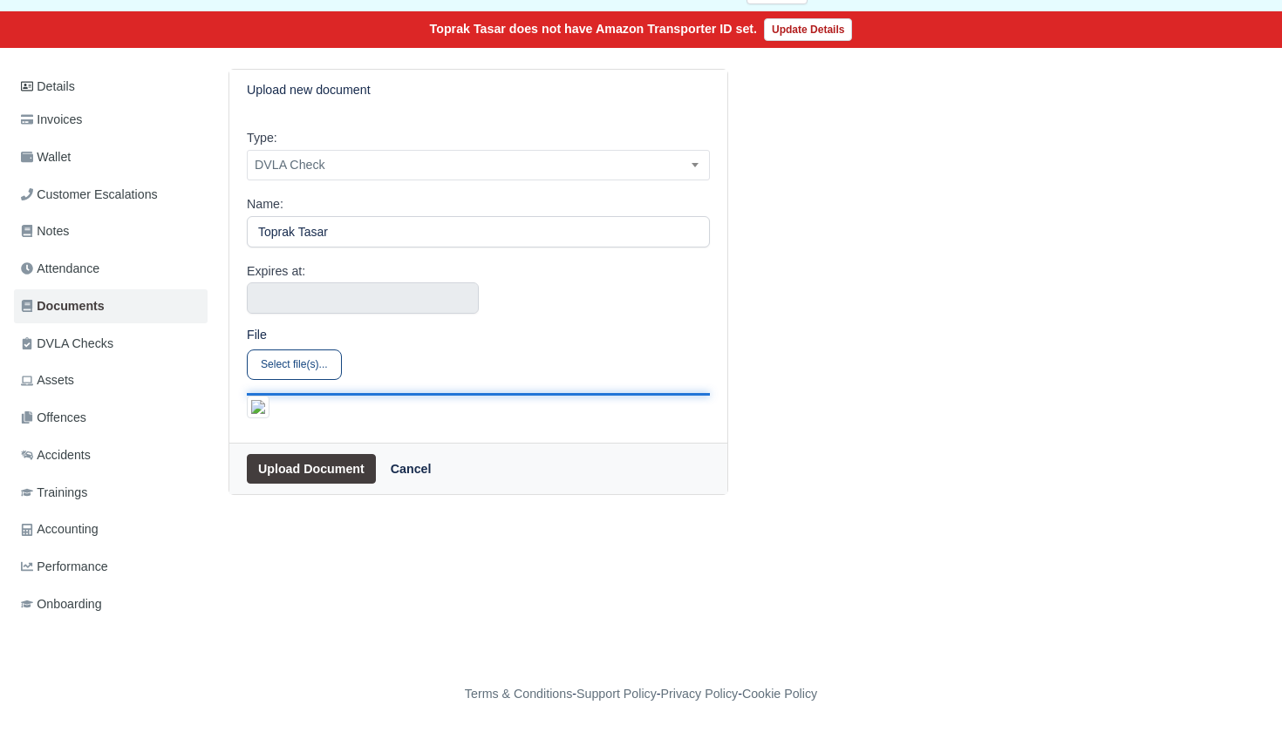
scroll to position [670, 0]
click at [320, 484] on button "Upload Document" at bounding box center [311, 469] width 129 height 30
